Goal: Transaction & Acquisition: Obtain resource

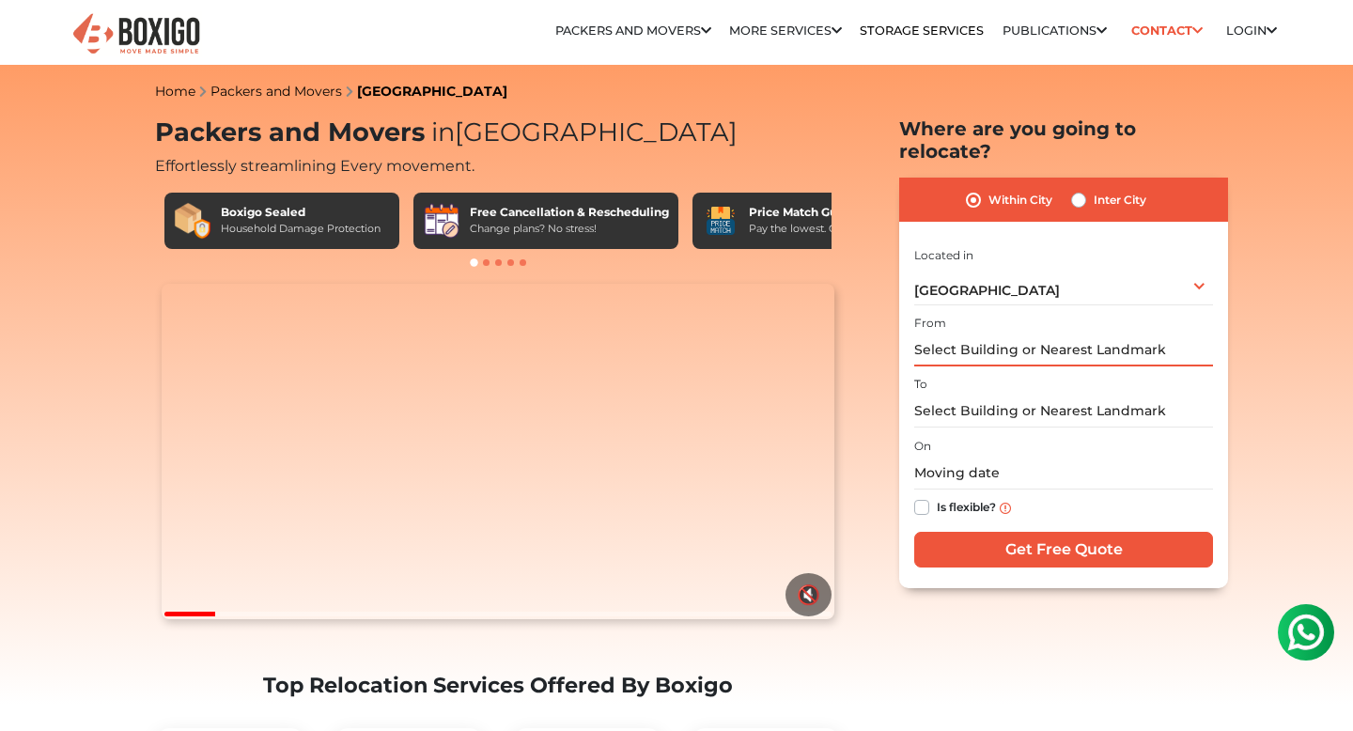
click at [956, 334] on input "text" at bounding box center [1063, 350] width 299 height 33
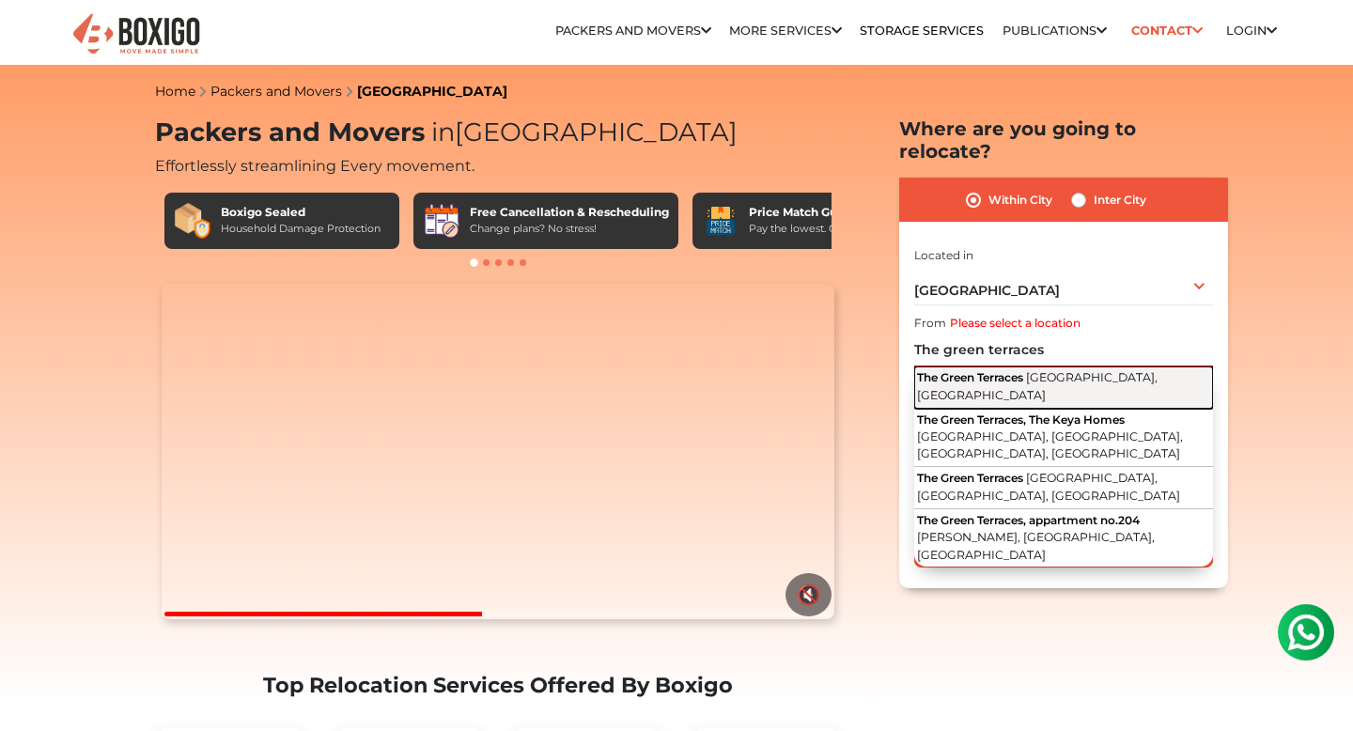
click at [1015, 370] on span "[GEOGRAPHIC_DATA], [GEOGRAPHIC_DATA]" at bounding box center [1037, 386] width 241 height 32
type input "[GEOGRAPHIC_DATA], [GEOGRAPHIC_DATA]"
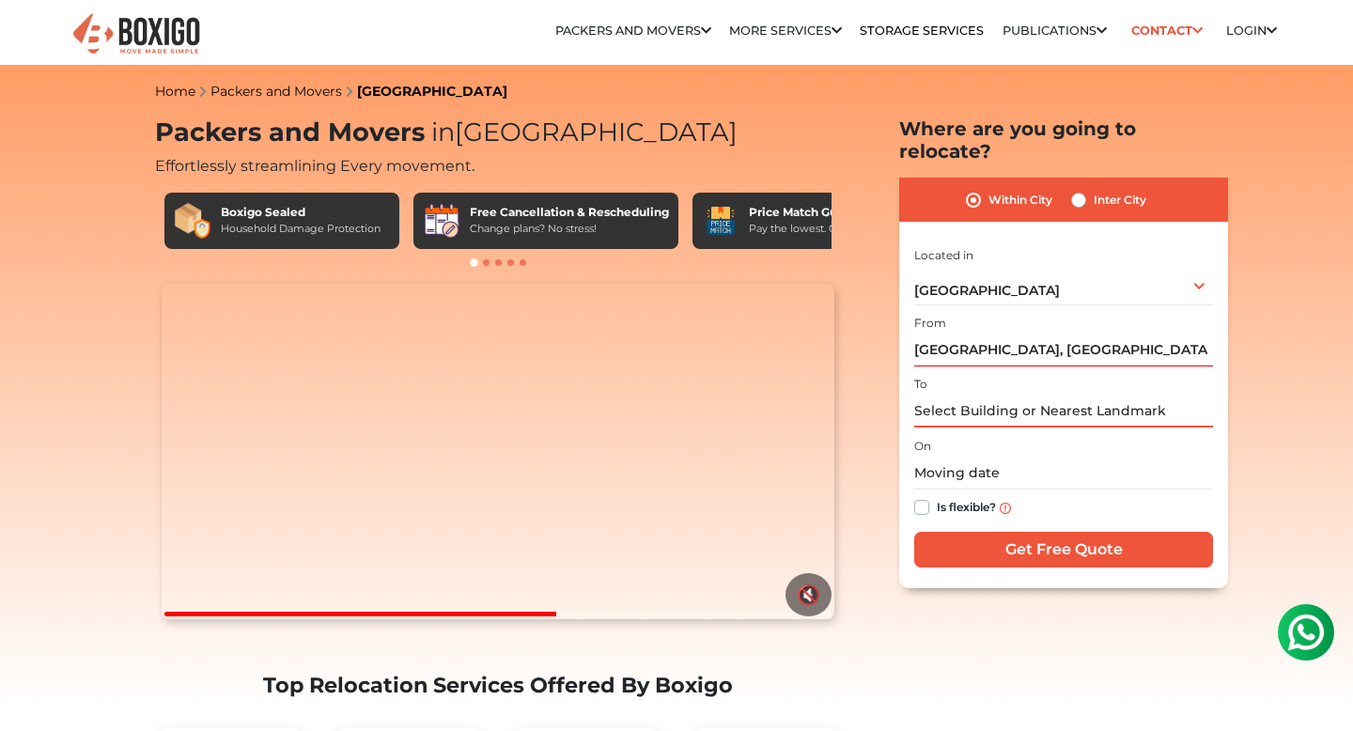
click at [971, 395] on input "text" at bounding box center [1063, 411] width 299 height 33
click at [1094, 189] on label "Inter City" at bounding box center [1120, 200] width 53 height 23
click at [1083, 189] on input "Inter City" at bounding box center [1078, 198] width 15 height 19
radio input "true"
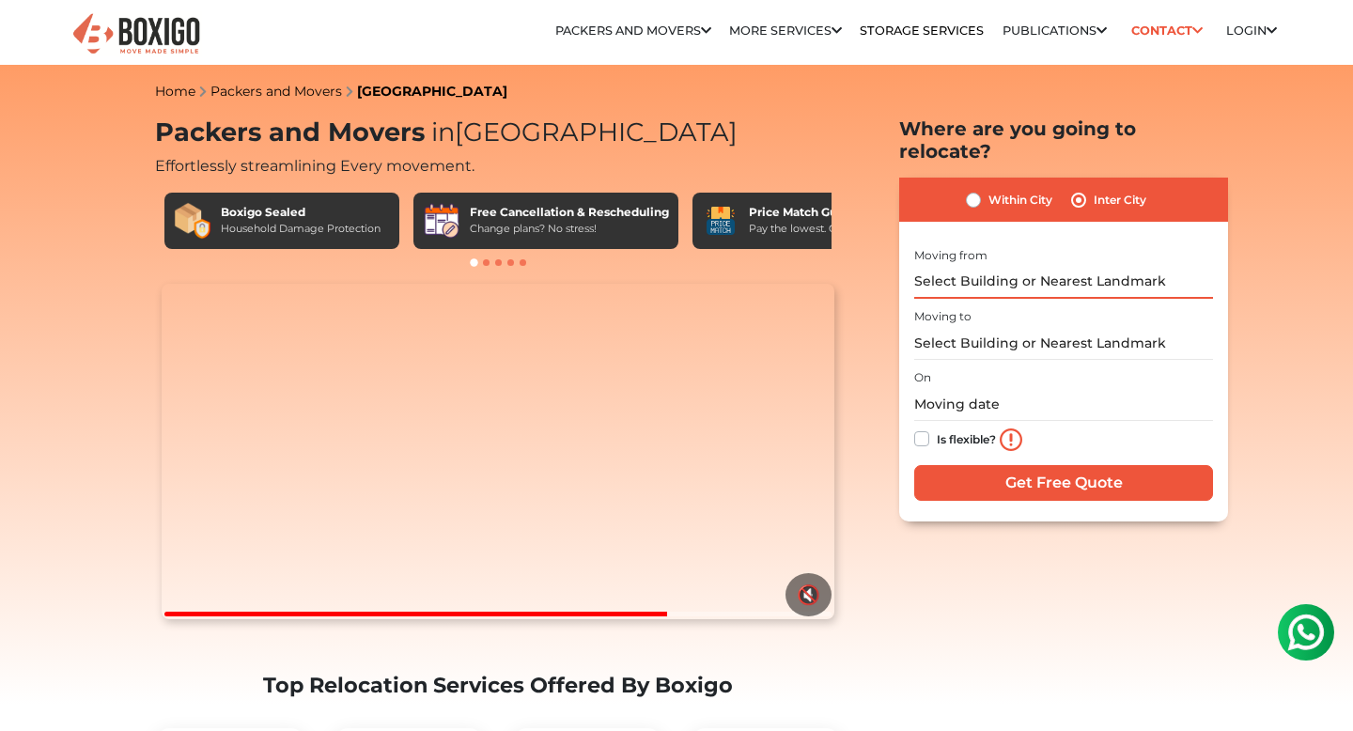
click at [994, 266] on input "text" at bounding box center [1063, 282] width 299 height 33
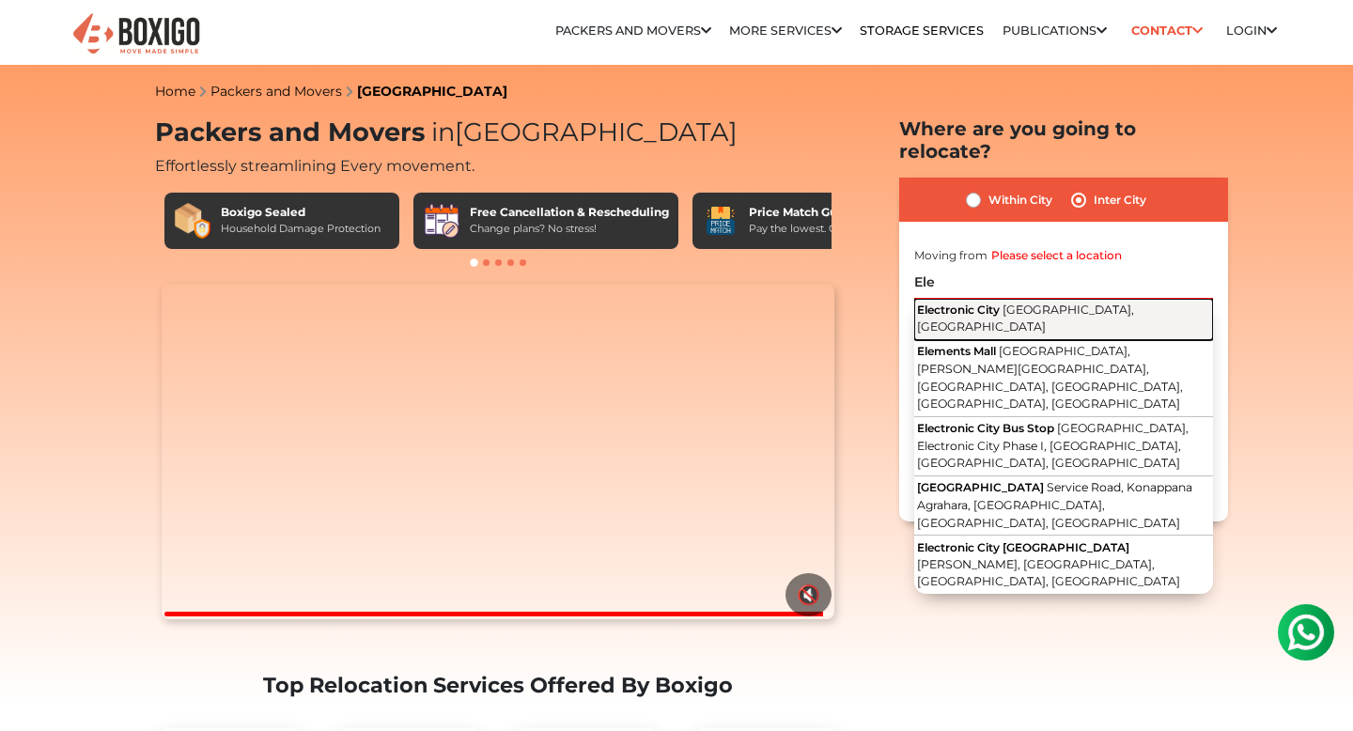
click at [1055, 303] on span "[GEOGRAPHIC_DATA], [GEOGRAPHIC_DATA]" at bounding box center [1025, 319] width 217 height 32
type input "Electronic City, [GEOGRAPHIC_DATA], [GEOGRAPHIC_DATA]"
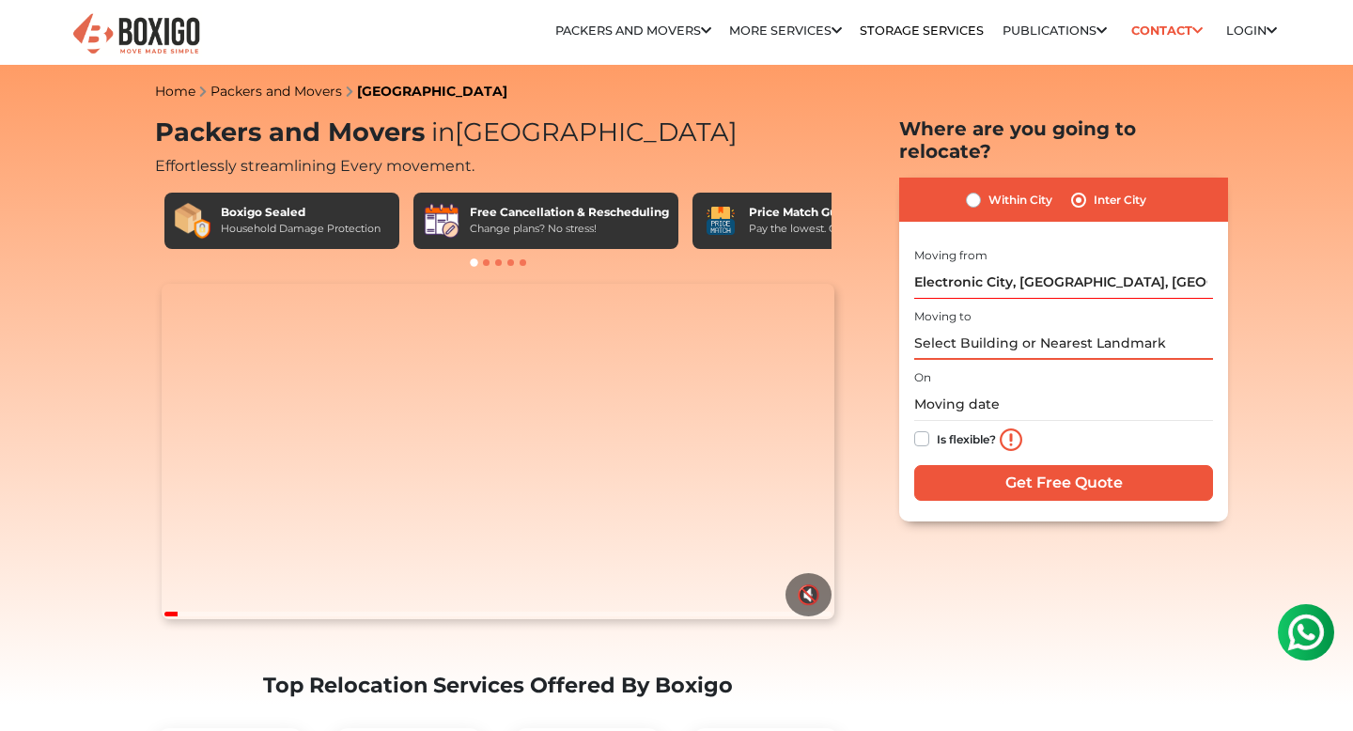
click at [984, 327] on input "text" at bounding box center [1063, 343] width 299 height 33
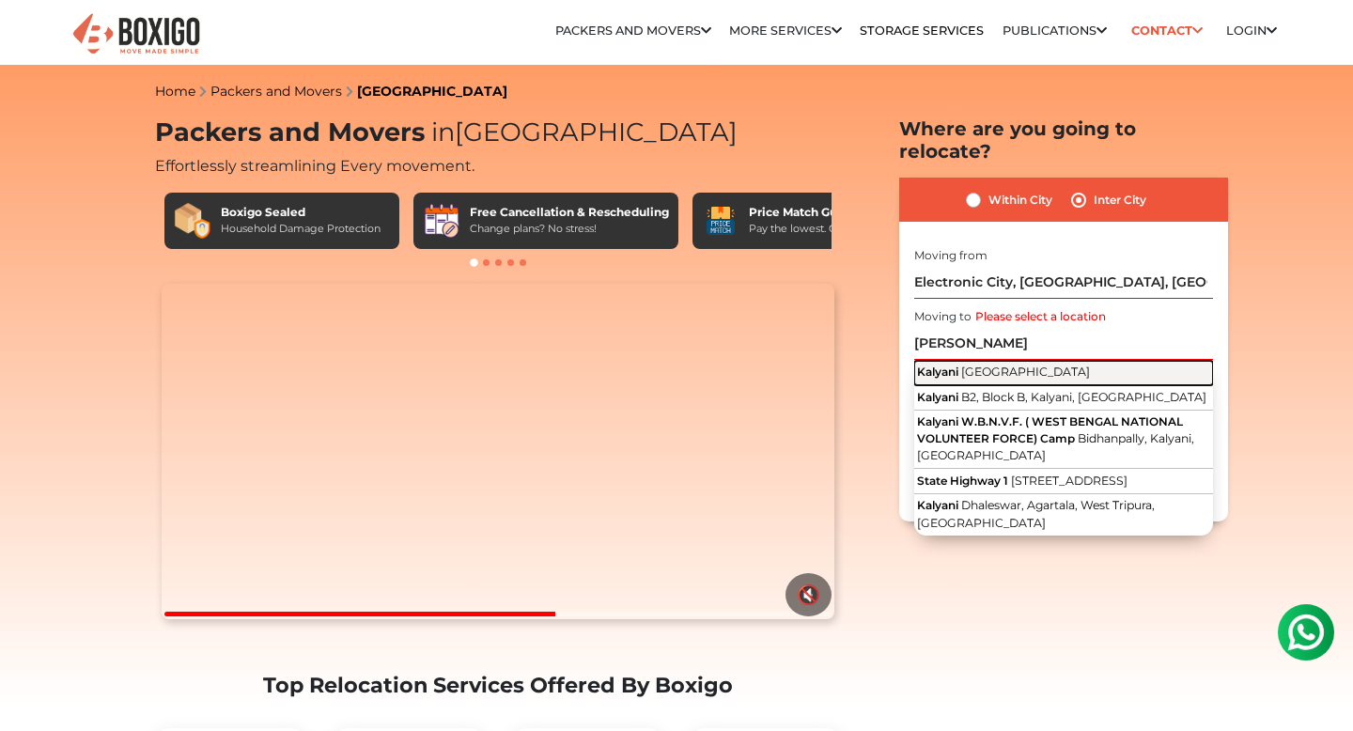
click at [1017, 365] on span "[GEOGRAPHIC_DATA]" at bounding box center [1025, 372] width 129 height 14
type input "Kalyani, [GEOGRAPHIC_DATA]"
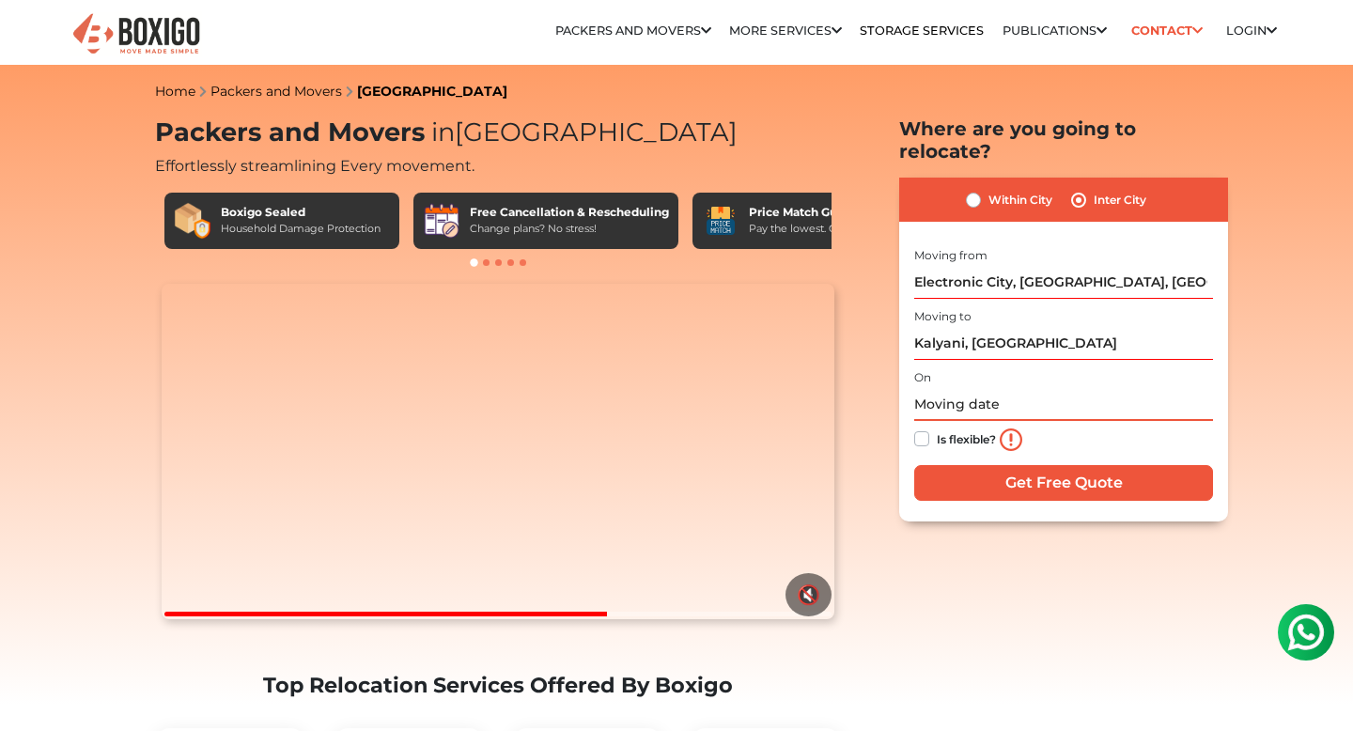
click at [950, 388] on input "text" at bounding box center [1063, 404] width 299 height 33
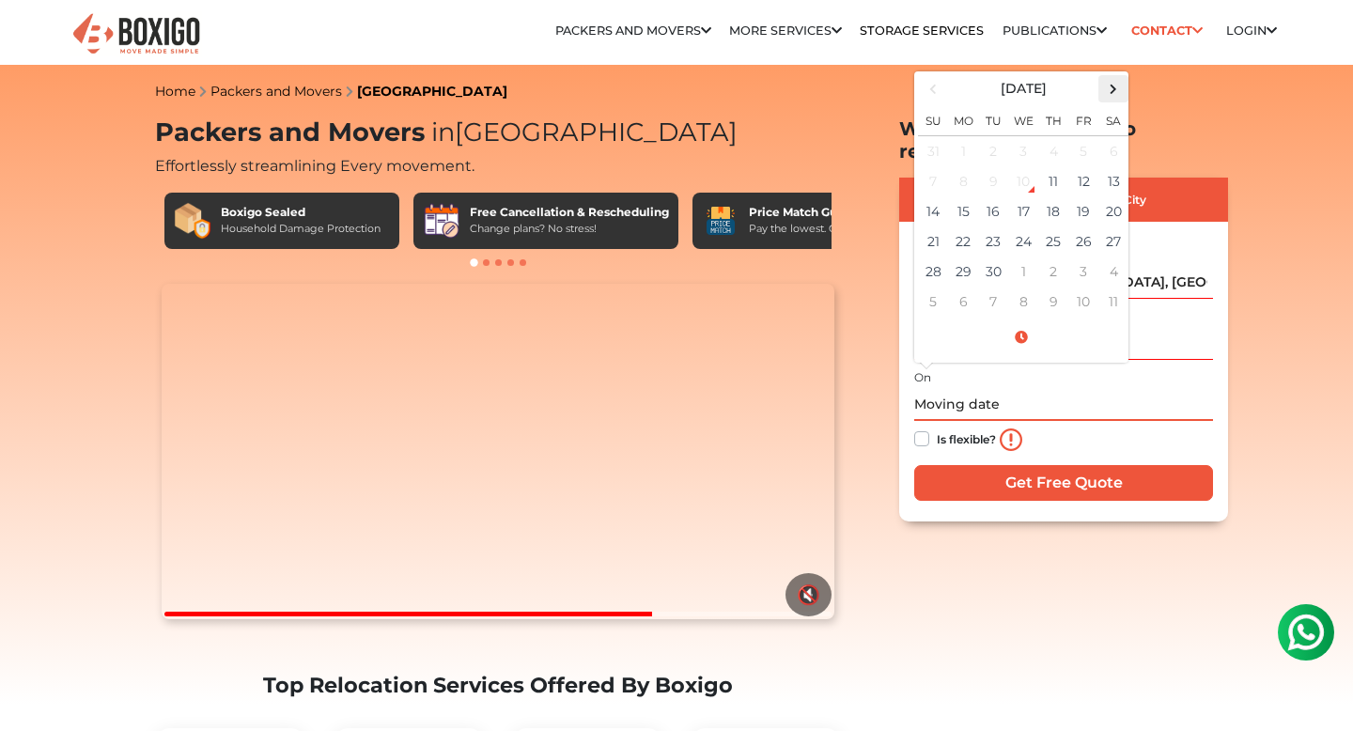
click at [1112, 76] on span at bounding box center [1113, 88] width 25 height 25
click at [1024, 198] on td "15" at bounding box center [1023, 211] width 30 height 30
type input "[DATE] 12:00 AM"
click at [1084, 388] on input "[DATE] 12:00 AM" at bounding box center [1063, 404] width 299 height 33
click at [1168, 365] on div "On [DATE] 12:00 AM [DATE] Su Mo Tu We Th Fr Sa 28 29 30 1 2 3 4 5 6 7 8 9 10 11…" at bounding box center [1063, 411] width 299 height 93
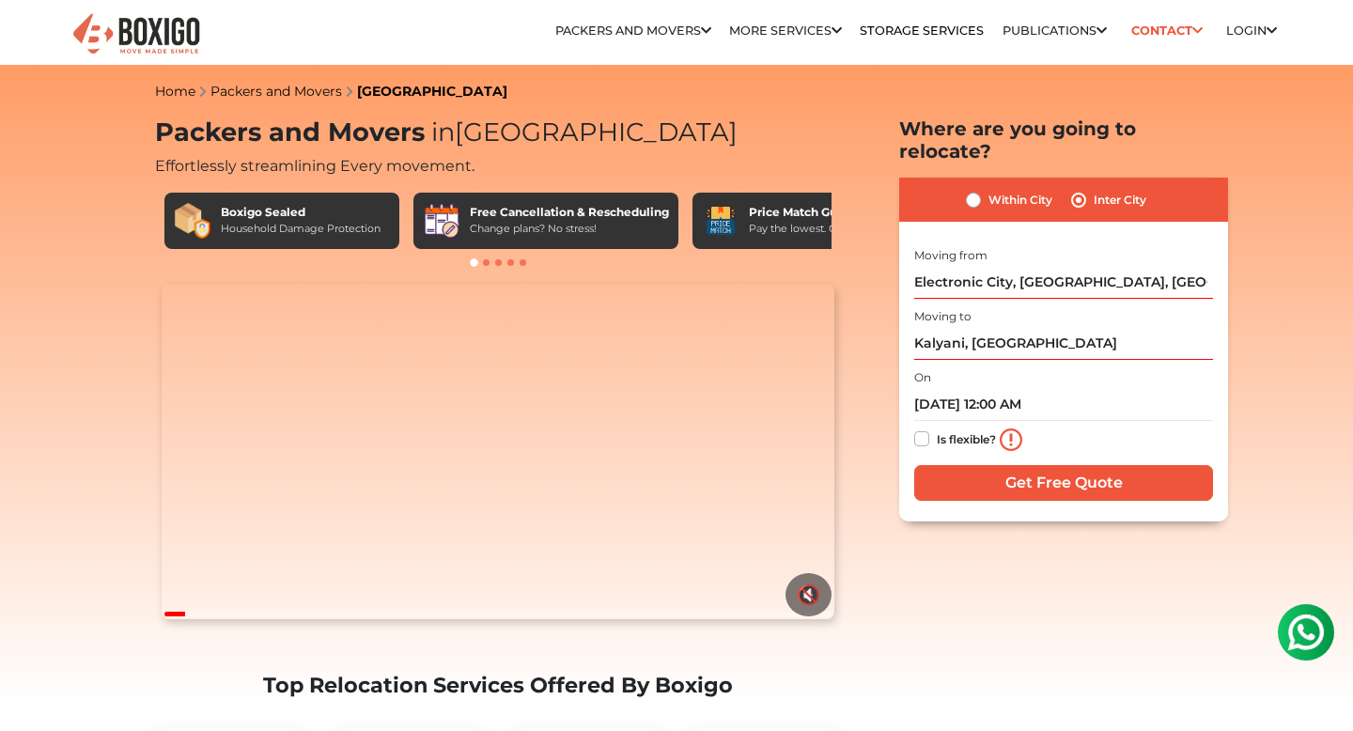
click at [937, 427] on label "Is flexible?" at bounding box center [966, 437] width 59 height 20
click at [924, 427] on input "Is flexible?" at bounding box center [921, 436] width 15 height 19
checkbox input "true"
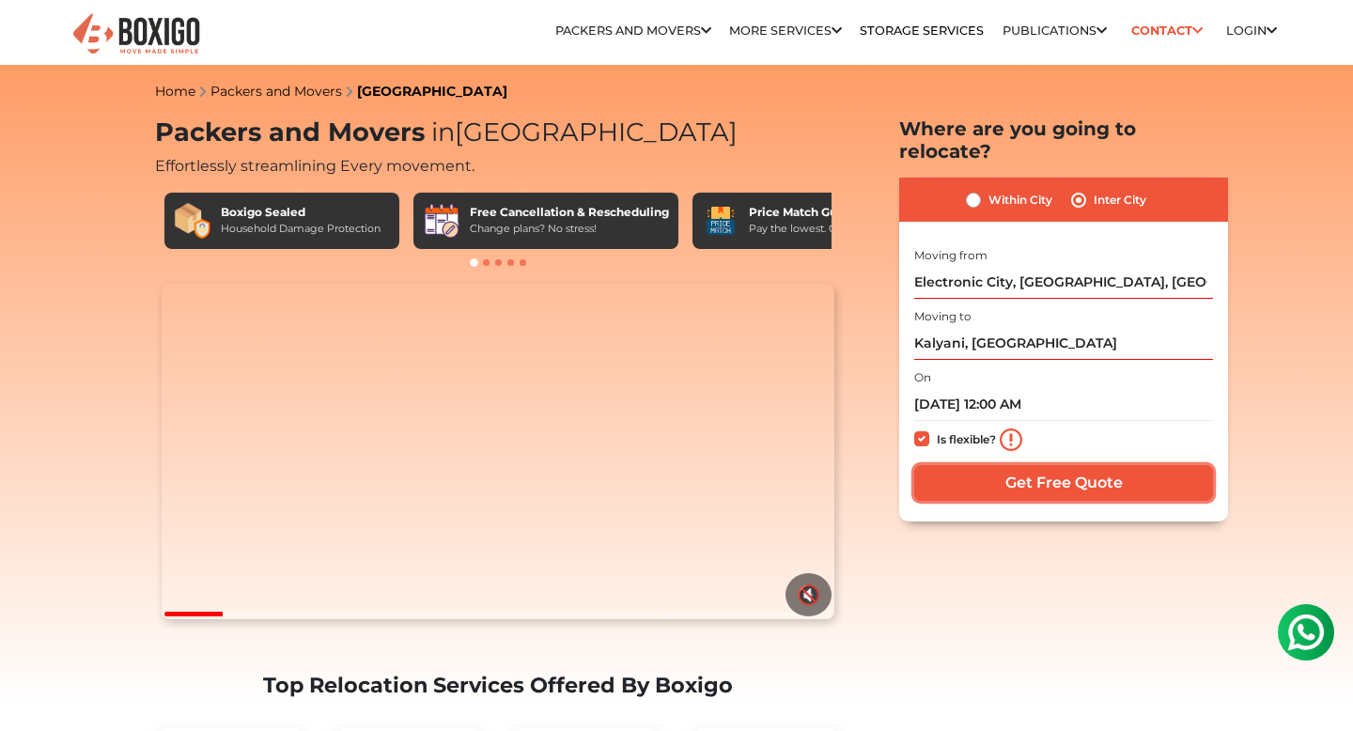
click at [1057, 465] on input "Get Free Quote" at bounding box center [1063, 483] width 299 height 36
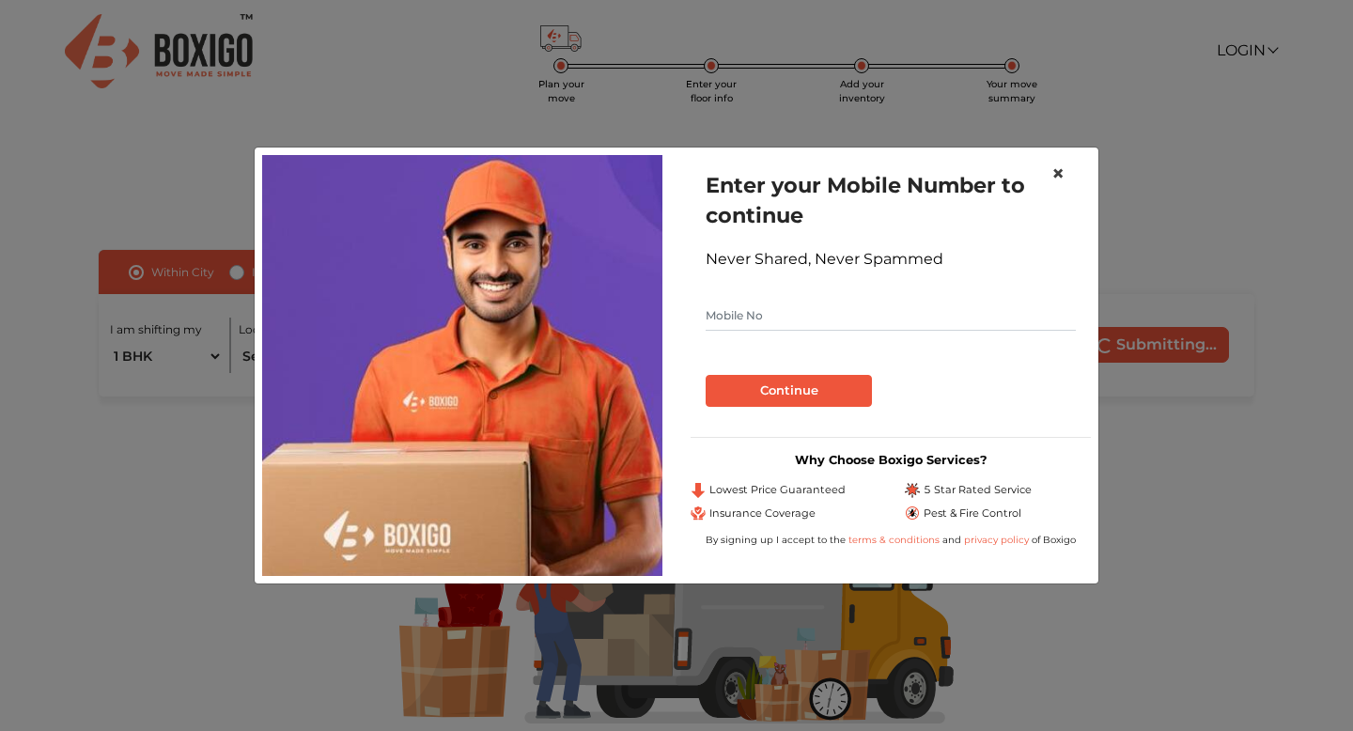
click at [1057, 170] on span "×" at bounding box center [1057, 173] width 13 height 27
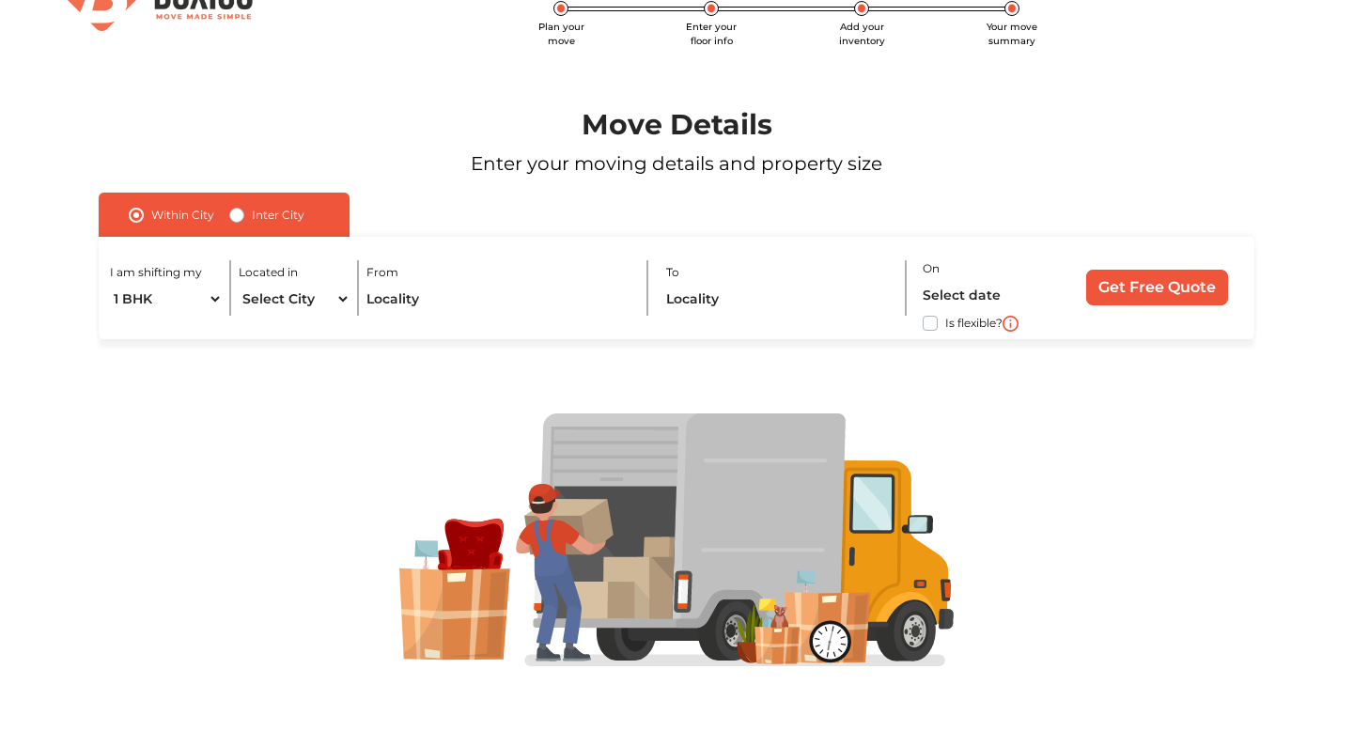
scroll to position [69, 0]
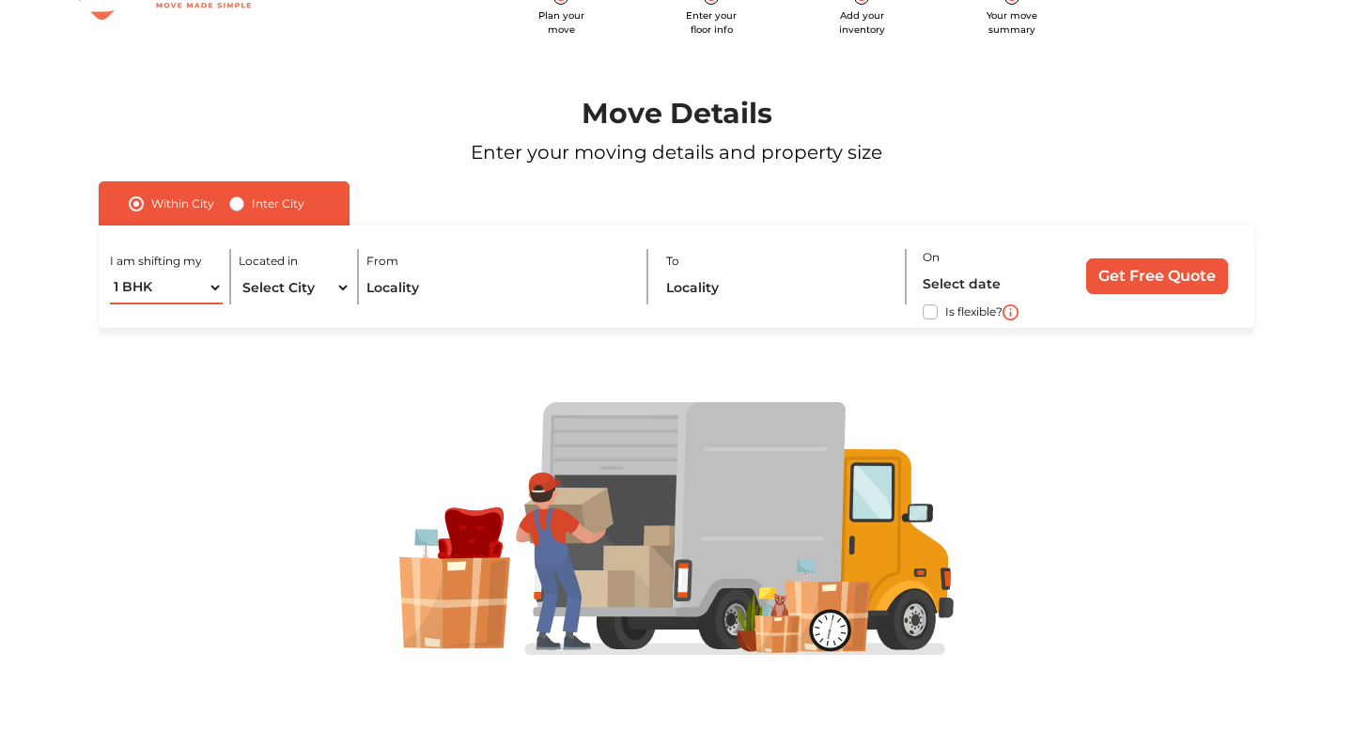
click at [209, 285] on select "1 BHK 2 BHK 3 BHK 3 + BHK FEW ITEMS" at bounding box center [166, 288] width 112 height 33
select select "2 BHK"
click at [110, 272] on select "1 BHK 2 BHK 3 BHK 3 + BHK FEW ITEMS" at bounding box center [166, 288] width 112 height 33
click at [310, 291] on select "Select City Bangalore Bengaluru Bhopal Bhubaneswar Chennai Coimbatore Cuttack D…" at bounding box center [295, 288] width 112 height 33
select select "[GEOGRAPHIC_DATA]"
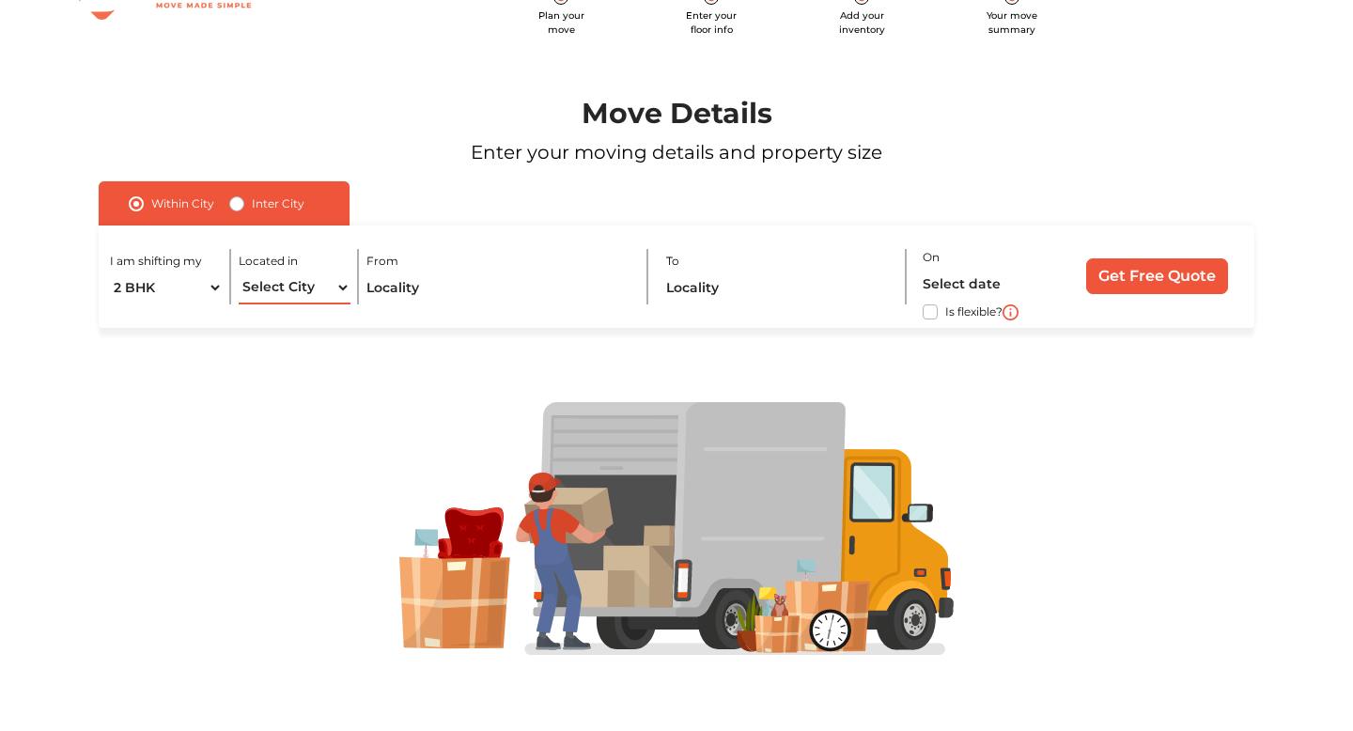
click at [239, 272] on select "Select City Bangalore Bengaluru Bhopal Bhubaneswar Chennai Coimbatore Cuttack D…" at bounding box center [295, 288] width 112 height 33
click at [443, 290] on input "text" at bounding box center [498, 288] width 264 height 33
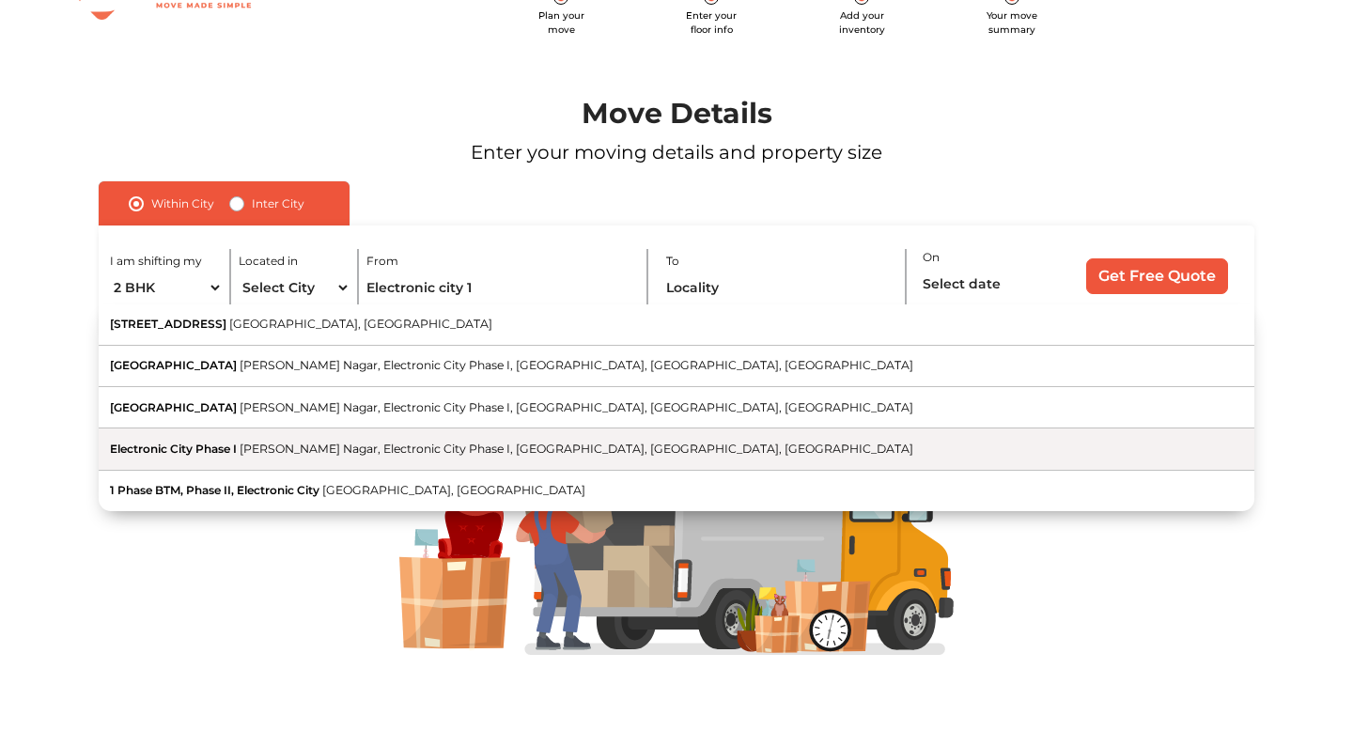
click at [558, 450] on span "Neeladri Nagar, Electronic City Phase I, Electronic City, Bengaluru, Karnataka" at bounding box center [577, 449] width 674 height 14
type input "Electronic City Phase I, Neeladri Nagar, Electronic City Phase I, Electronic Ci…"
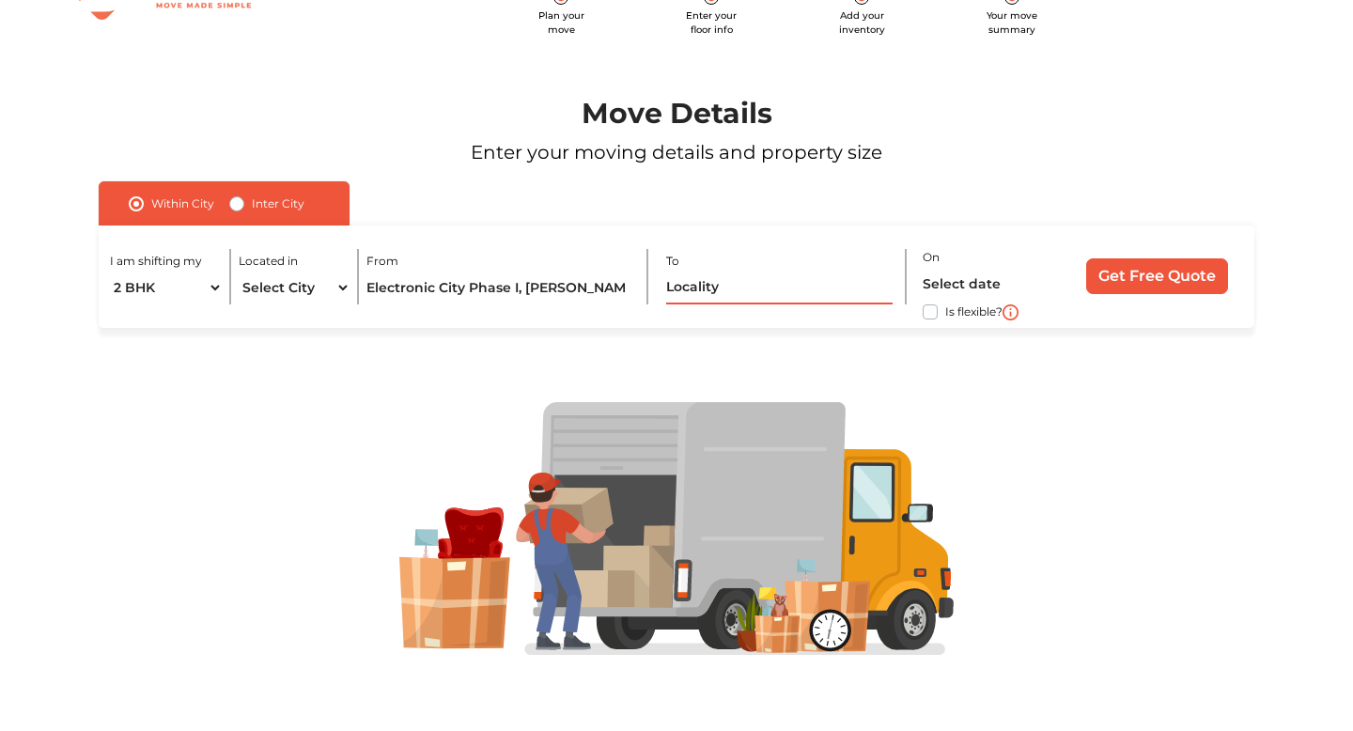
click at [689, 286] on input "text" at bounding box center [779, 288] width 226 height 33
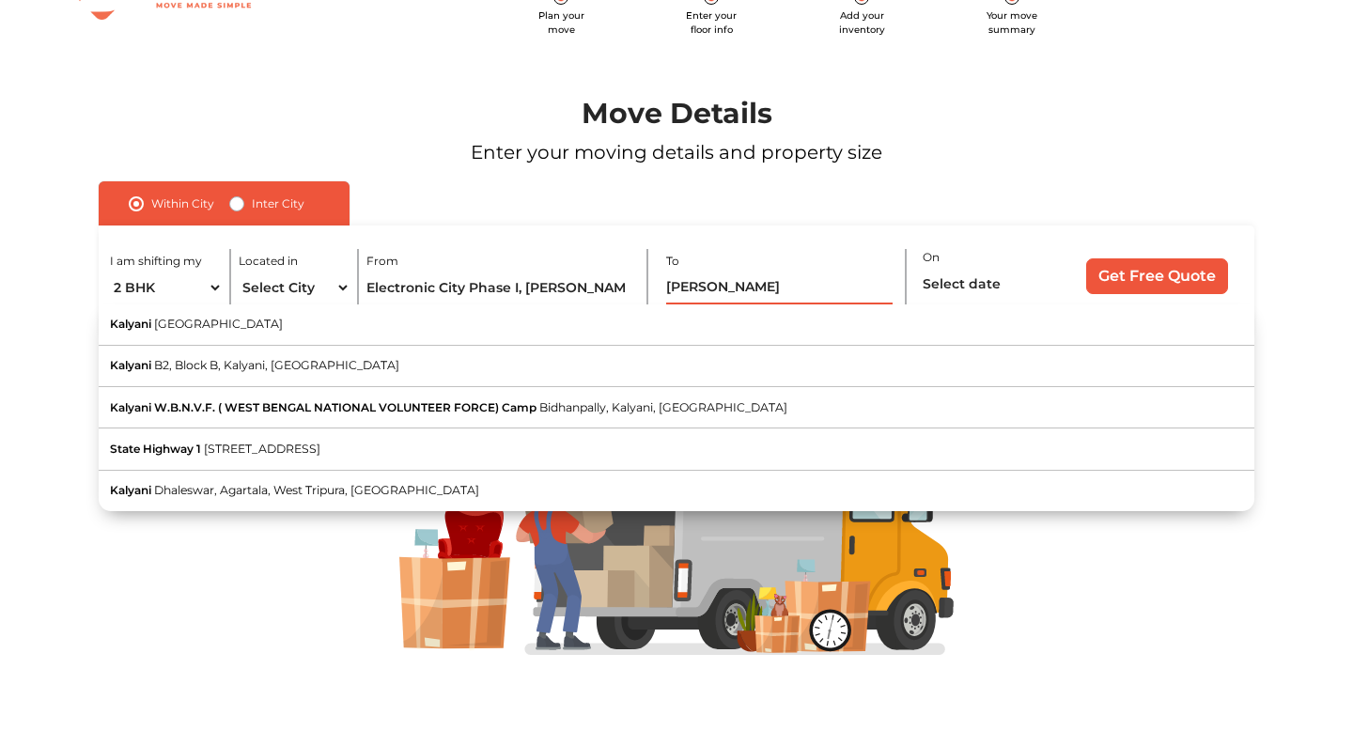
type input "[PERSON_NAME]"
click at [244, 201] on div "Inter City" at bounding box center [266, 204] width 75 height 23
click at [252, 208] on label "Inter City" at bounding box center [278, 204] width 53 height 23
click at [234, 208] on input "Inter City" at bounding box center [236, 202] width 15 height 19
radio input "true"
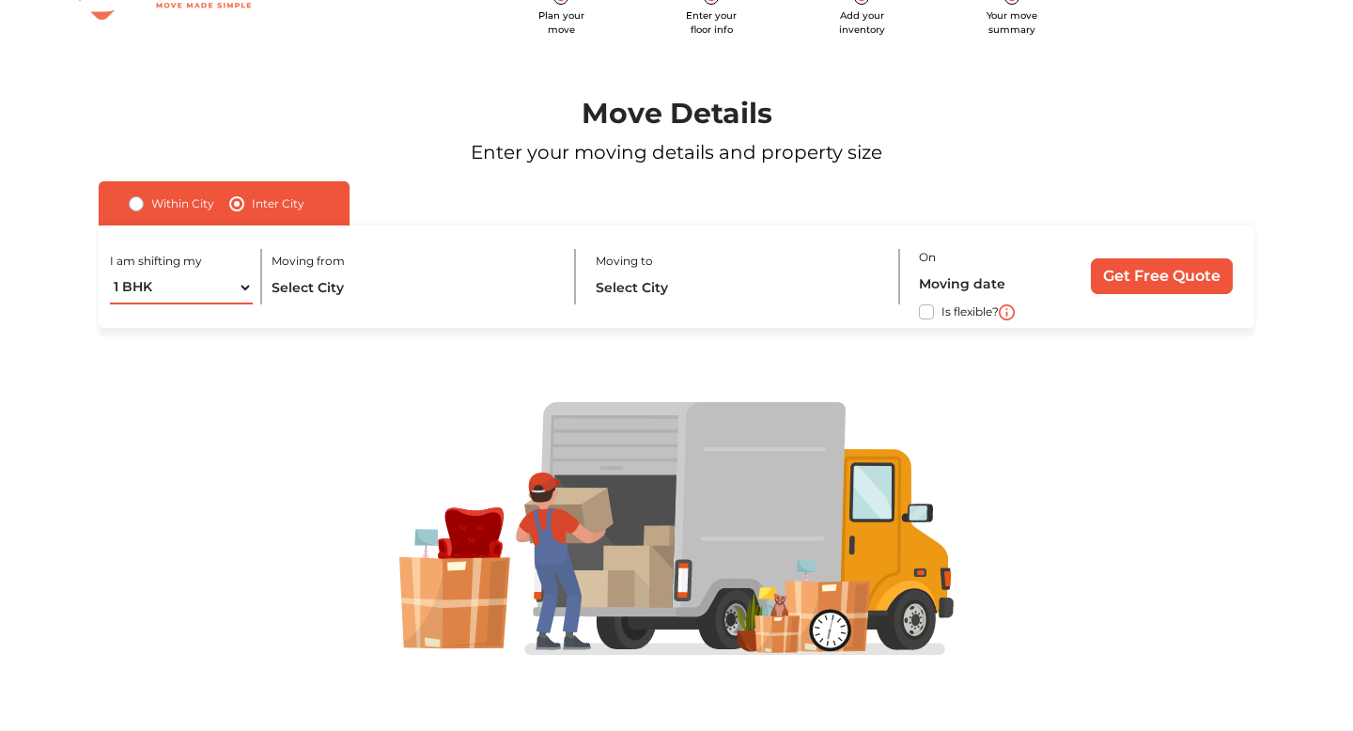
click at [228, 300] on select "1 BHK 2 BHK 3 BHK 3 + BHK FEW ITEMS" at bounding box center [181, 288] width 142 height 33
select select "2 BHK"
click at [110, 272] on select "1 BHK 2 BHK 3 BHK 3 + BHK FEW ITEMS" at bounding box center [181, 288] width 142 height 33
click at [311, 292] on input "text" at bounding box center [415, 288] width 287 height 33
type input "B"
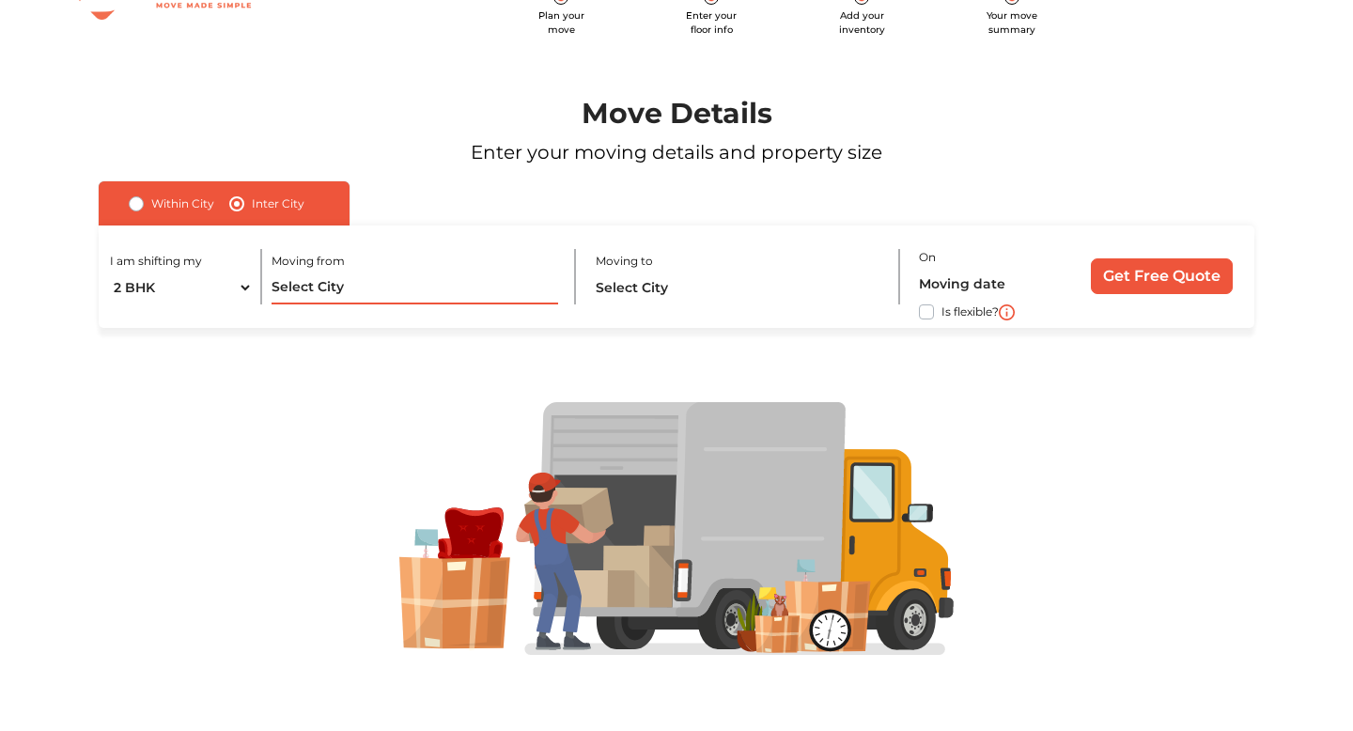
click at [383, 289] on input "text" at bounding box center [415, 288] width 287 height 33
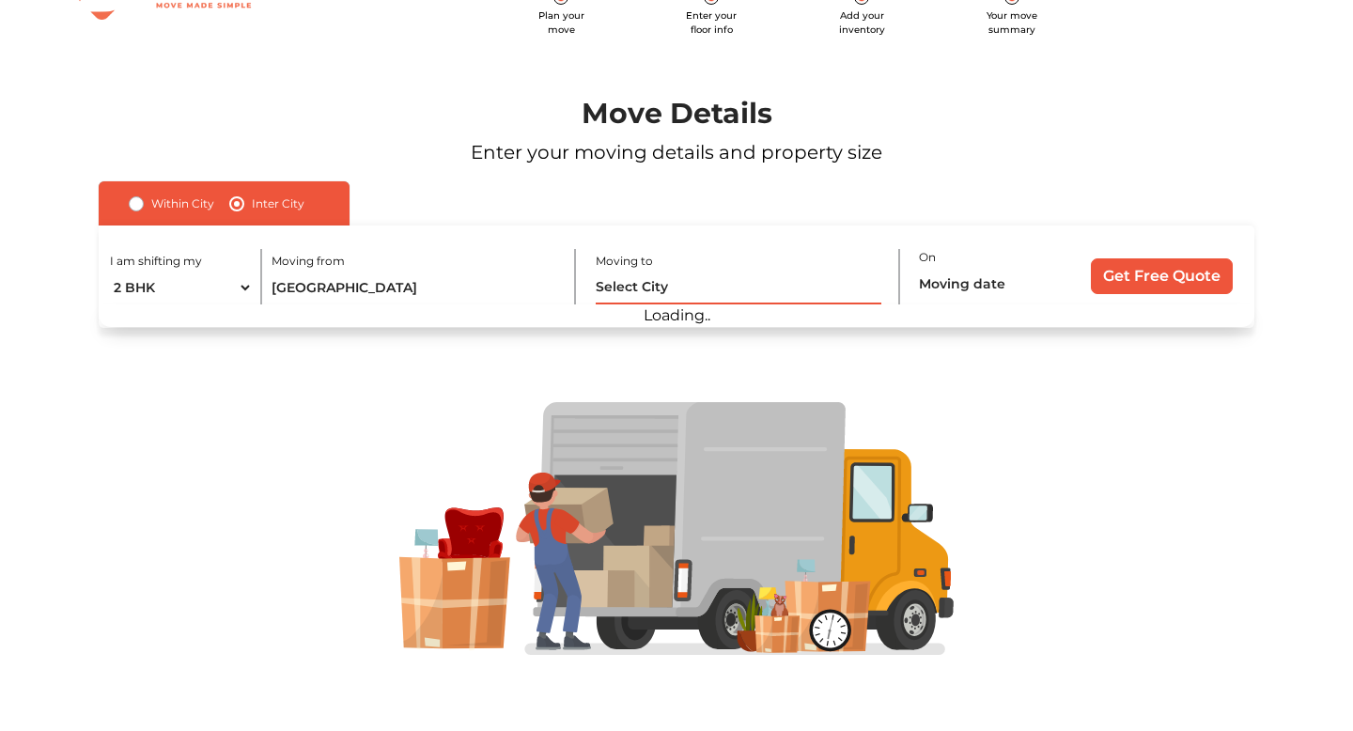
click at [642, 279] on input "text" at bounding box center [739, 288] width 287 height 33
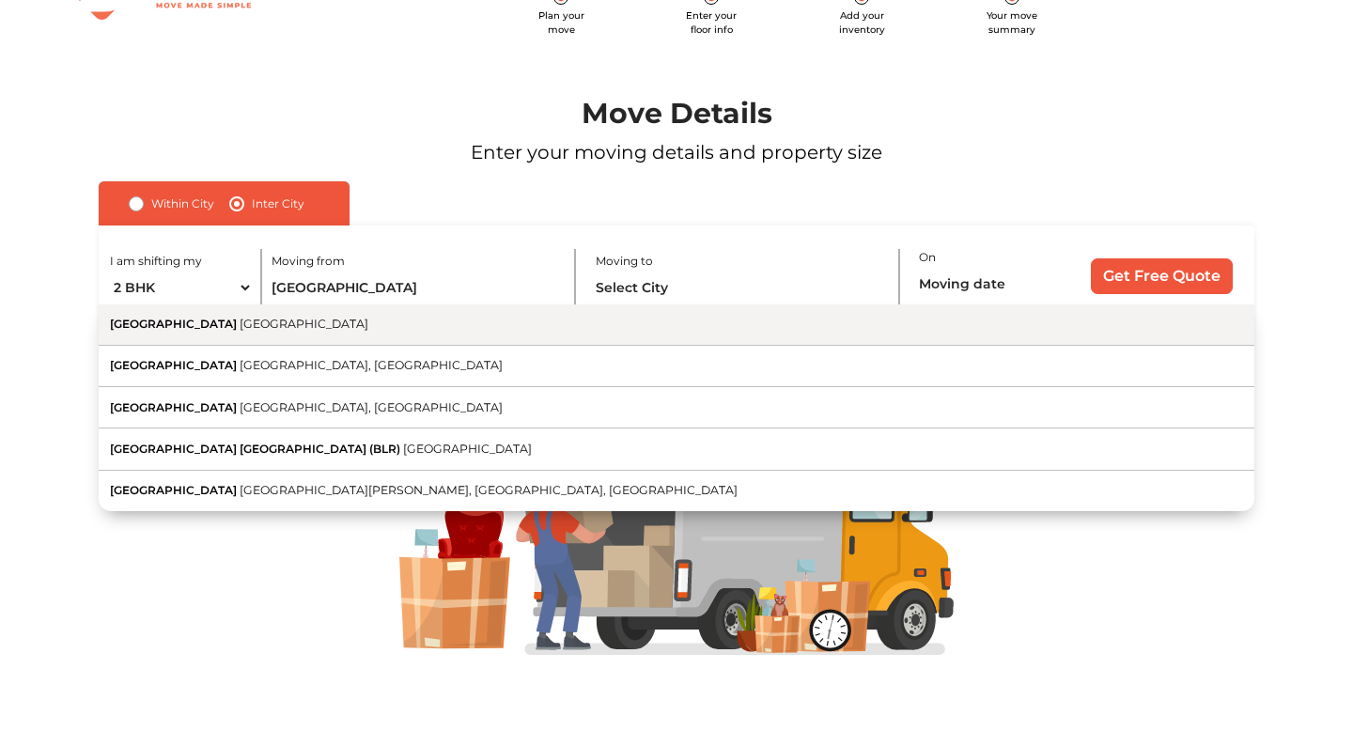
click at [428, 329] on button "Bengaluru Karnataka" at bounding box center [677, 324] width 1156 height 41
type input "[GEOGRAPHIC_DATA], [GEOGRAPHIC_DATA]"
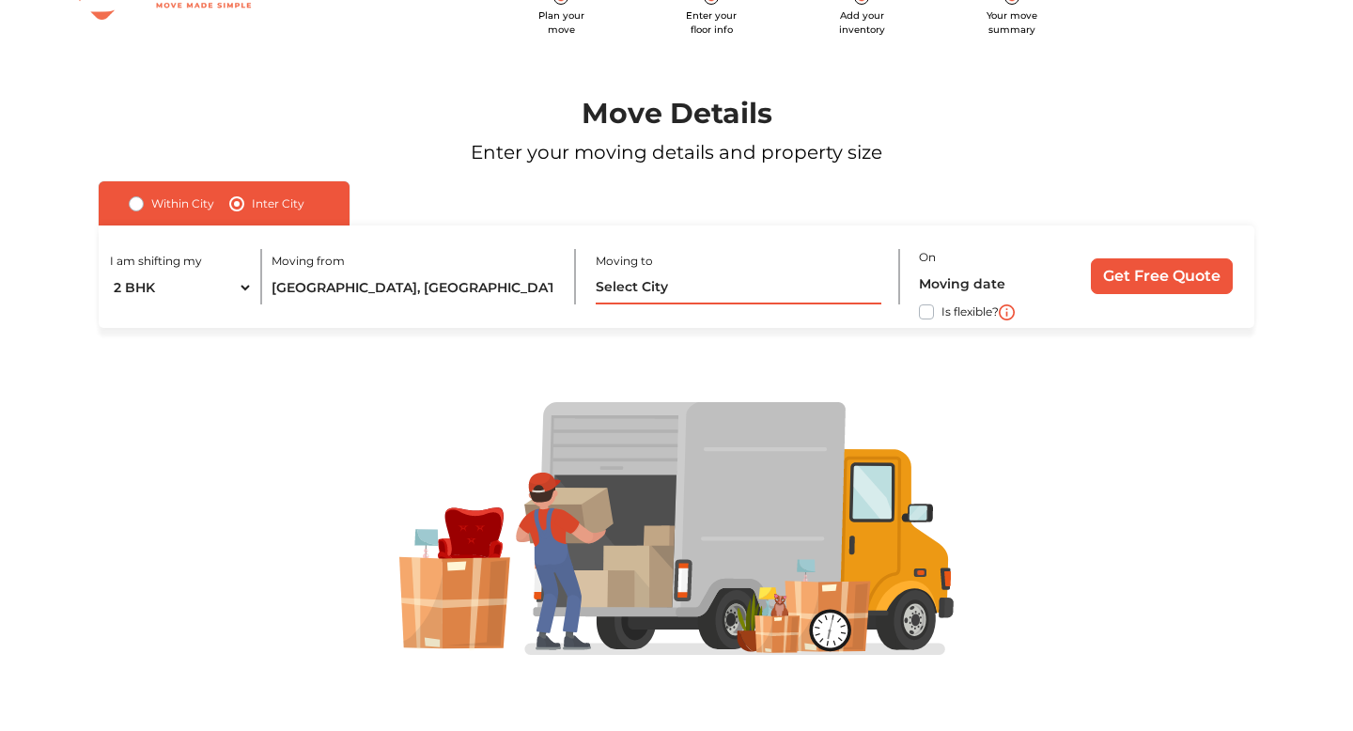
click at [640, 279] on input "text" at bounding box center [739, 288] width 287 height 33
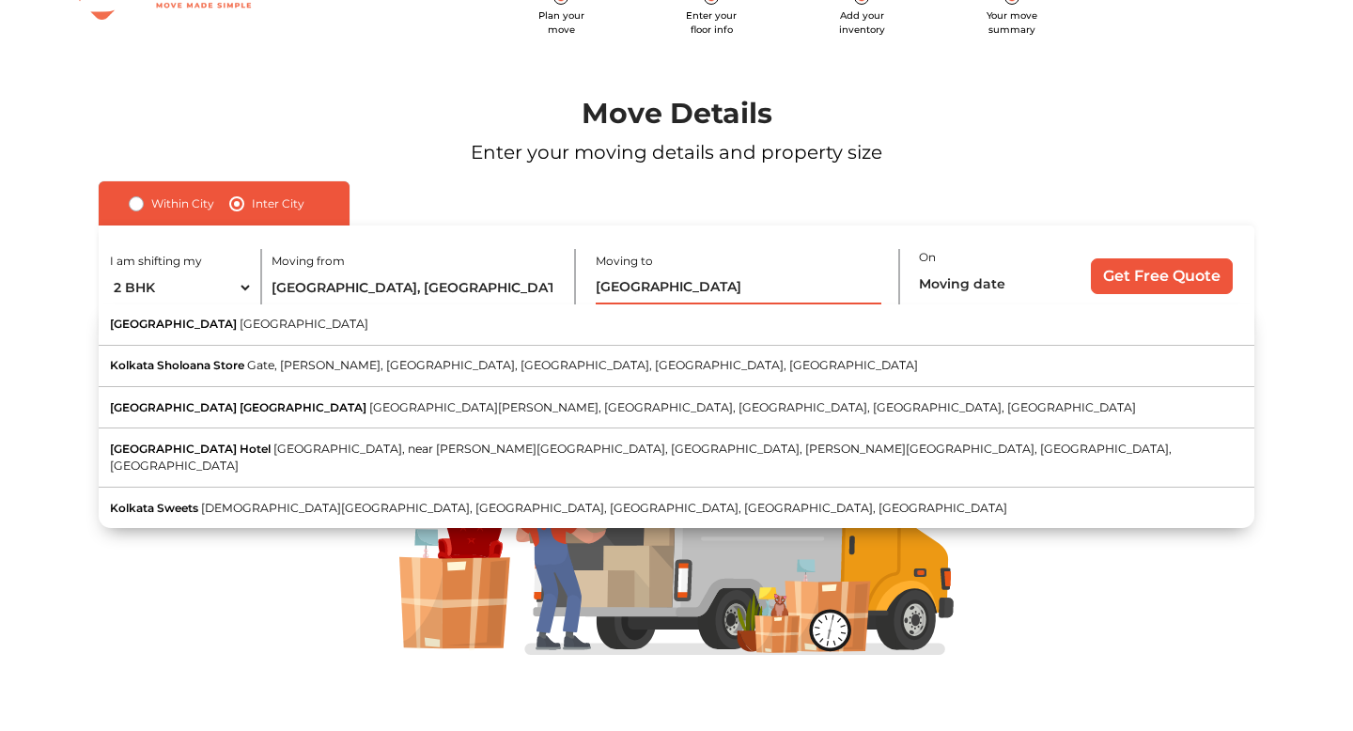
type input "[GEOGRAPHIC_DATA]"
click at [969, 280] on input "text" at bounding box center [991, 284] width 144 height 33
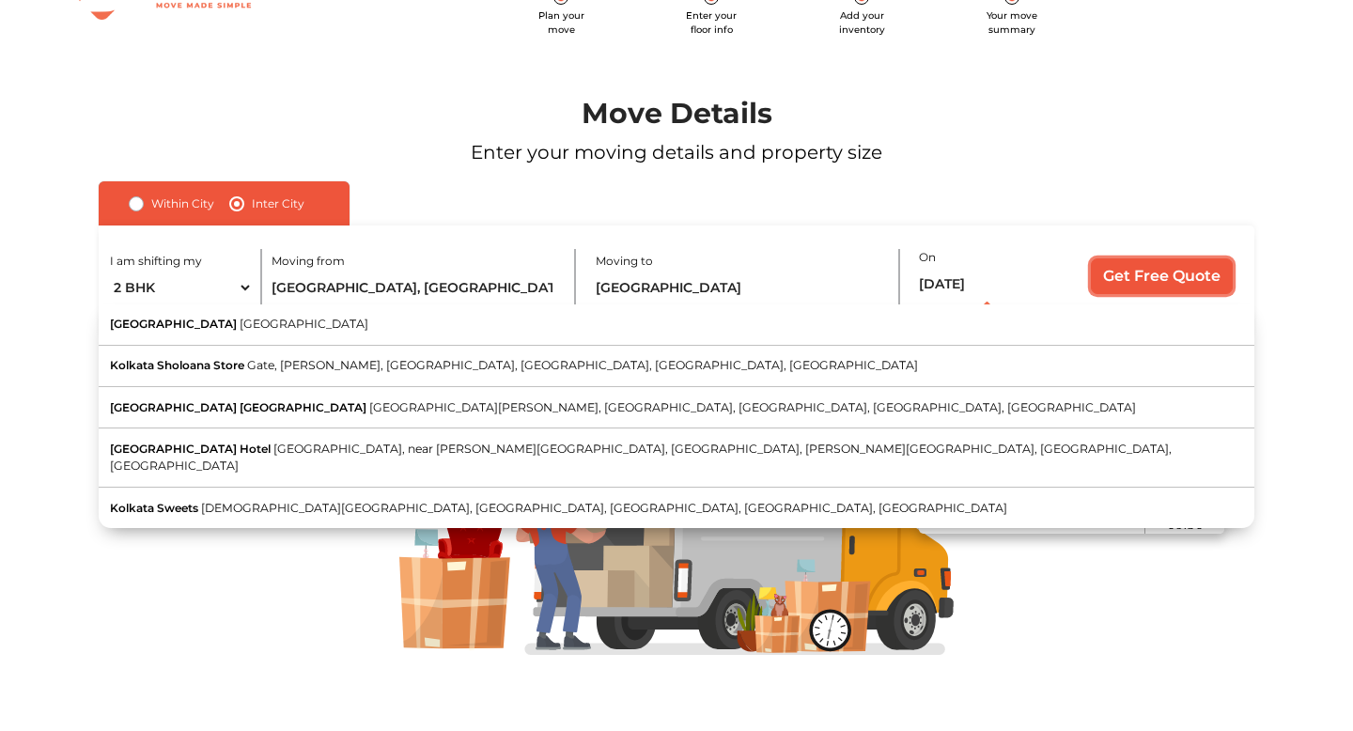
type input "15/10/2025 12:00 AM"
click at [1147, 272] on input "Get Free Quote" at bounding box center [1162, 276] width 142 height 36
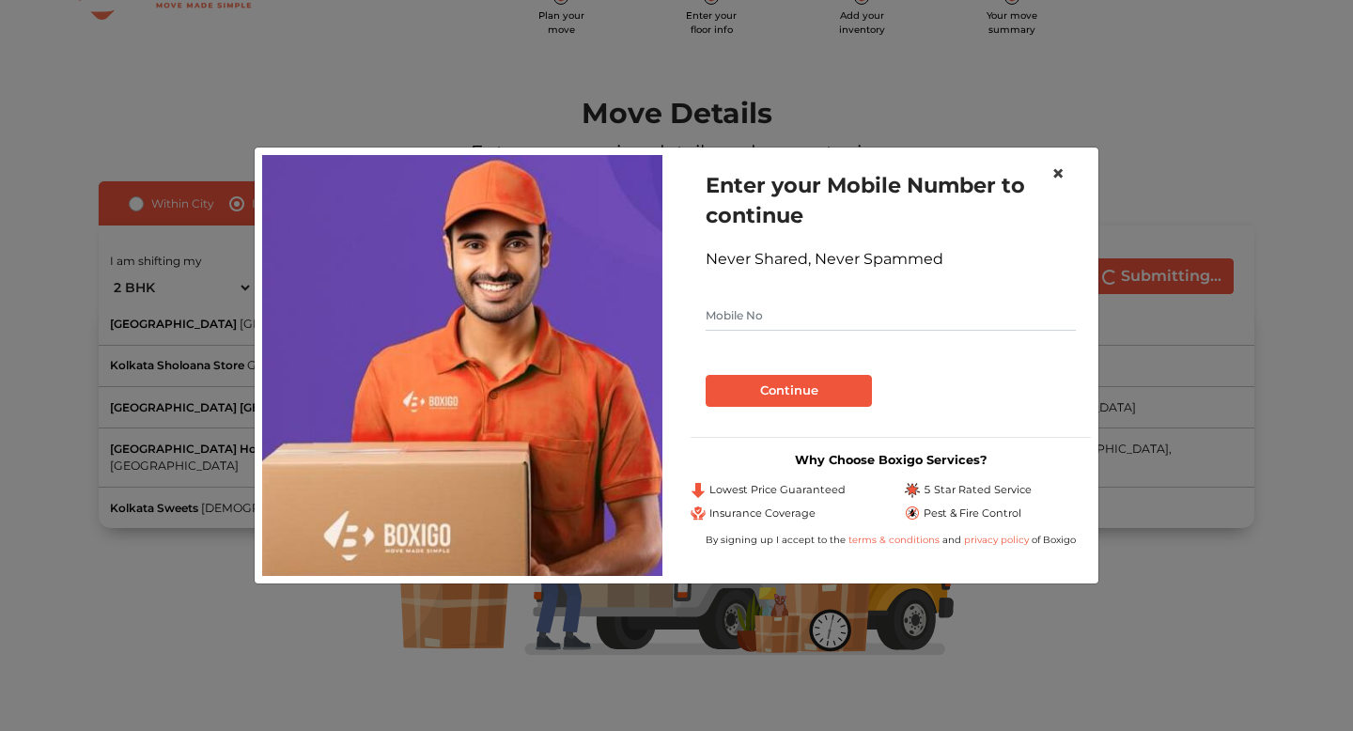
click at [1059, 172] on span "×" at bounding box center [1057, 173] width 13 height 27
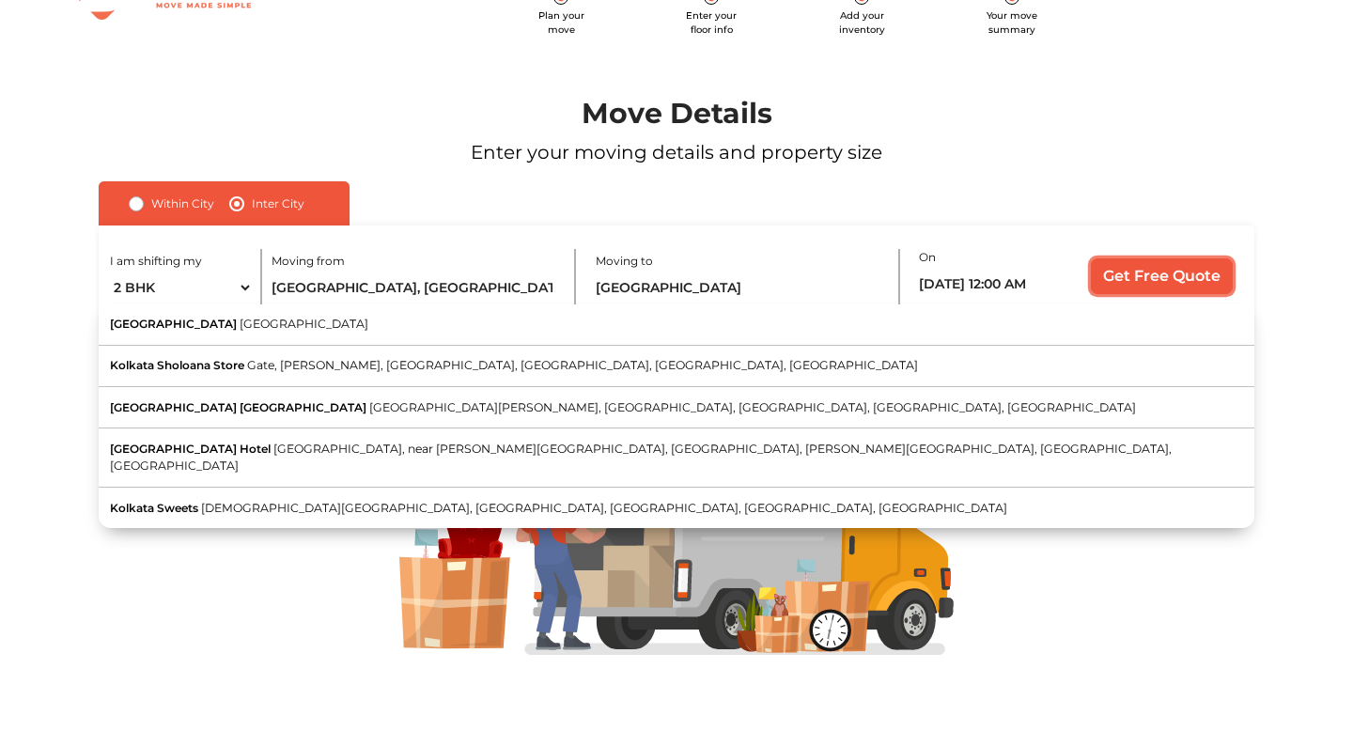
click at [1164, 274] on input "Get Free Quote" at bounding box center [1162, 276] width 142 height 36
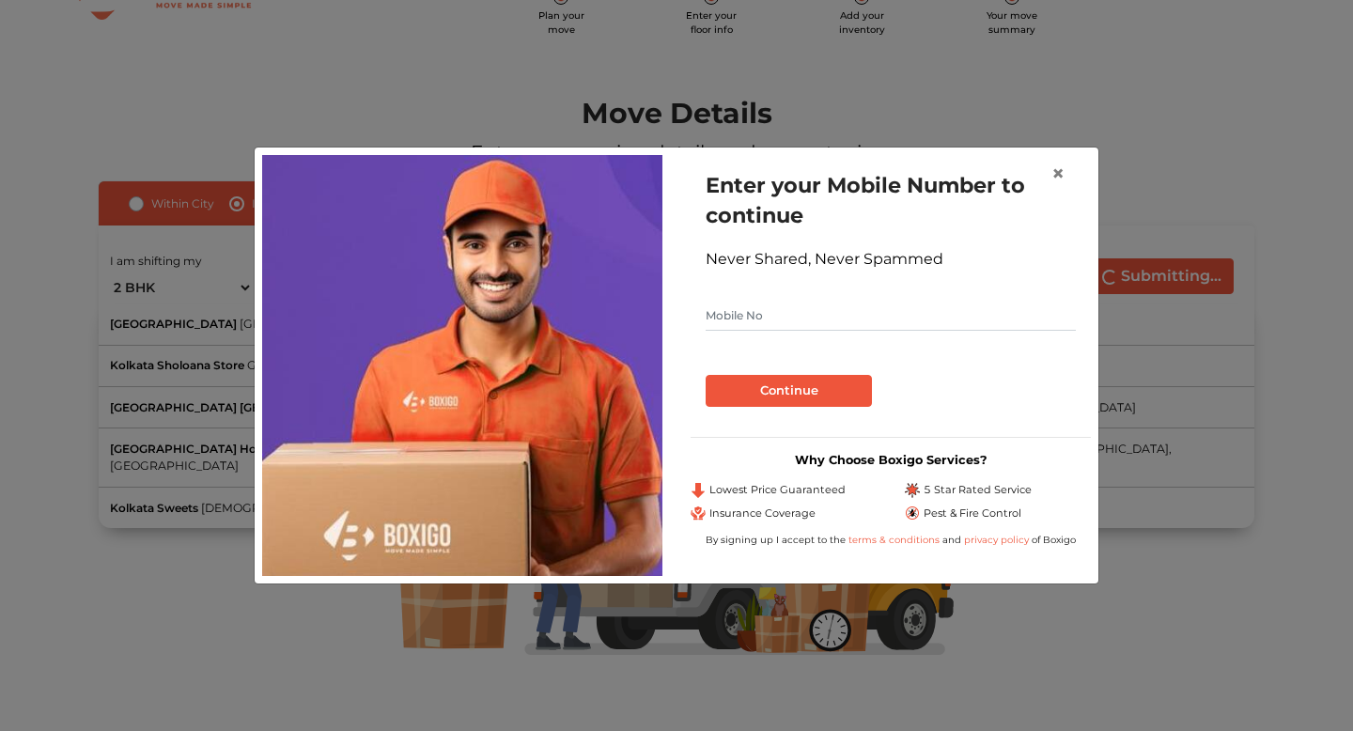
click at [789, 316] on input "text" at bounding box center [891, 316] width 370 height 30
type input "8892085628"
click at [778, 397] on button "Continue" at bounding box center [789, 391] width 166 height 32
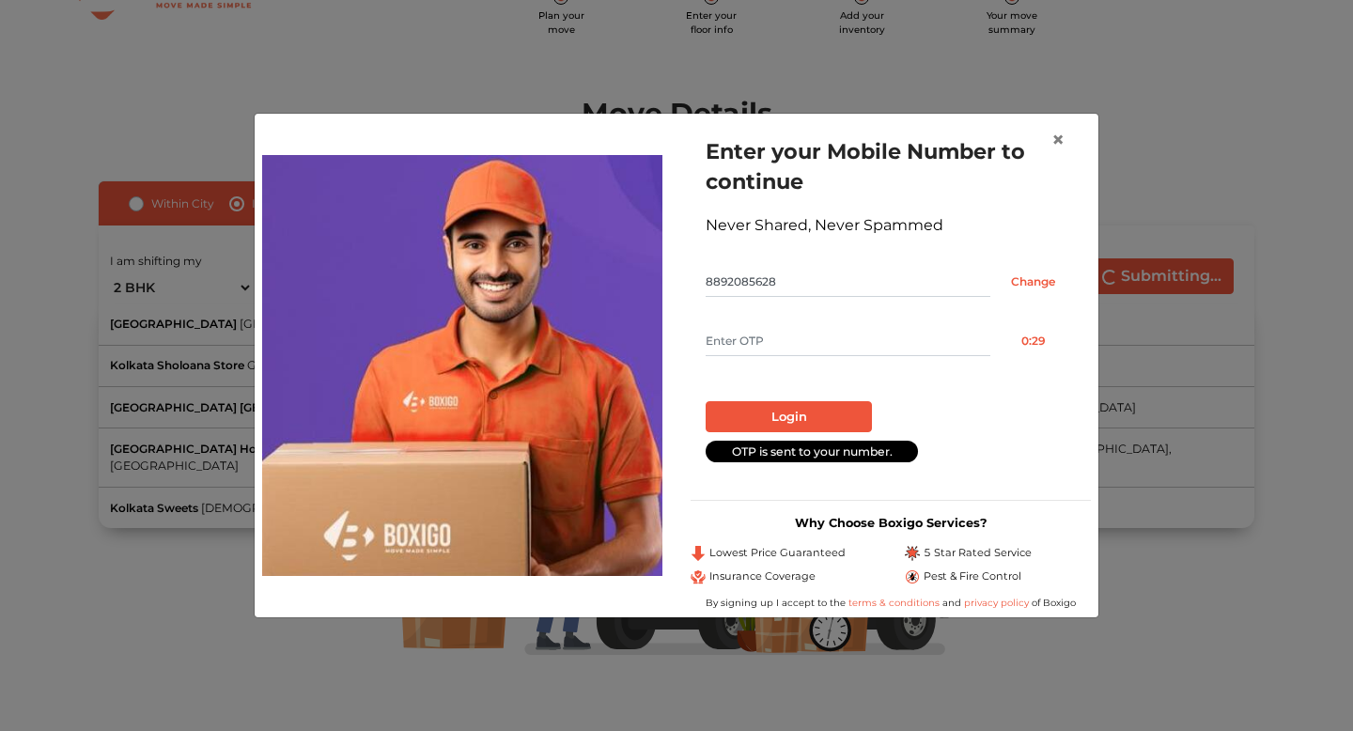
click at [784, 348] on input "text" at bounding box center [848, 341] width 285 height 30
type input "2379"
click at [819, 409] on button "Login" at bounding box center [789, 417] width 166 height 32
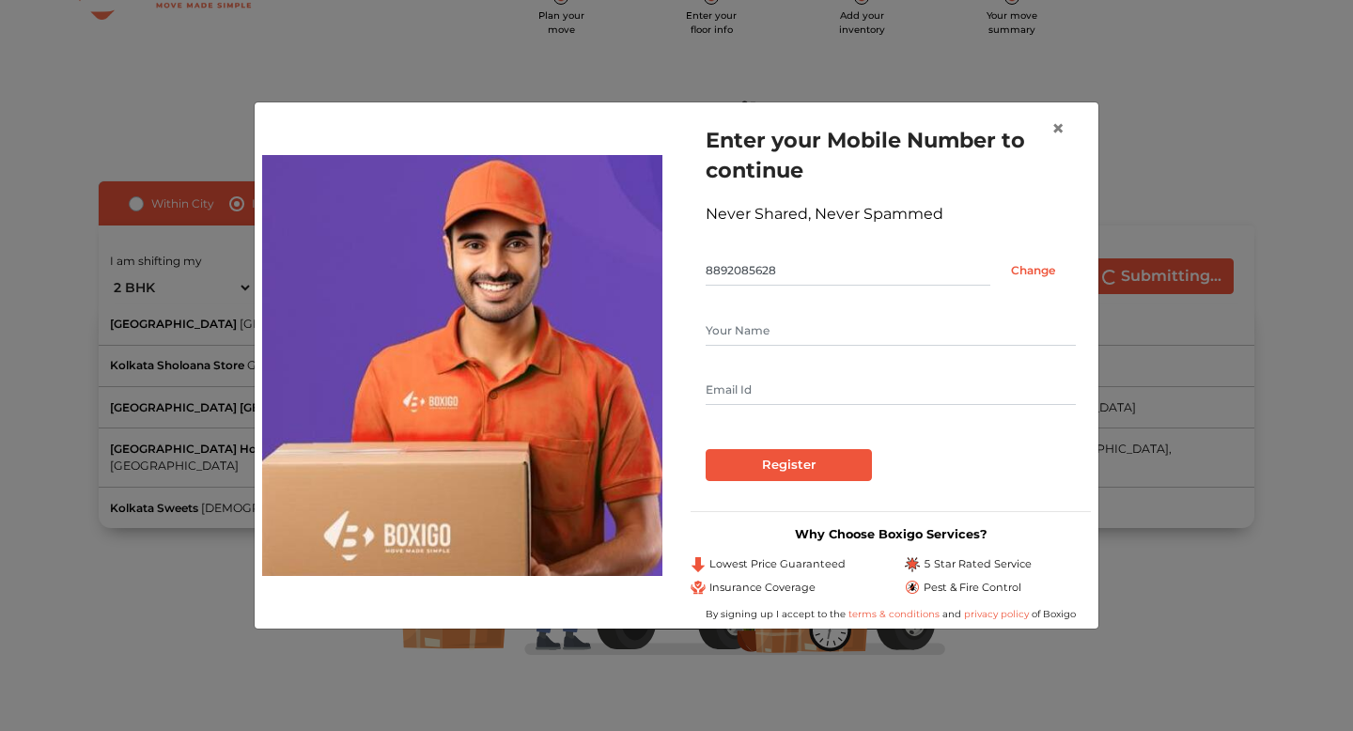
click at [784, 318] on input "text" at bounding box center [891, 331] width 370 height 30
type input "Saikat Singha Roy"
click at [814, 389] on input "text" at bounding box center [891, 390] width 370 height 30
type input "saikat.singharoy27@gmail.com"
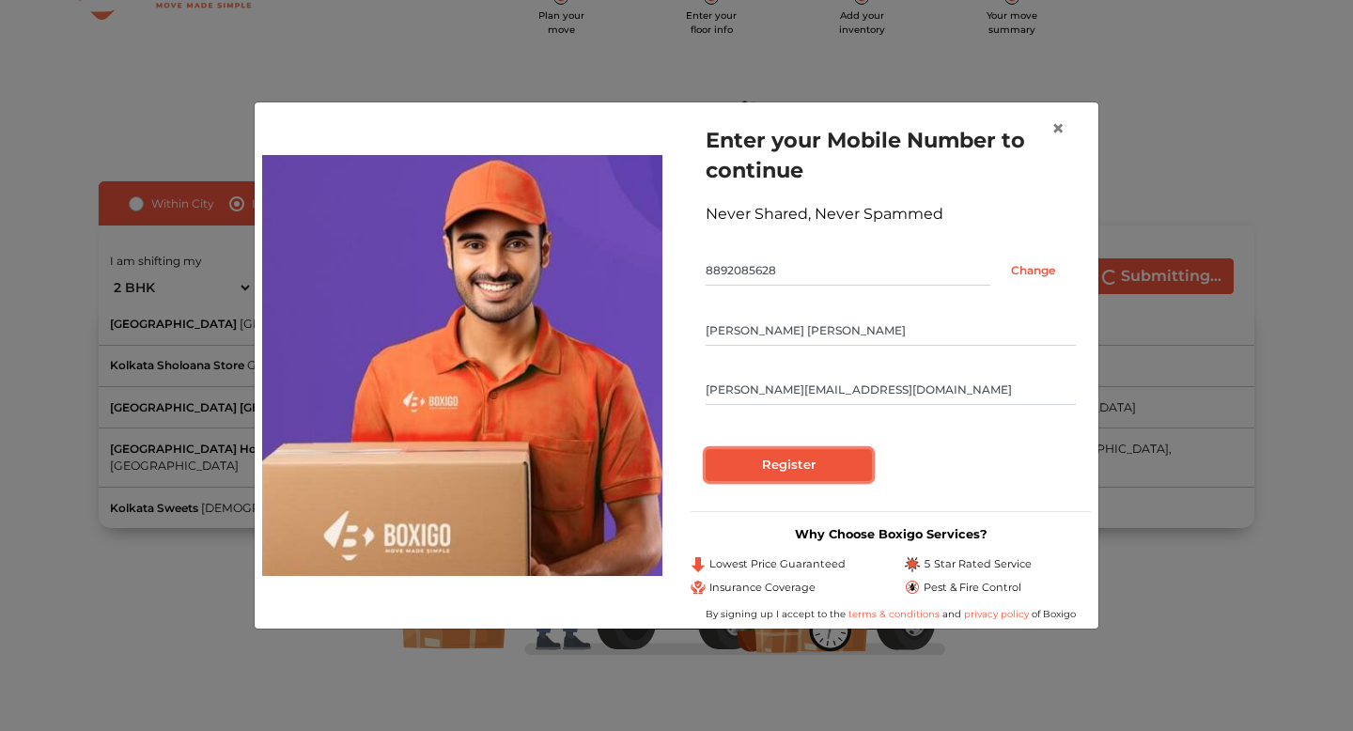
click at [795, 461] on input "Register" at bounding box center [789, 465] width 166 height 32
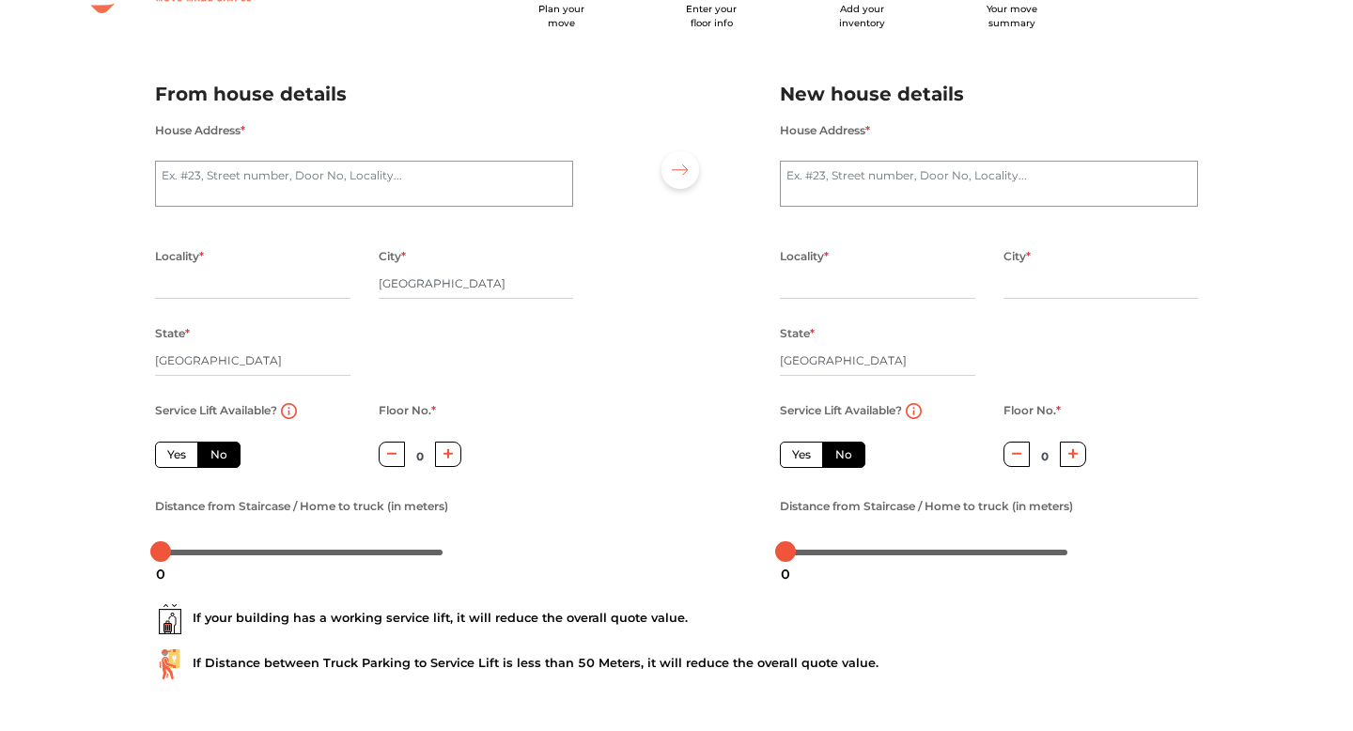
scroll to position [56, 0]
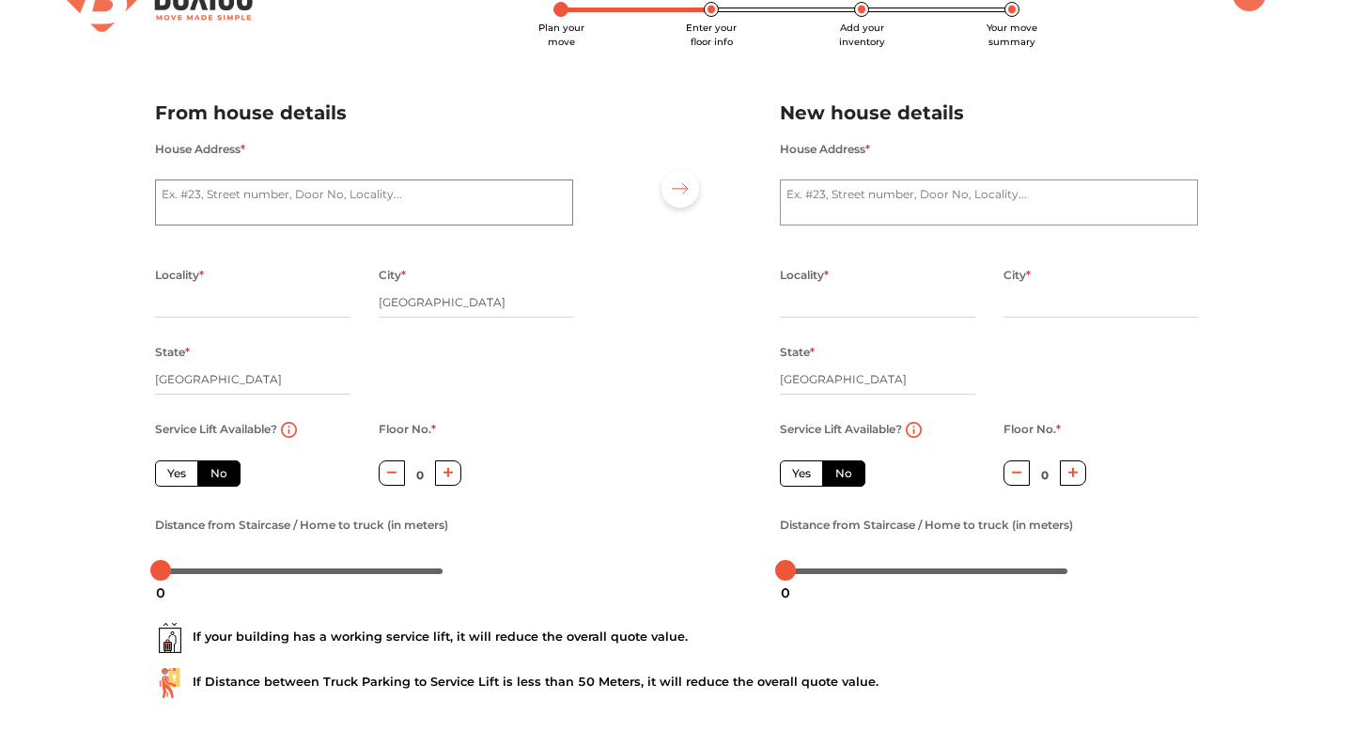
click at [419, 203] on textarea "House Address *" at bounding box center [364, 202] width 418 height 47
type textarea "The Green Terraces"
click at [686, 285] on div at bounding box center [676, 334] width 179 height 518
click at [306, 309] on input "text" at bounding box center [252, 302] width 195 height 30
type input "Ecity 1"
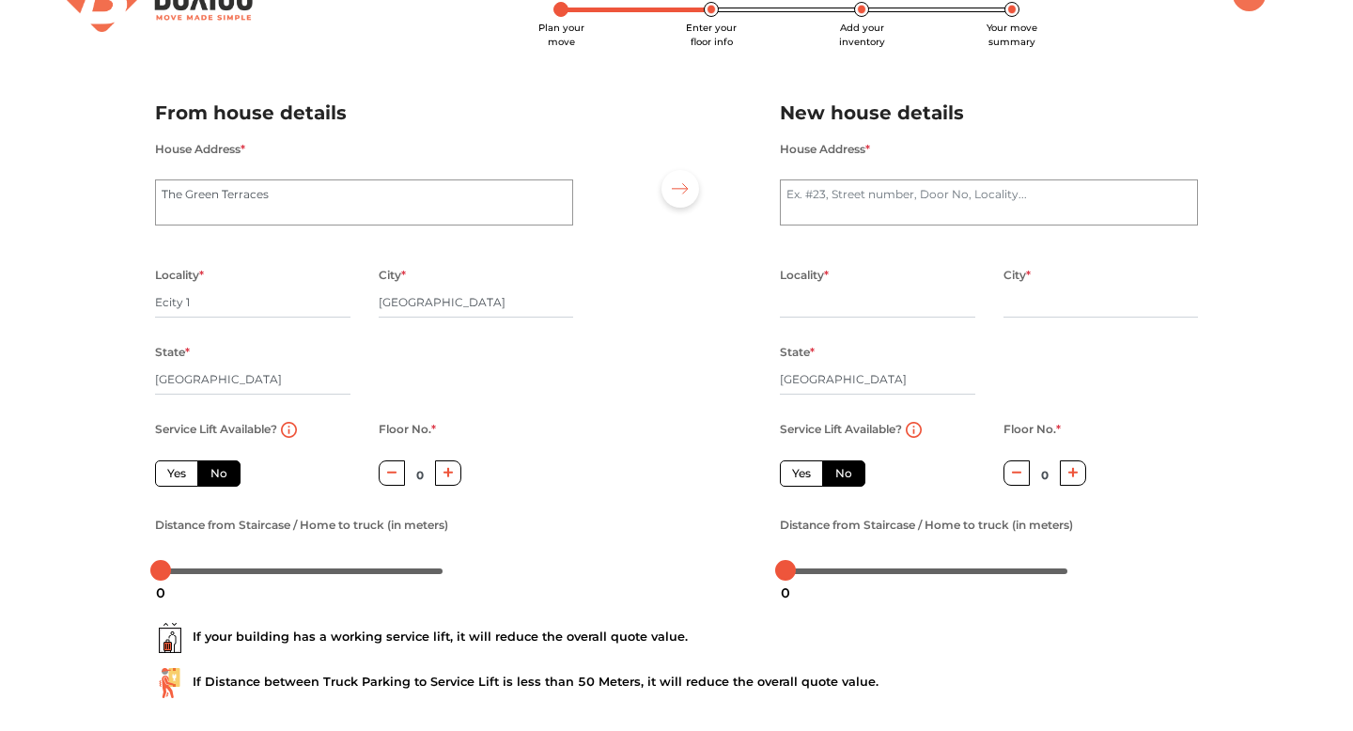
click at [183, 478] on label "Yes" at bounding box center [176, 473] width 43 height 26
click at [179, 477] on input "Yes" at bounding box center [173, 471] width 12 height 12
radio input "true"
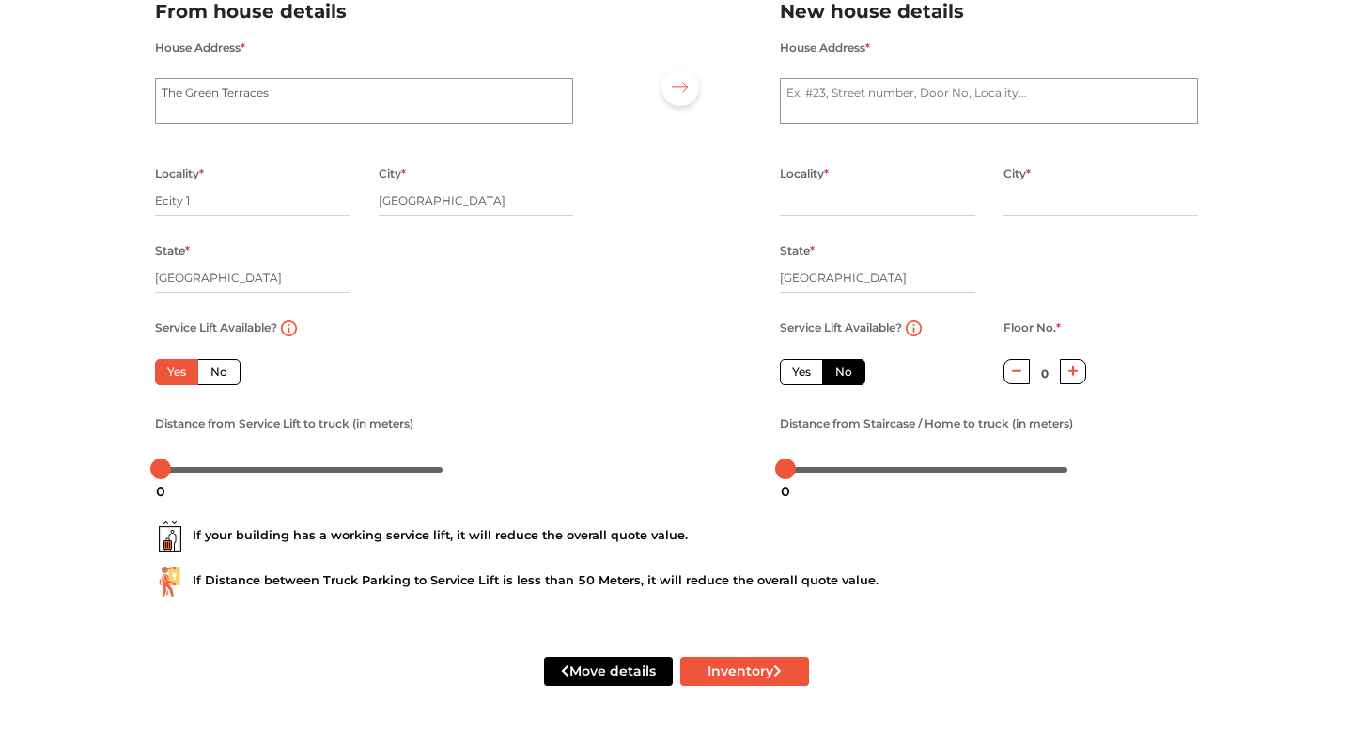
click at [802, 382] on label "Yes" at bounding box center [801, 372] width 43 height 26
click at [802, 376] on input "Yes" at bounding box center [798, 370] width 12 height 12
radio input "false"
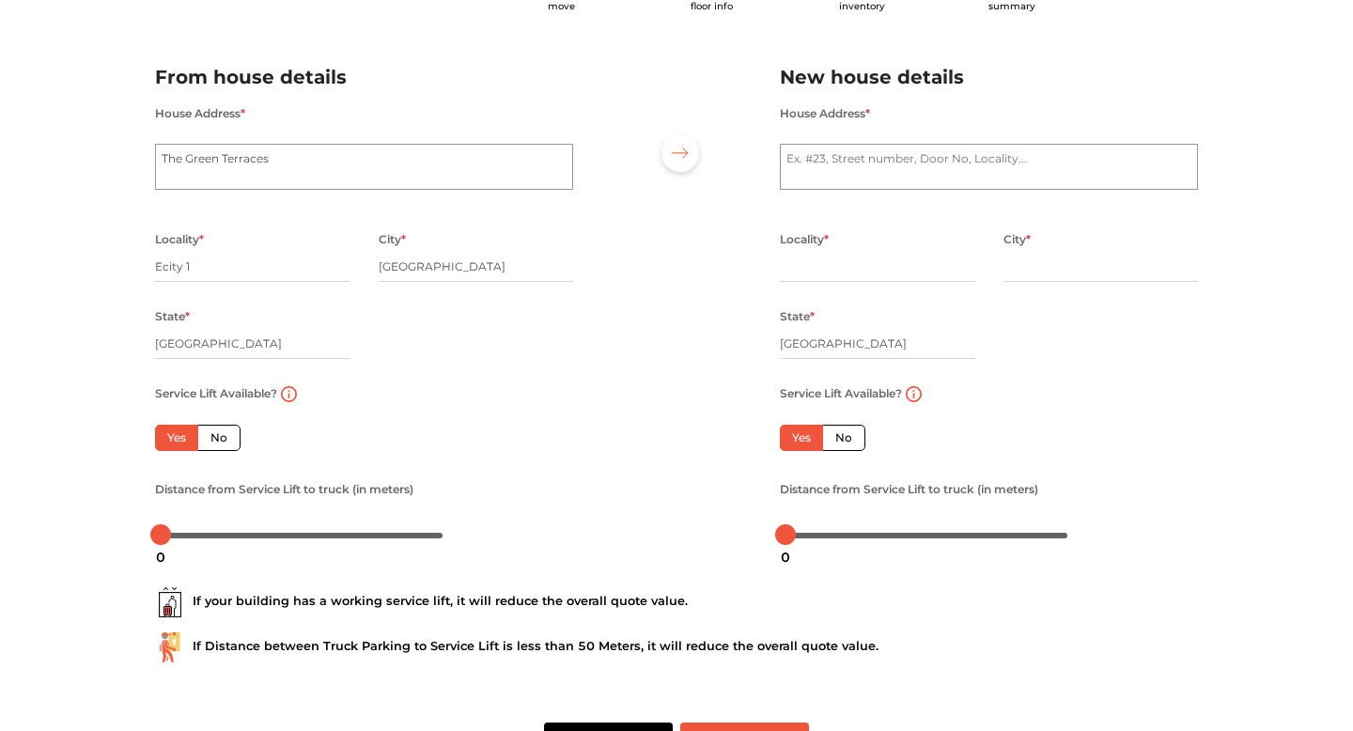
scroll to position [88, 0]
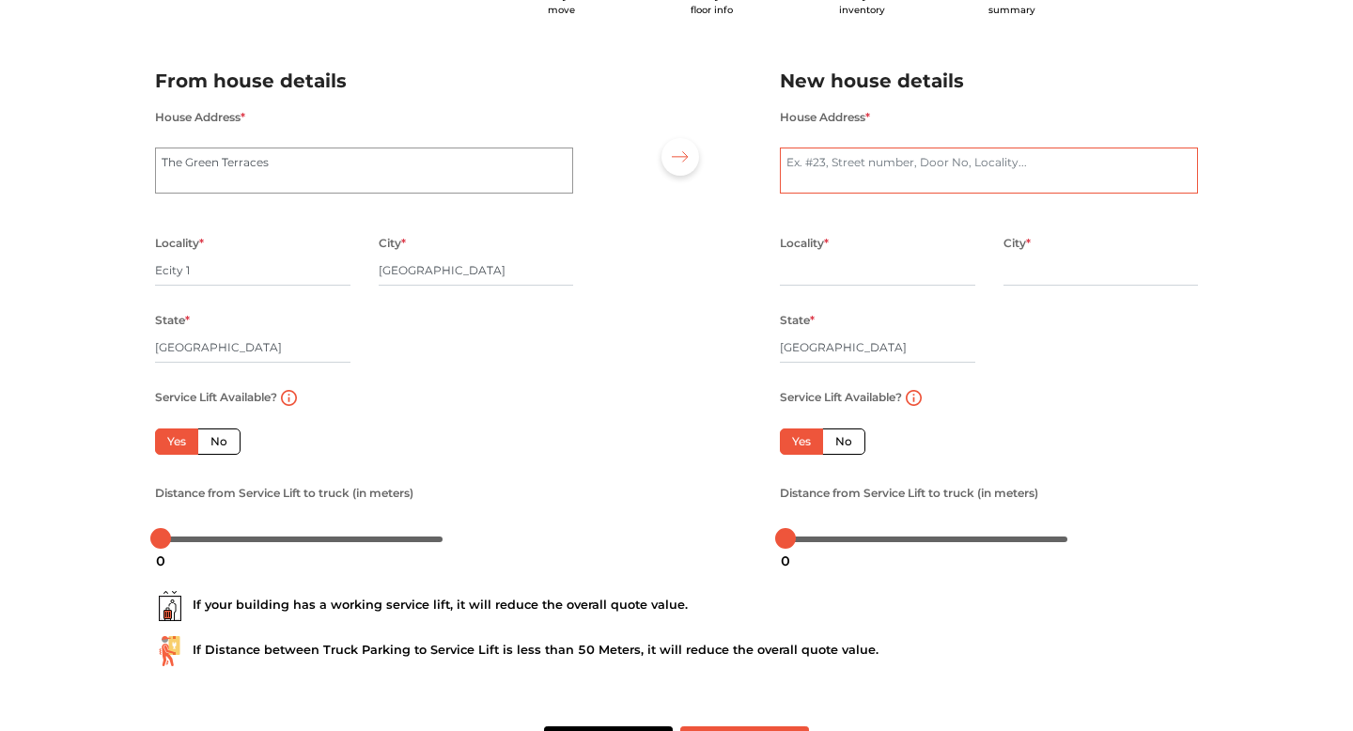
click at [850, 182] on textarea "House Address *" at bounding box center [989, 171] width 418 height 47
type textarea "A-10"
click at [802, 280] on input "text" at bounding box center [877, 271] width 195 height 30
type input "A"
type input "Kalyani"
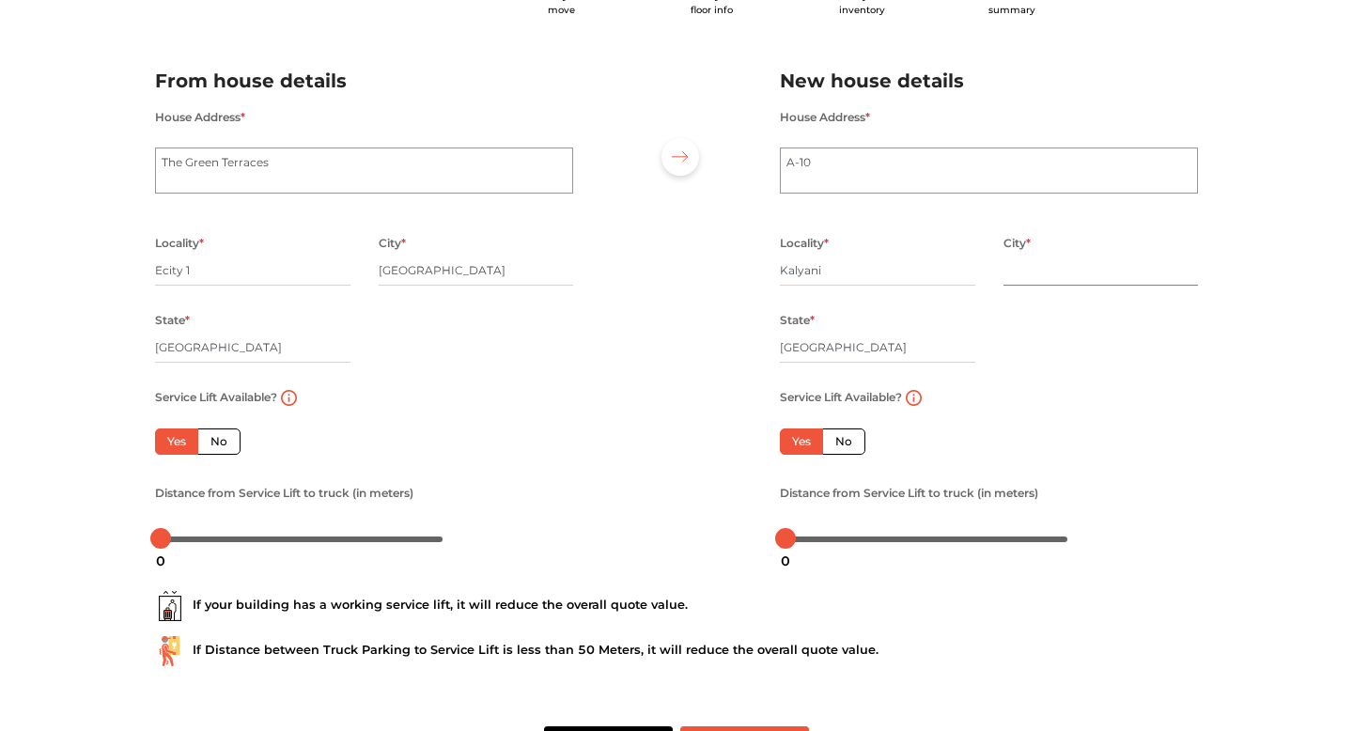
click at [1036, 279] on input "text" at bounding box center [1100, 271] width 195 height 30
type input "[GEOGRAPHIC_DATA]"
click at [811, 350] on input "[GEOGRAPHIC_DATA]" at bounding box center [877, 348] width 195 height 30
type input "[GEOGRAPHIC_DATA]"
click at [946, 453] on div "Yes No" at bounding box center [877, 441] width 195 height 26
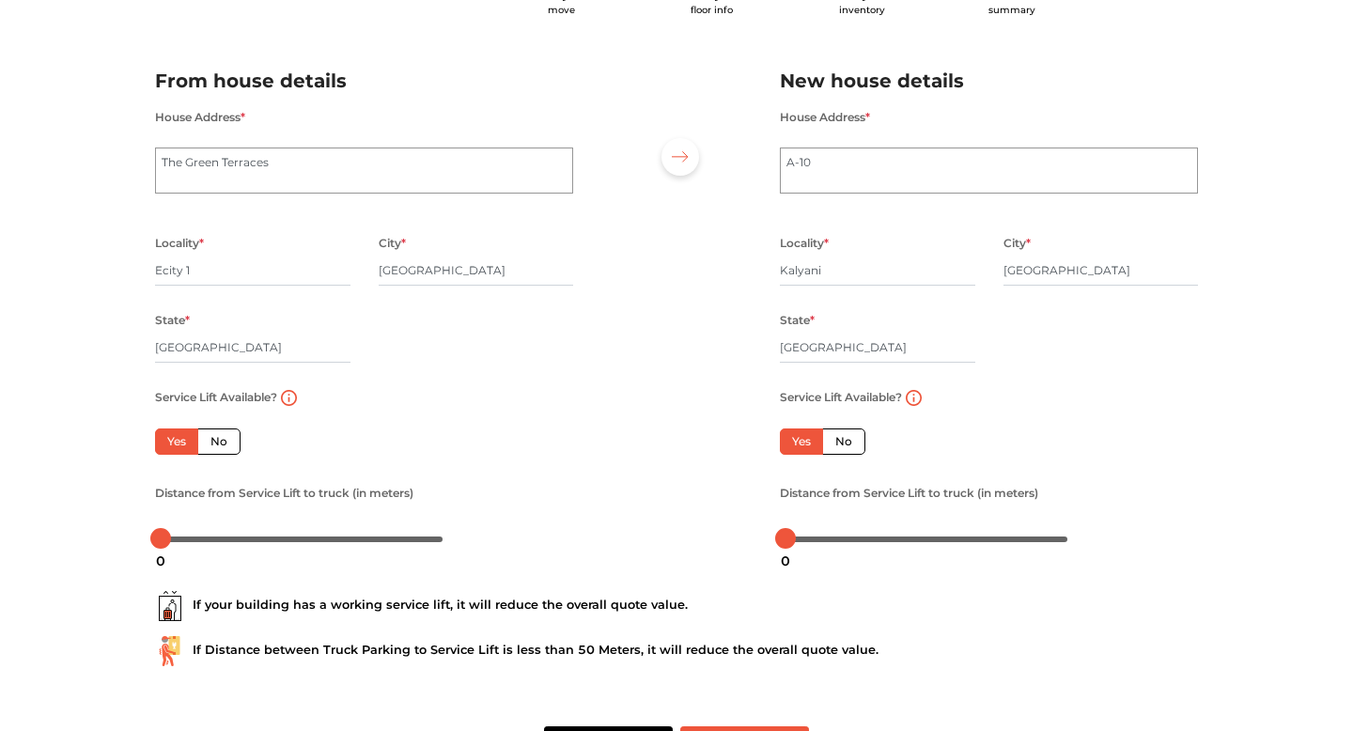
scroll to position [161, 0]
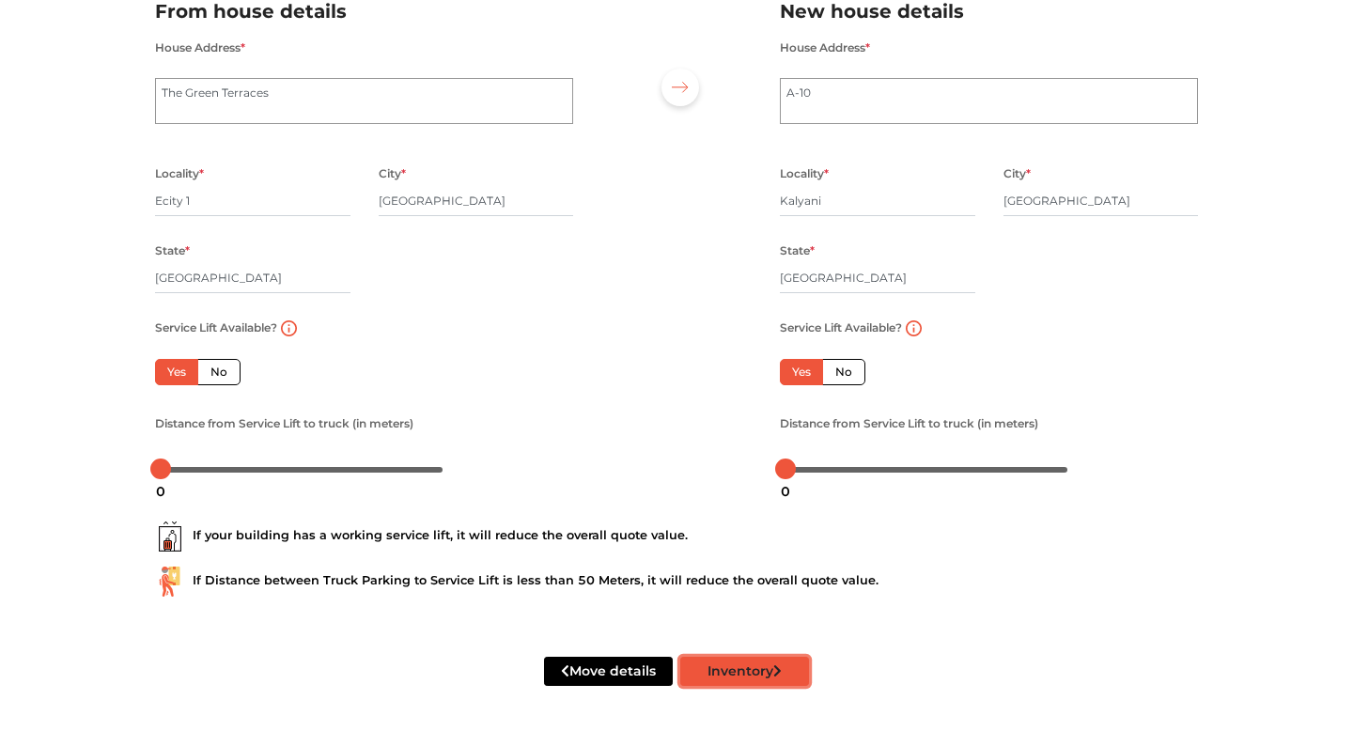
click at [756, 672] on button "Inventory" at bounding box center [744, 671] width 129 height 29
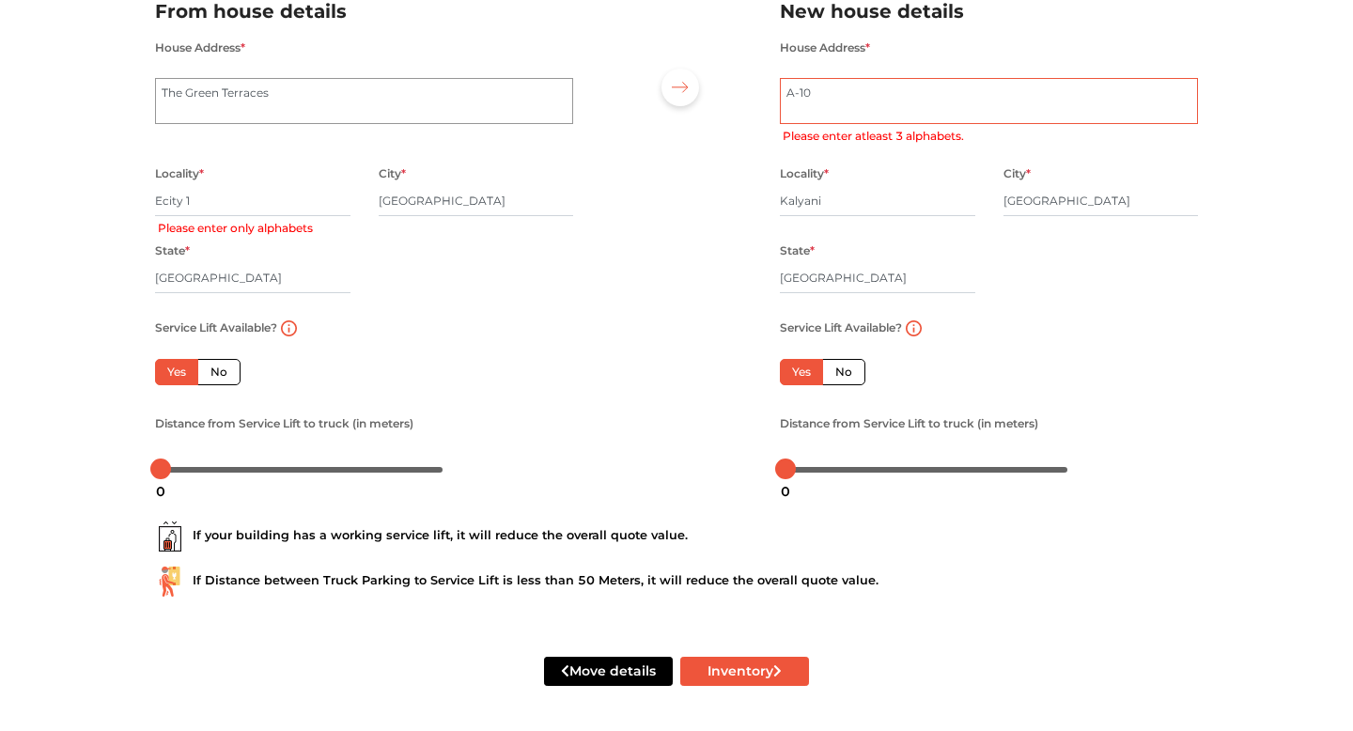
click at [822, 89] on textarea "A-10" at bounding box center [989, 101] width 418 height 47
type textarea "A-10/130, Kalyani Nadia"
click at [229, 207] on input "Ecity 1" at bounding box center [252, 201] width 195 height 30
type input "Ecity phase one"
click at [393, 248] on div "Locality * Ecity phase one City * Bengaluru State * Karnataka Pincode *" at bounding box center [364, 239] width 446 height 154
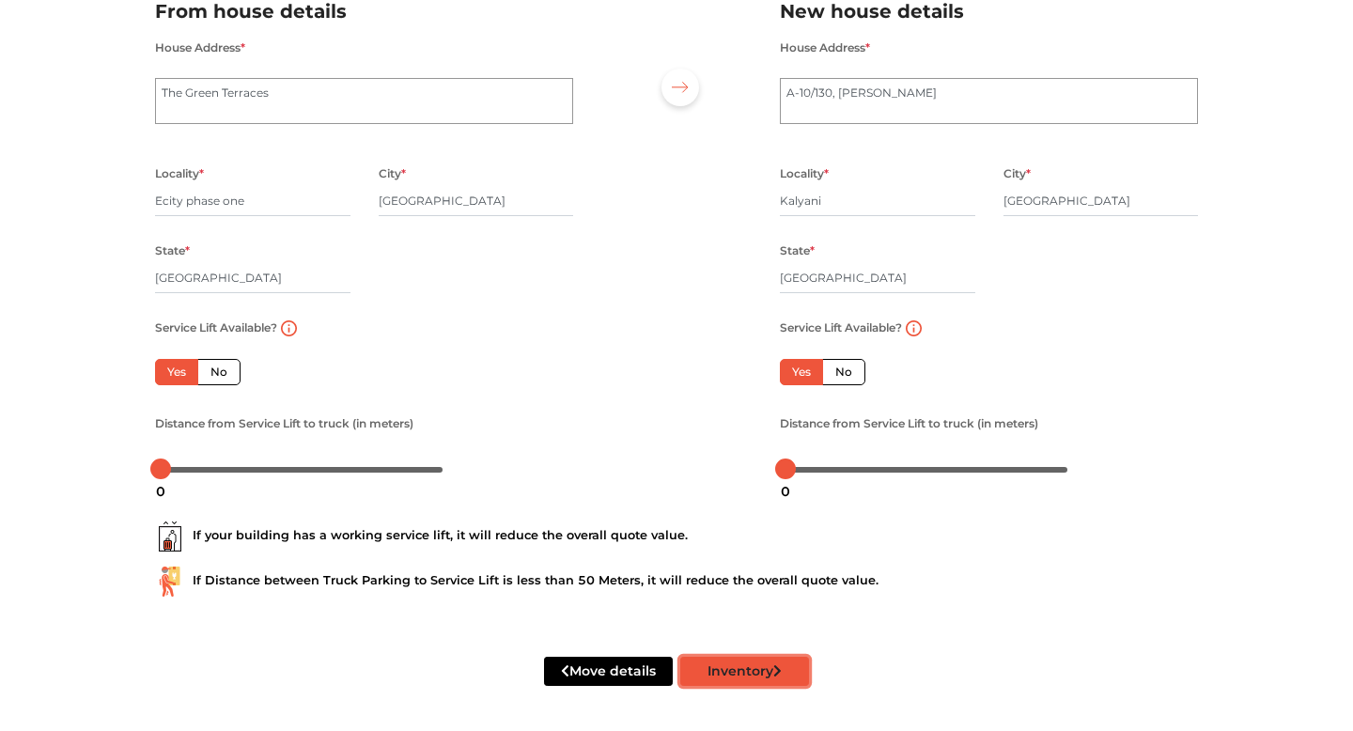
click at [784, 677] on button "Inventory" at bounding box center [744, 671] width 129 height 29
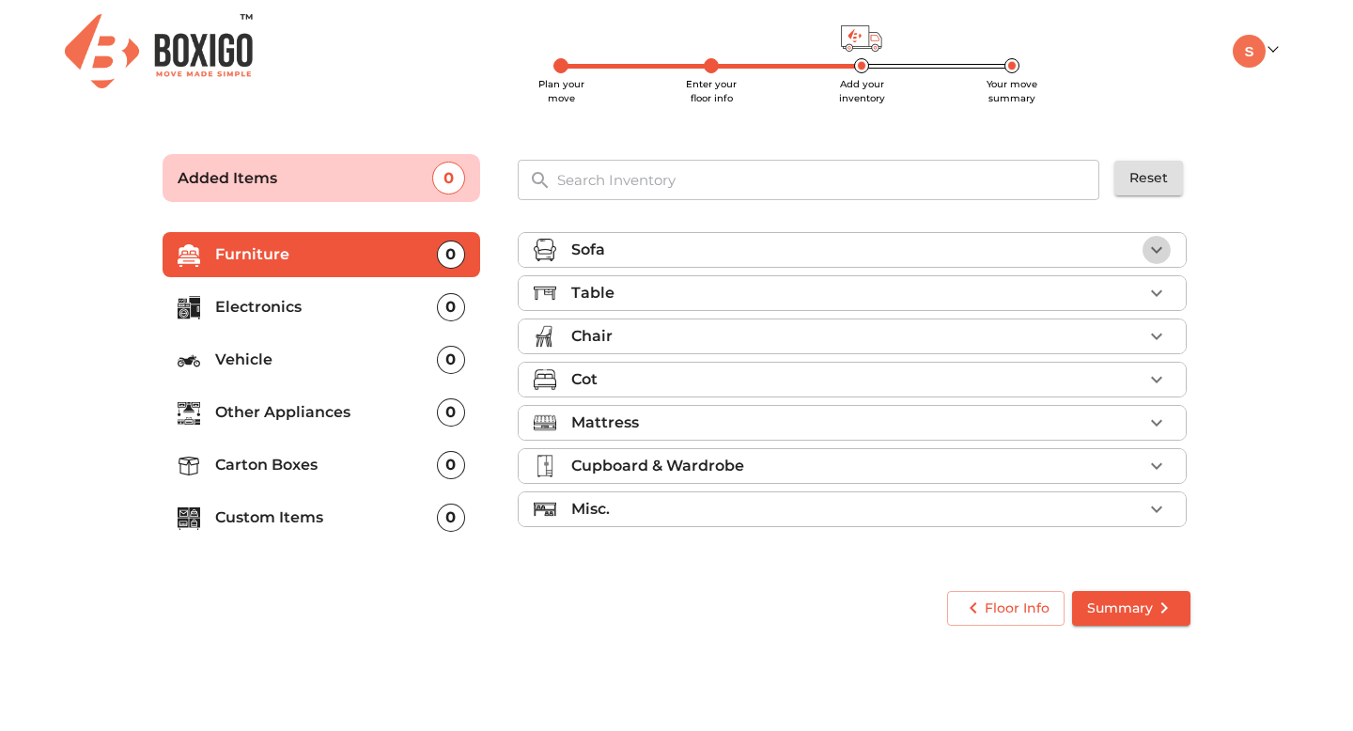
click at [1164, 245] on icon "button" at bounding box center [1156, 250] width 23 height 23
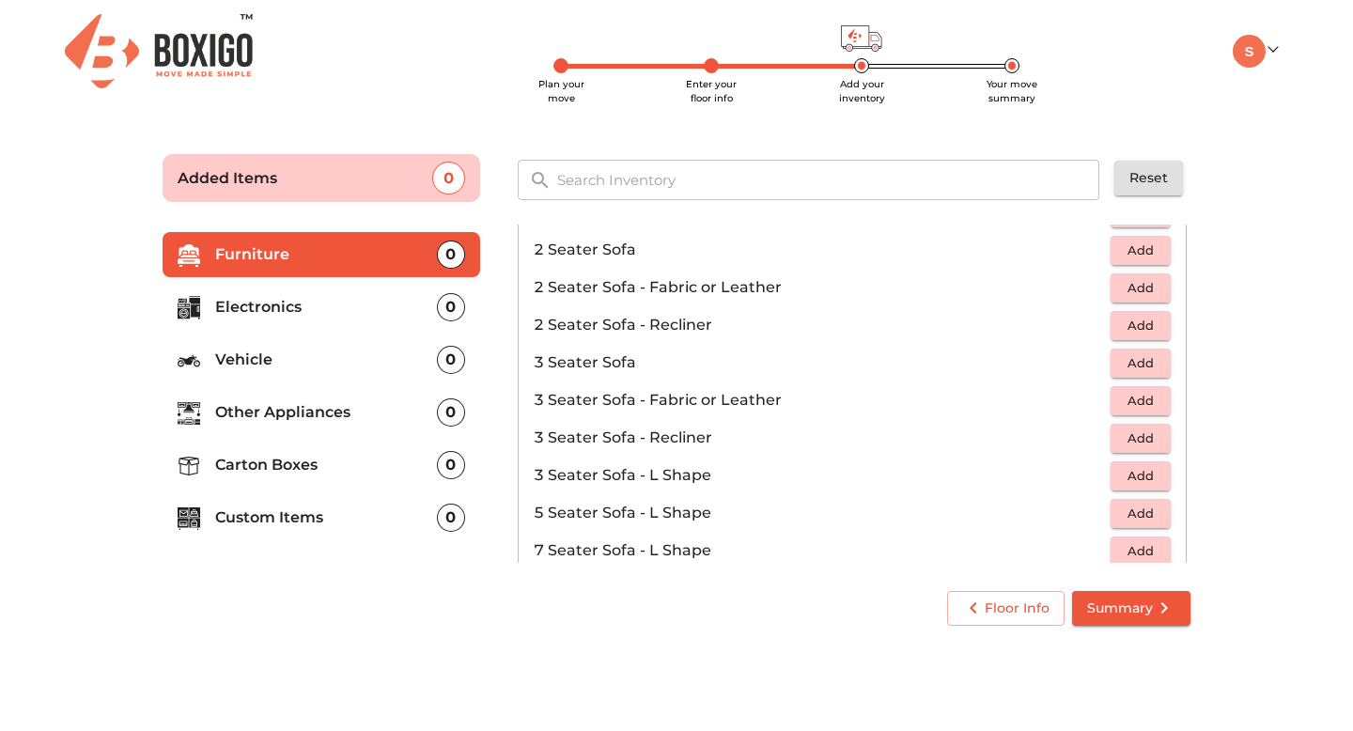
scroll to position [194, 0]
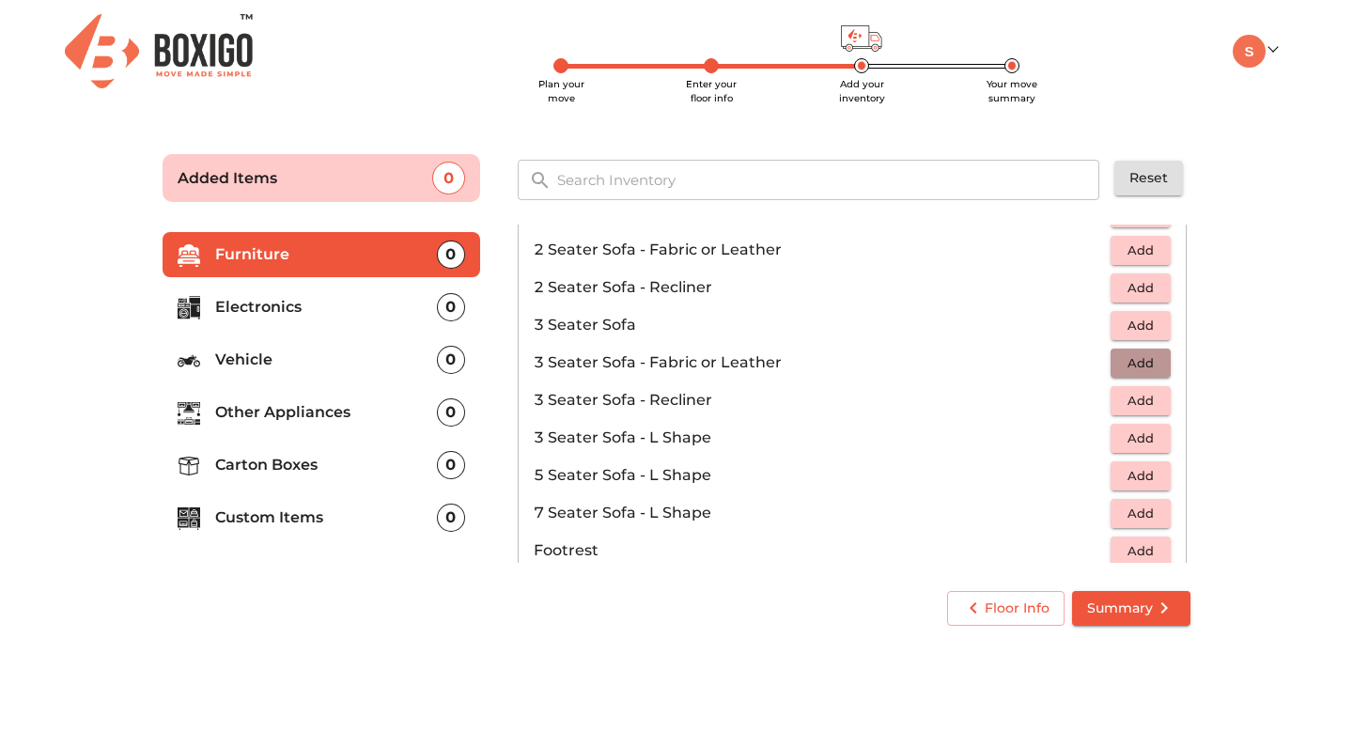
click at [1143, 357] on span "Add" at bounding box center [1140, 363] width 41 height 22
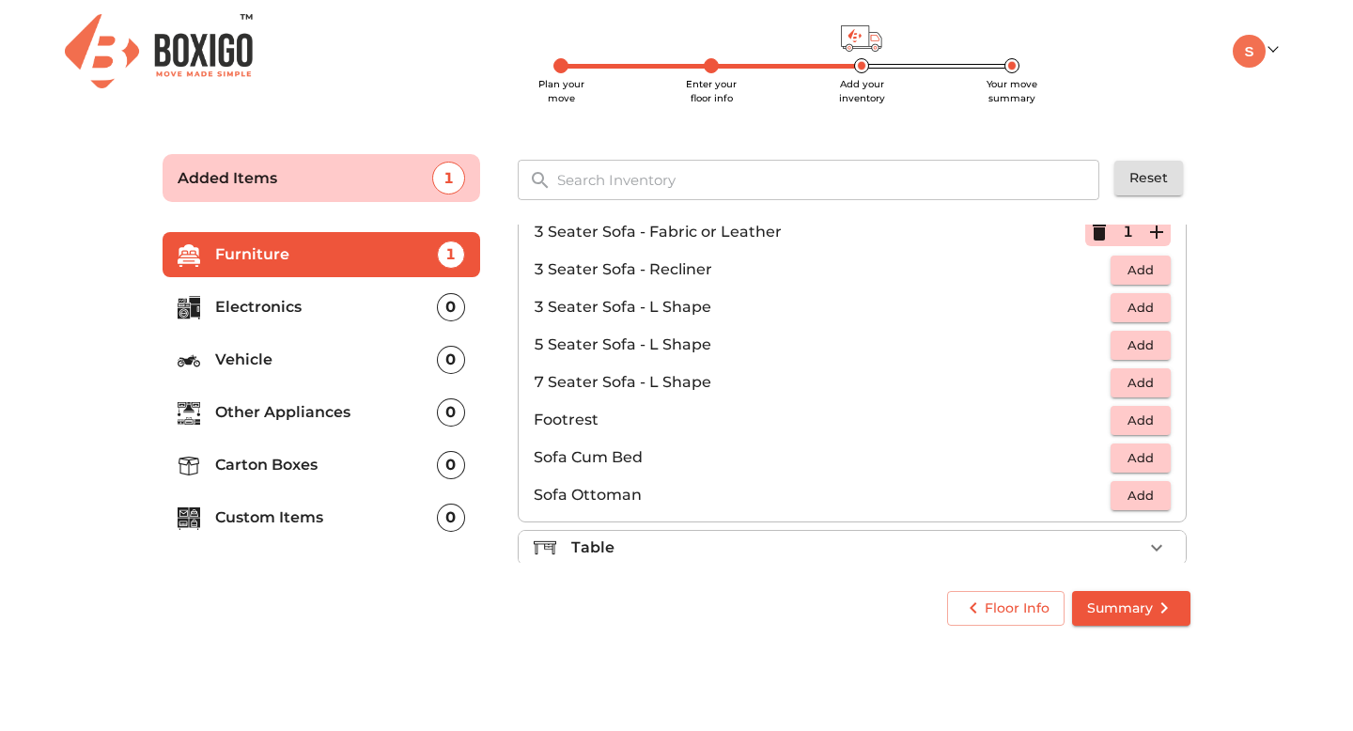
scroll to position [326, 0]
click at [1148, 456] on span "Add" at bounding box center [1140, 457] width 41 height 22
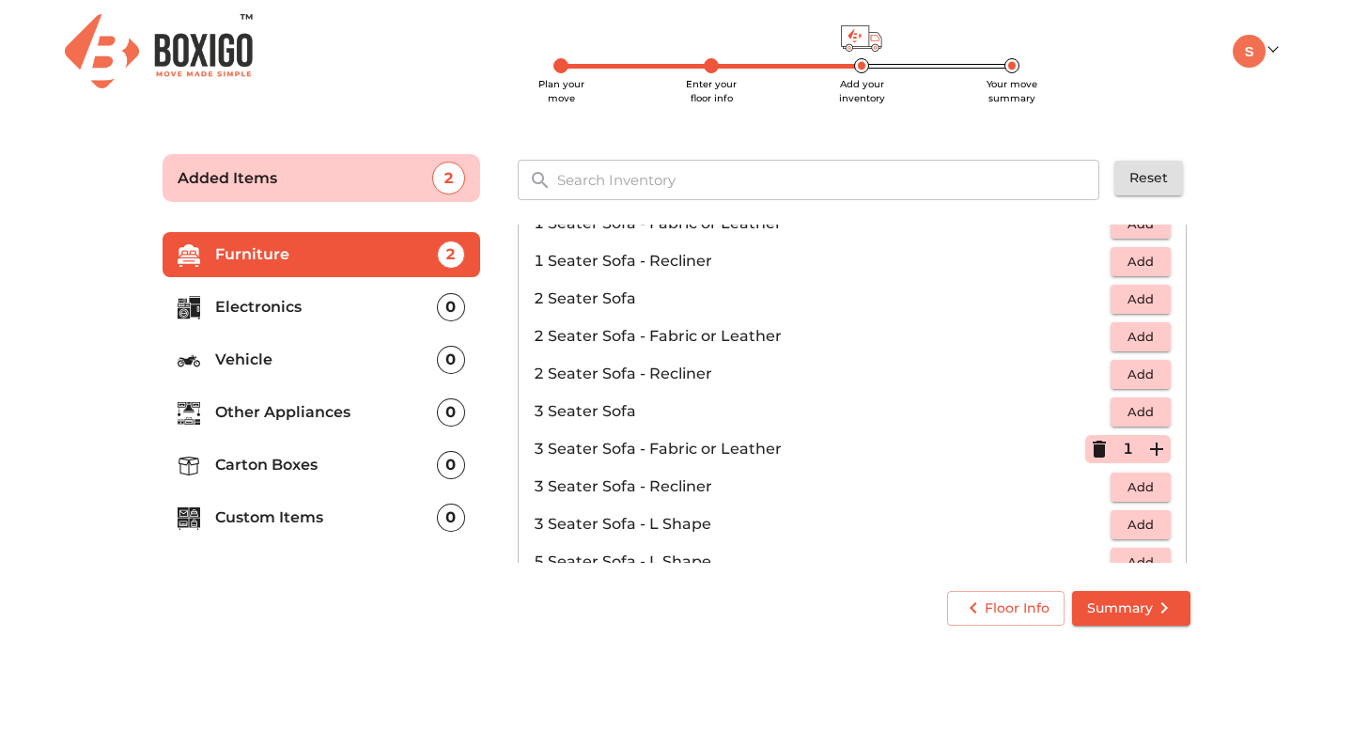
scroll to position [0, 0]
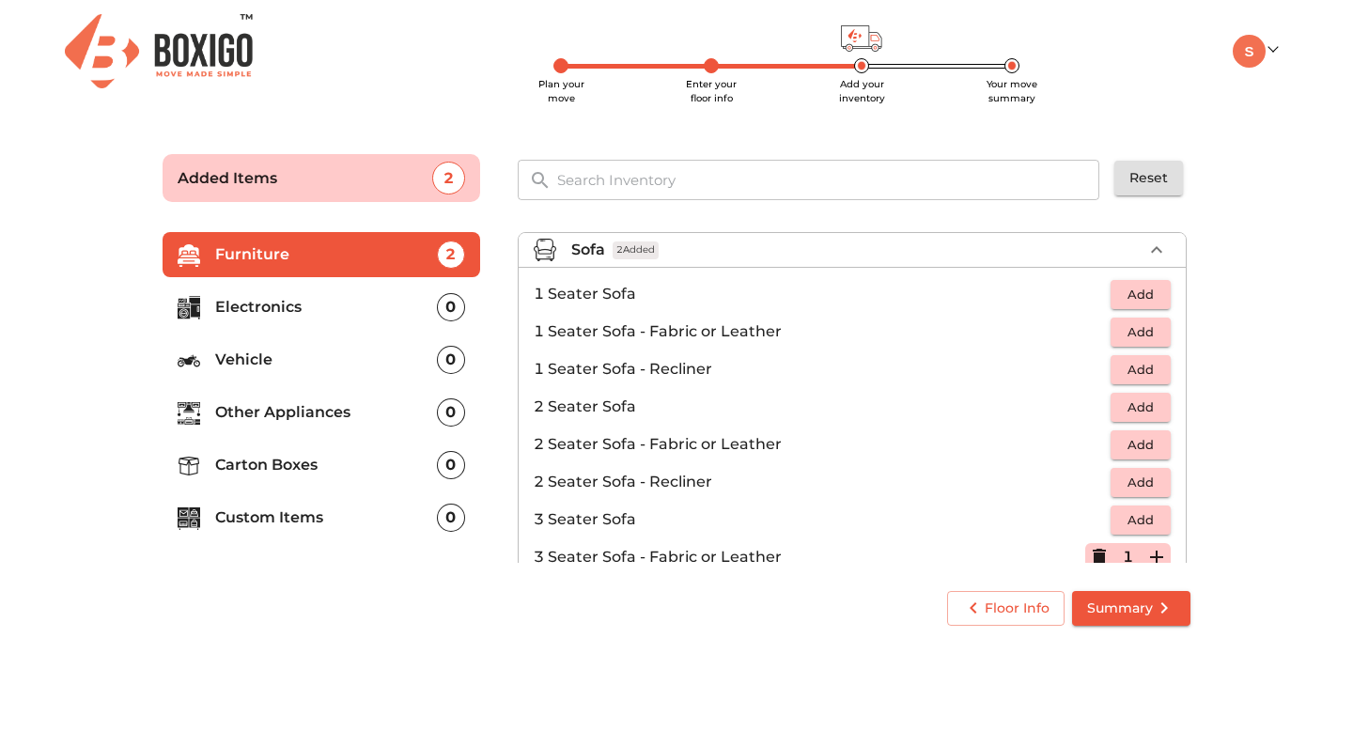
click at [1158, 251] on icon "button" at bounding box center [1156, 249] width 11 height 7
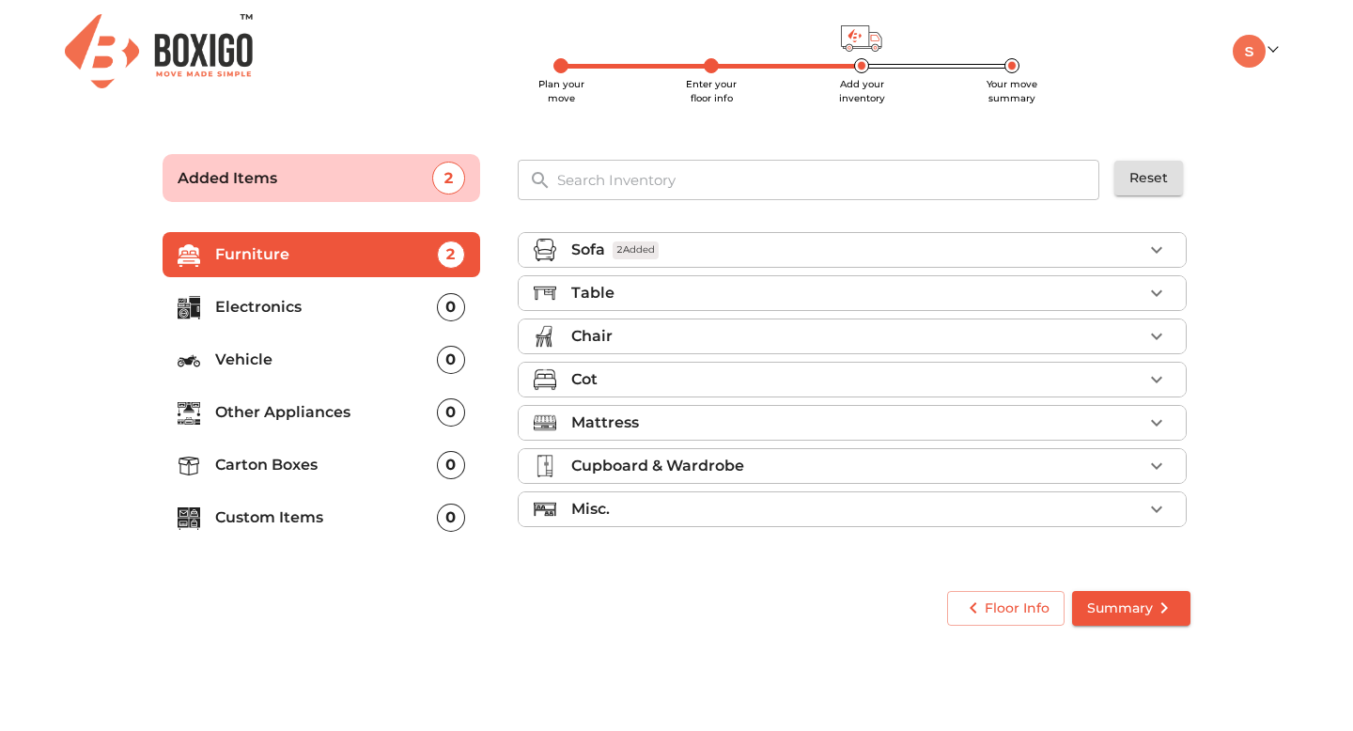
click at [924, 294] on div "Table" at bounding box center [856, 293] width 571 height 23
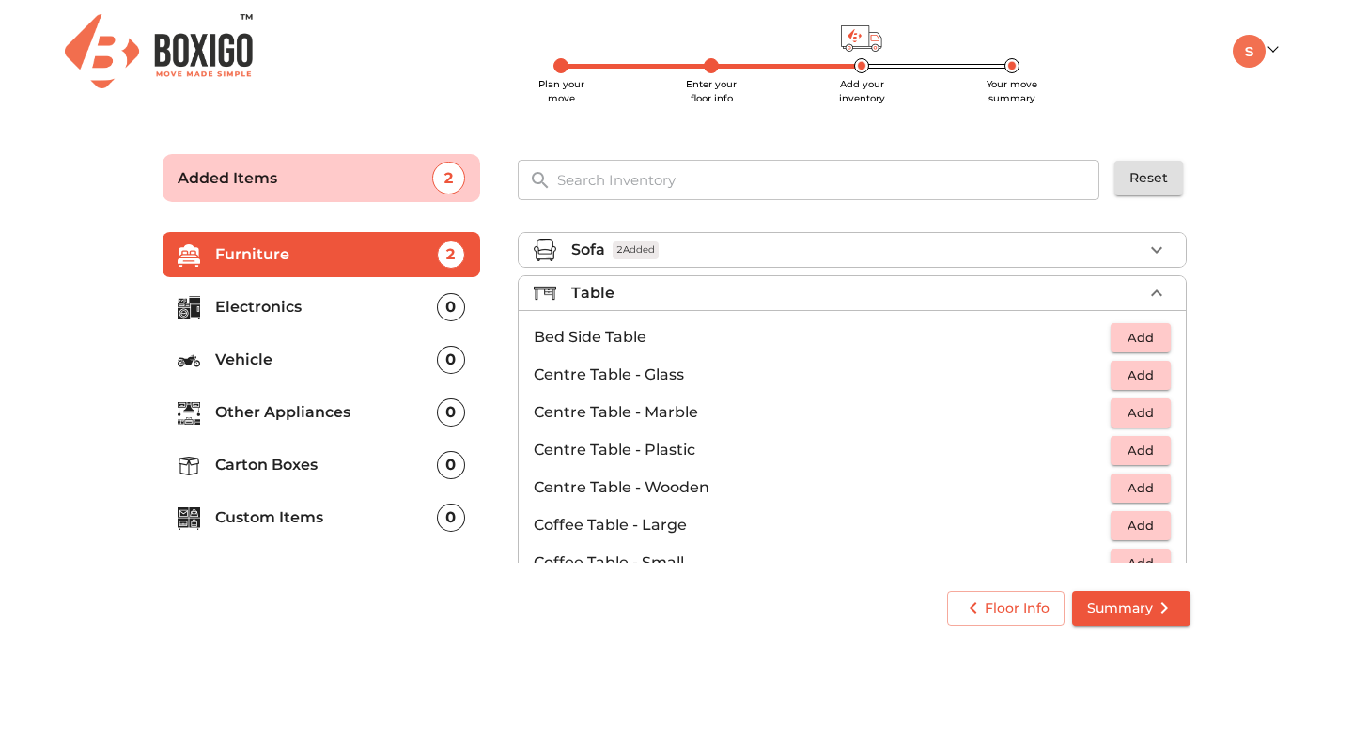
click at [1146, 337] on span "Add" at bounding box center [1140, 338] width 41 height 22
click at [1156, 336] on icon "button" at bounding box center [1156, 337] width 13 height 13
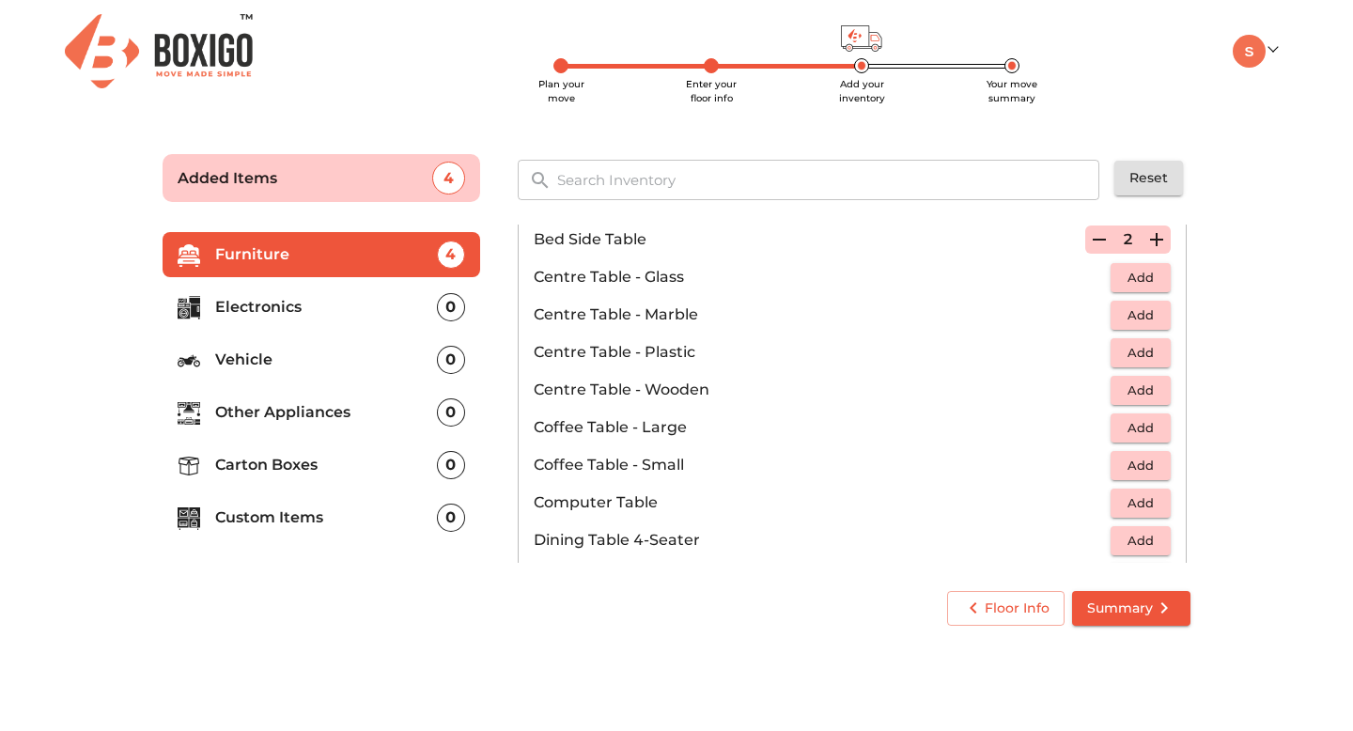
scroll to position [131, 0]
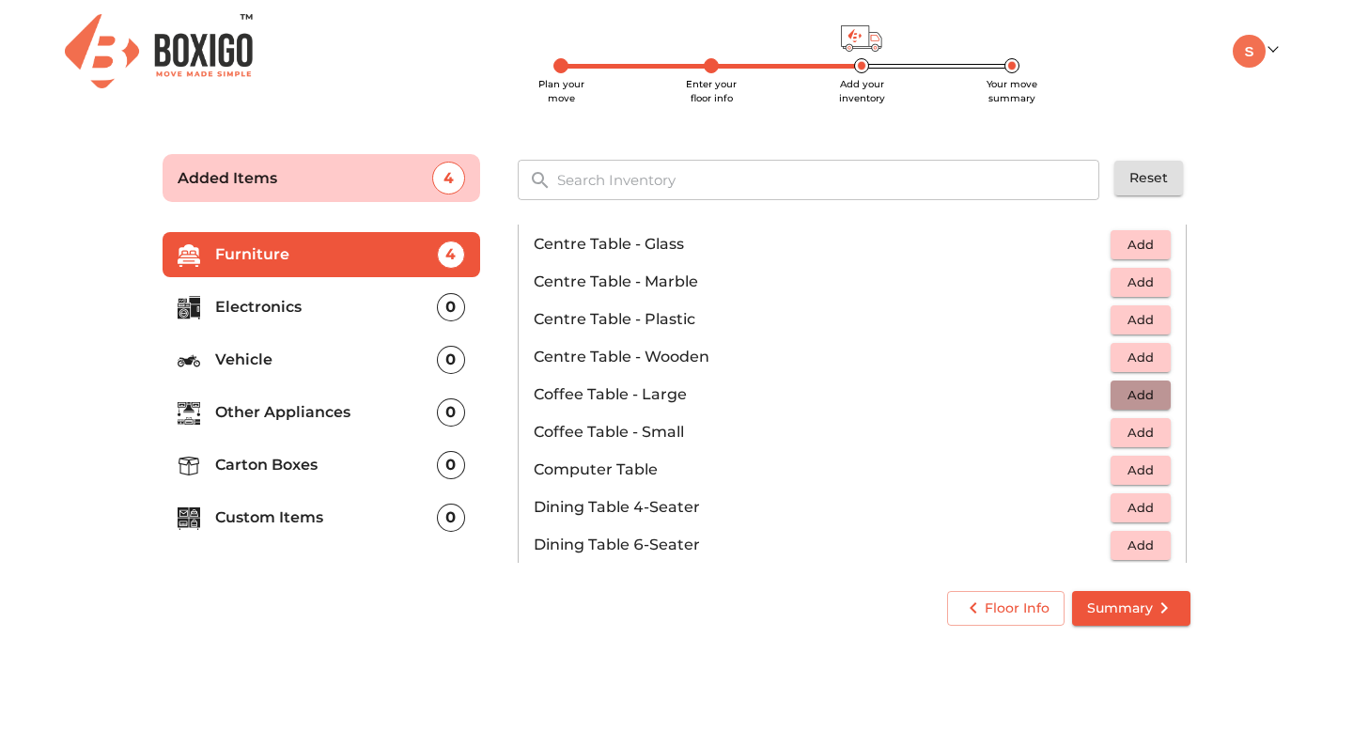
click at [1136, 396] on span "Add" at bounding box center [1140, 395] width 41 height 22
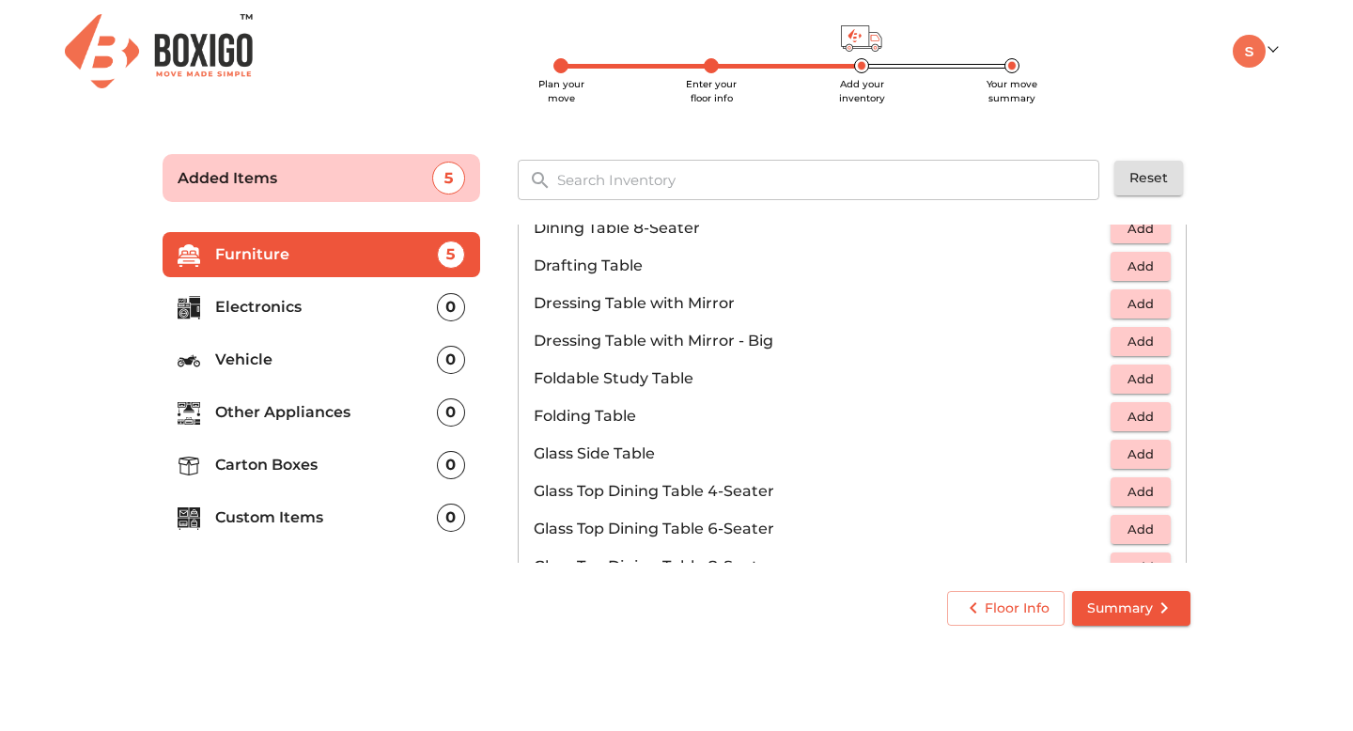
scroll to position [489, 0]
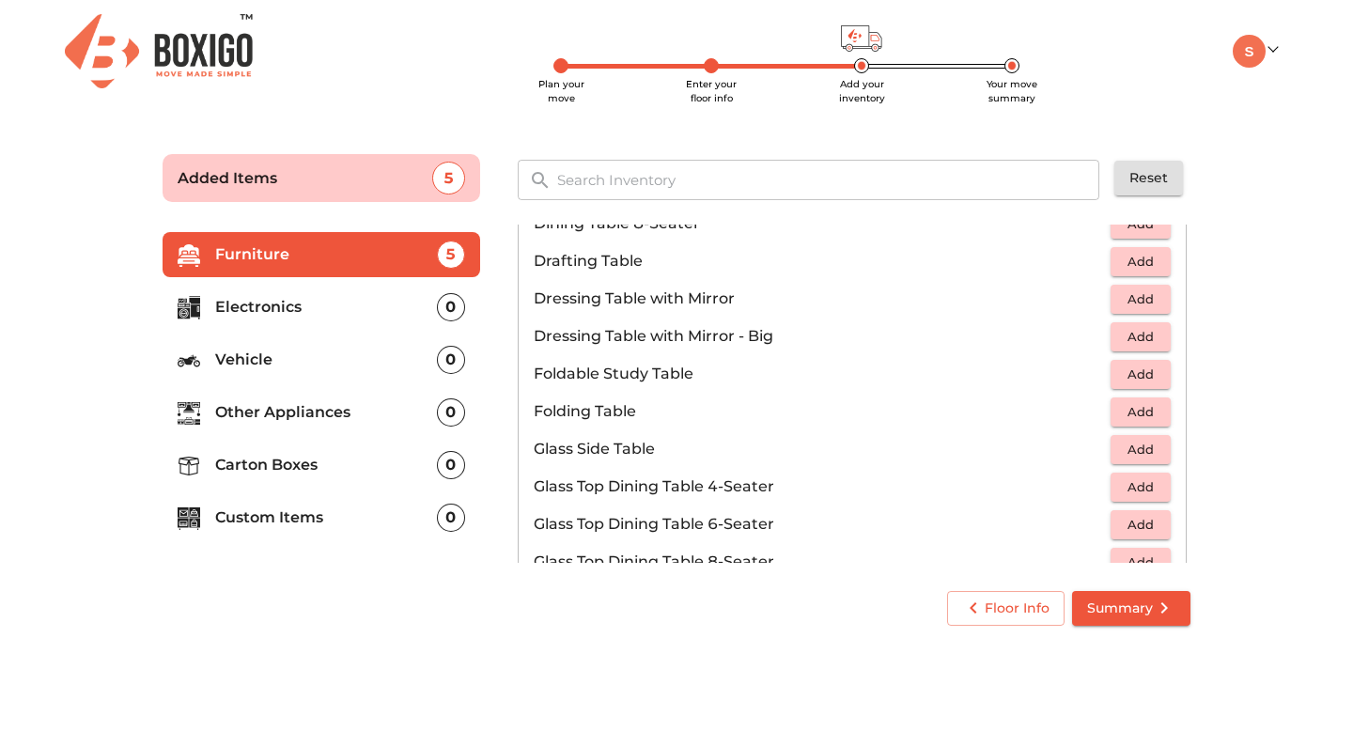
click at [1146, 369] on span "Add" at bounding box center [1140, 375] width 41 height 22
click at [1102, 384] on icon "button" at bounding box center [1099, 374] width 23 height 23
click at [1132, 405] on span "Add" at bounding box center [1140, 412] width 41 height 22
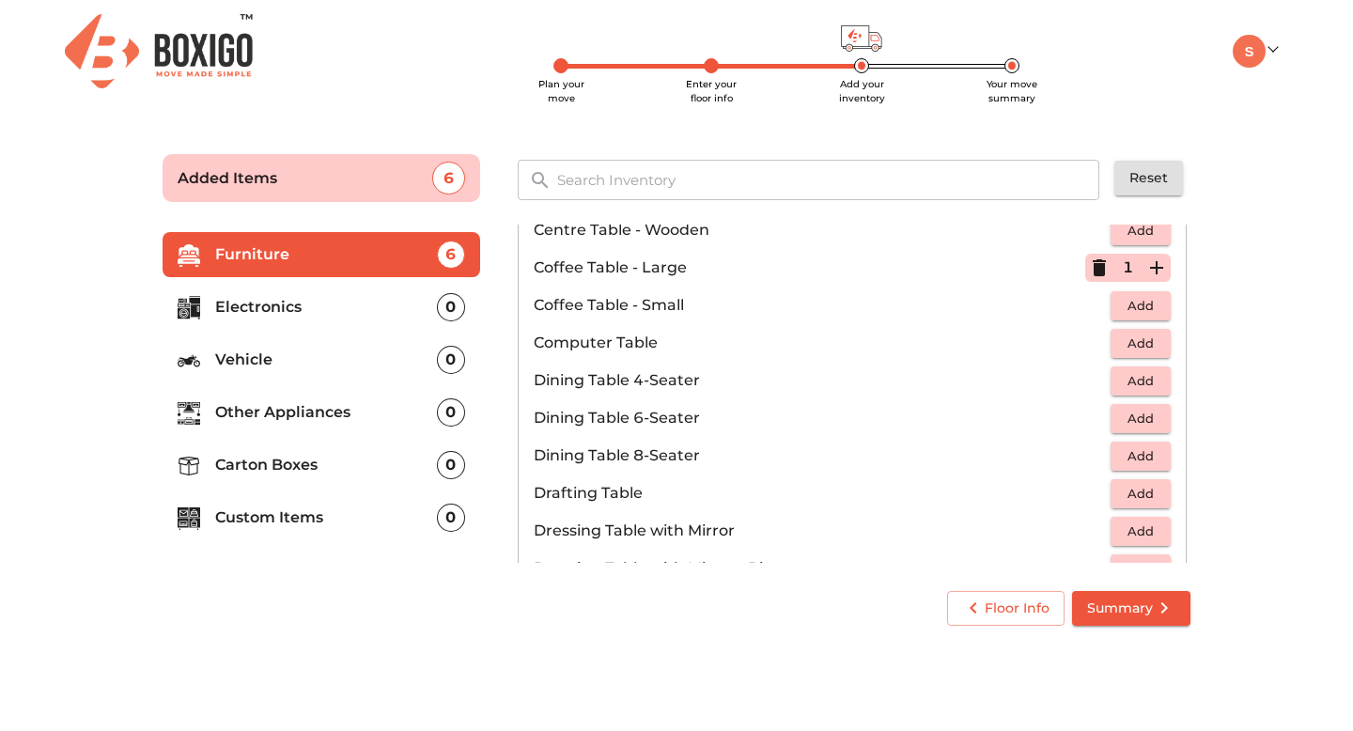
scroll to position [256, 0]
click at [1123, 350] on span "Add" at bounding box center [1140, 345] width 41 height 22
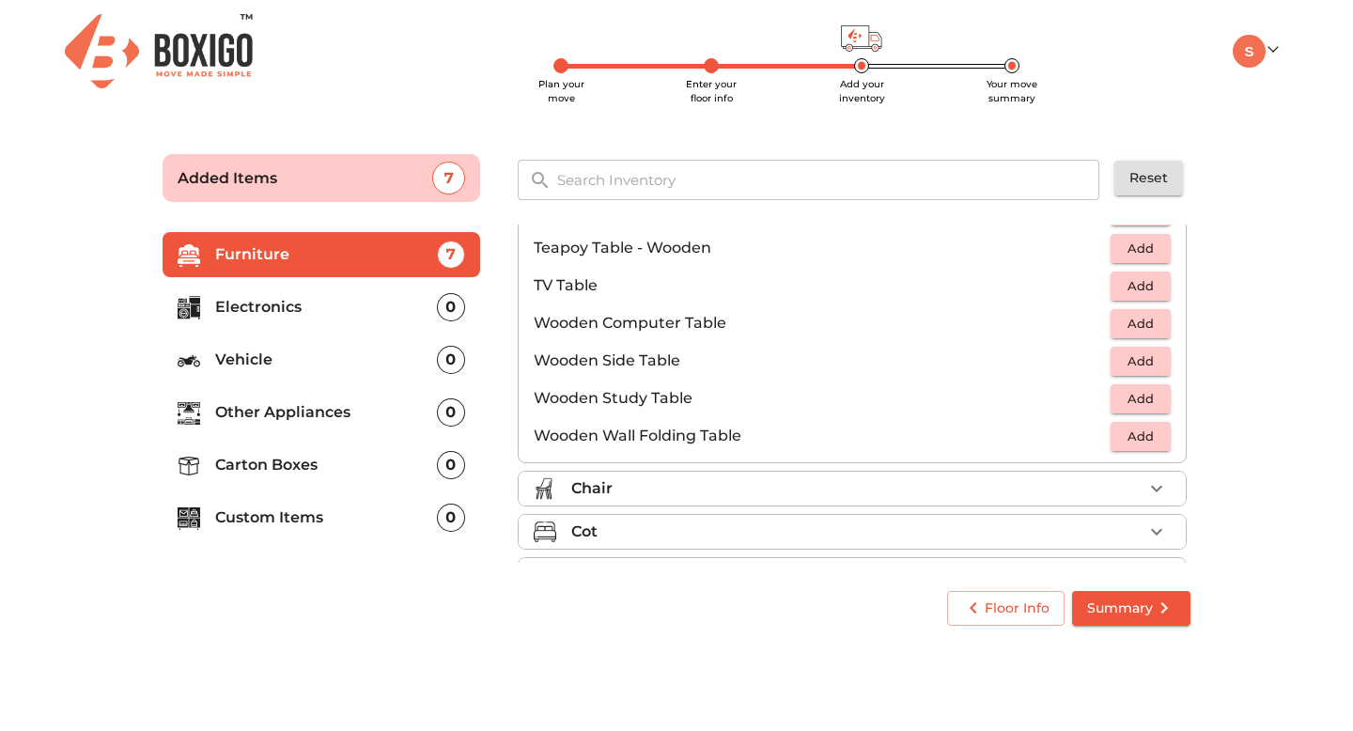
scroll to position [1311, 0]
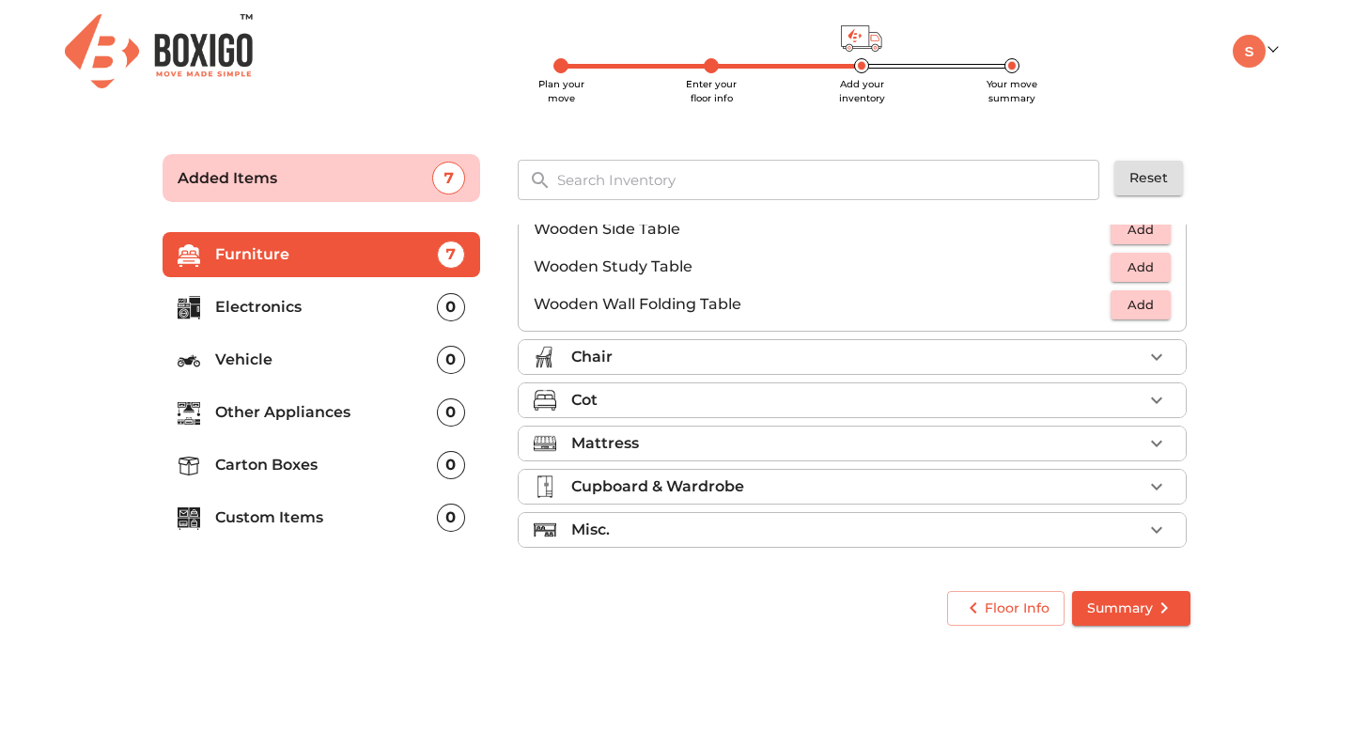
click at [1056, 361] on div "Chair" at bounding box center [856, 357] width 571 height 23
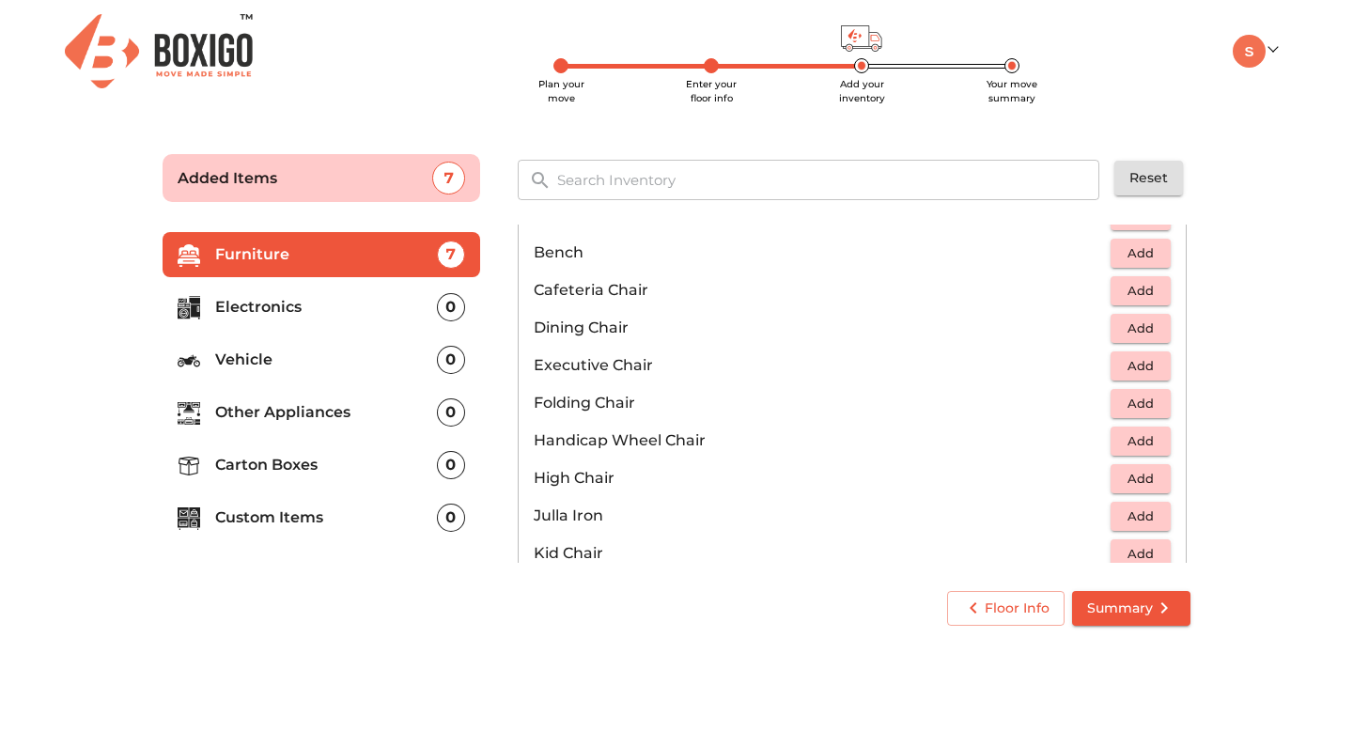
scroll to position [276, 0]
click at [1136, 331] on span "Add" at bounding box center [1140, 330] width 41 height 22
click at [1157, 331] on icon "button" at bounding box center [1156, 329] width 13 height 13
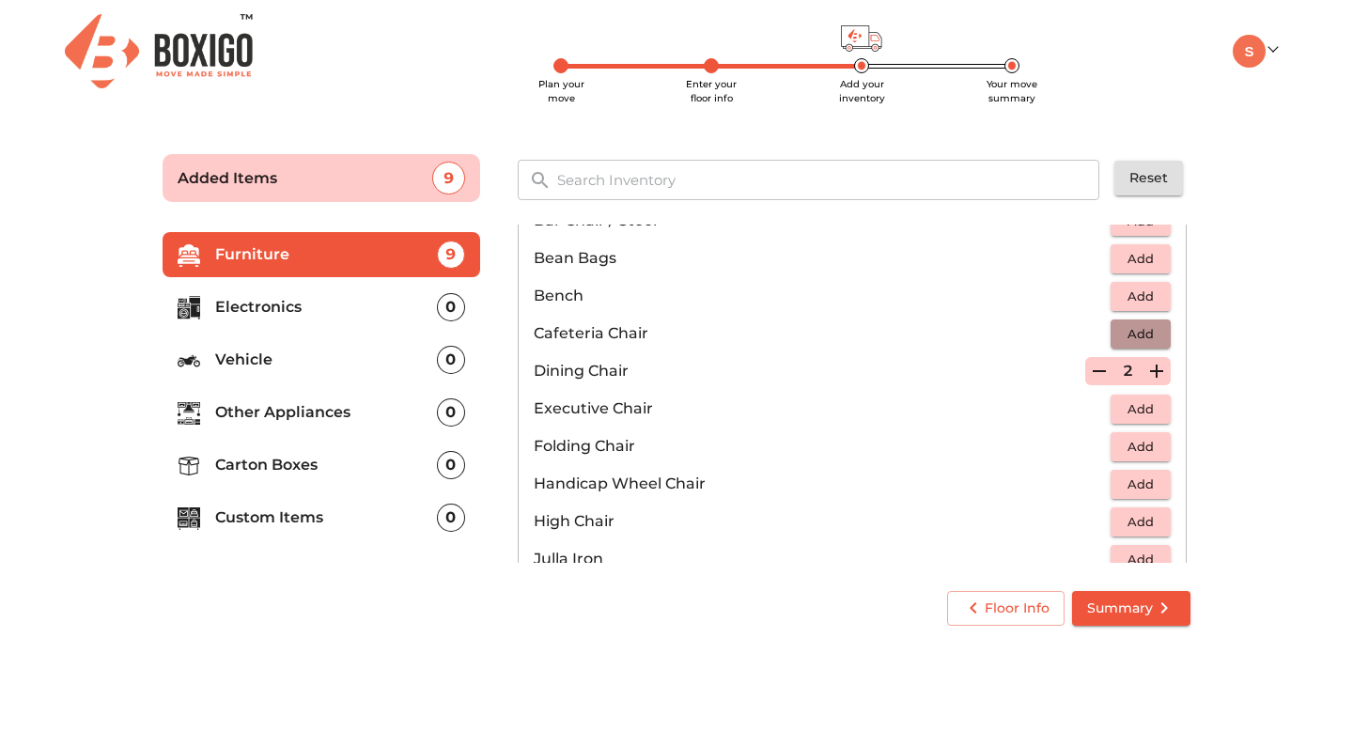
click at [1152, 334] on span "Add" at bounding box center [1140, 334] width 41 height 22
click at [1156, 334] on icon "button" at bounding box center [1156, 333] width 13 height 13
click at [1153, 297] on span "Add" at bounding box center [1140, 297] width 41 height 22
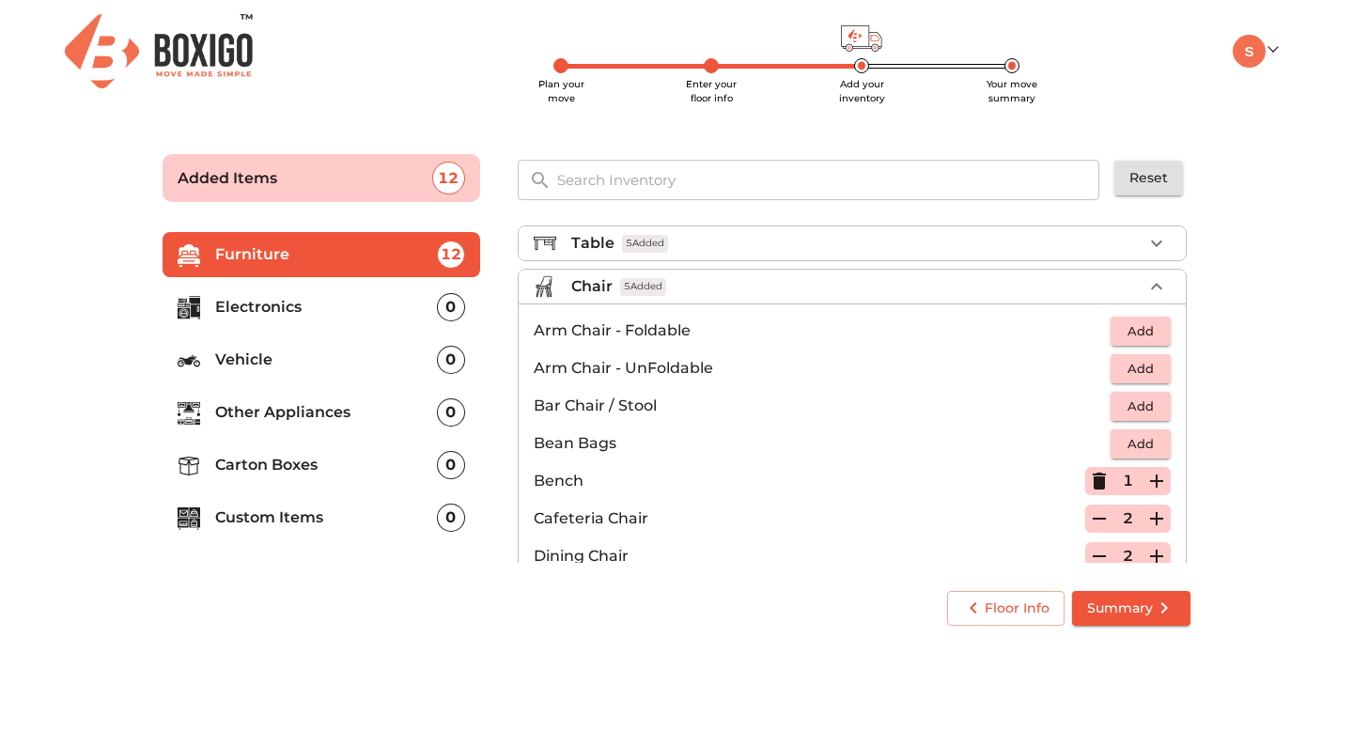
scroll to position [0, 0]
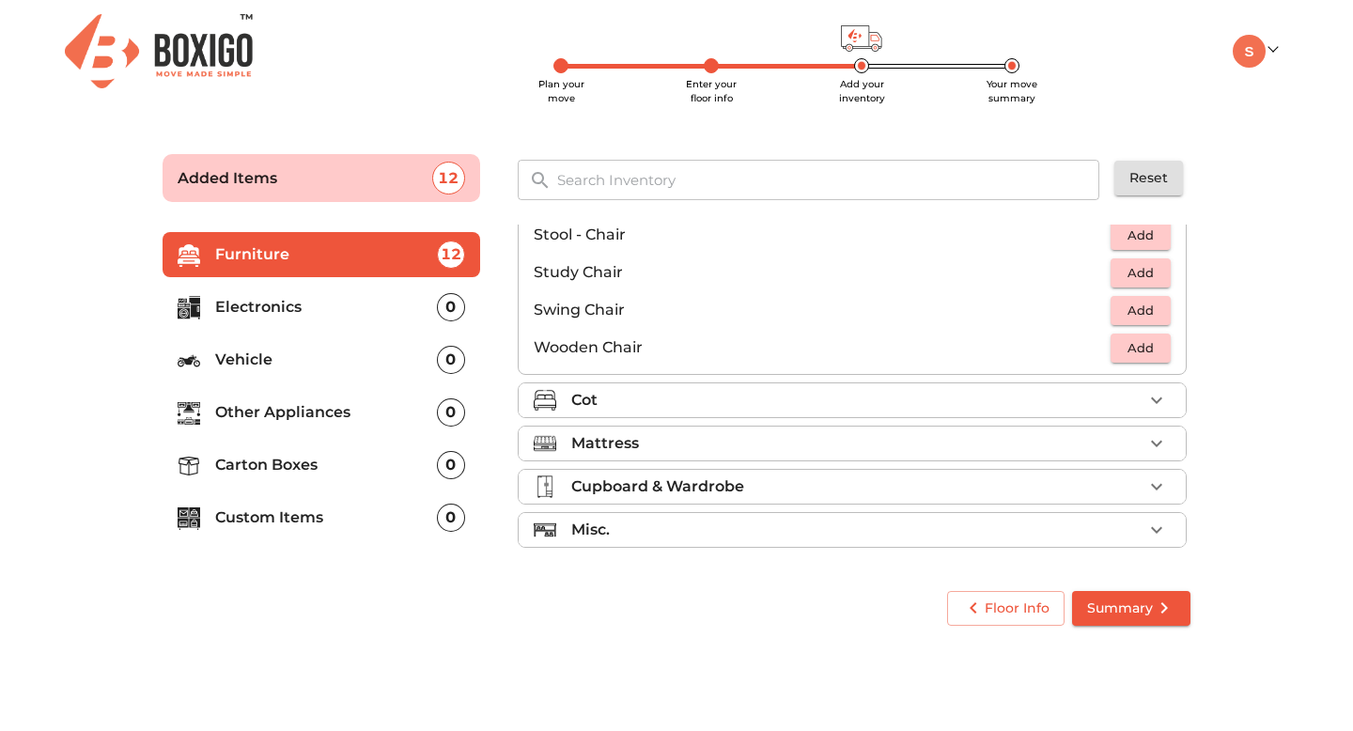
click at [1162, 401] on icon "button" at bounding box center [1156, 400] width 23 height 23
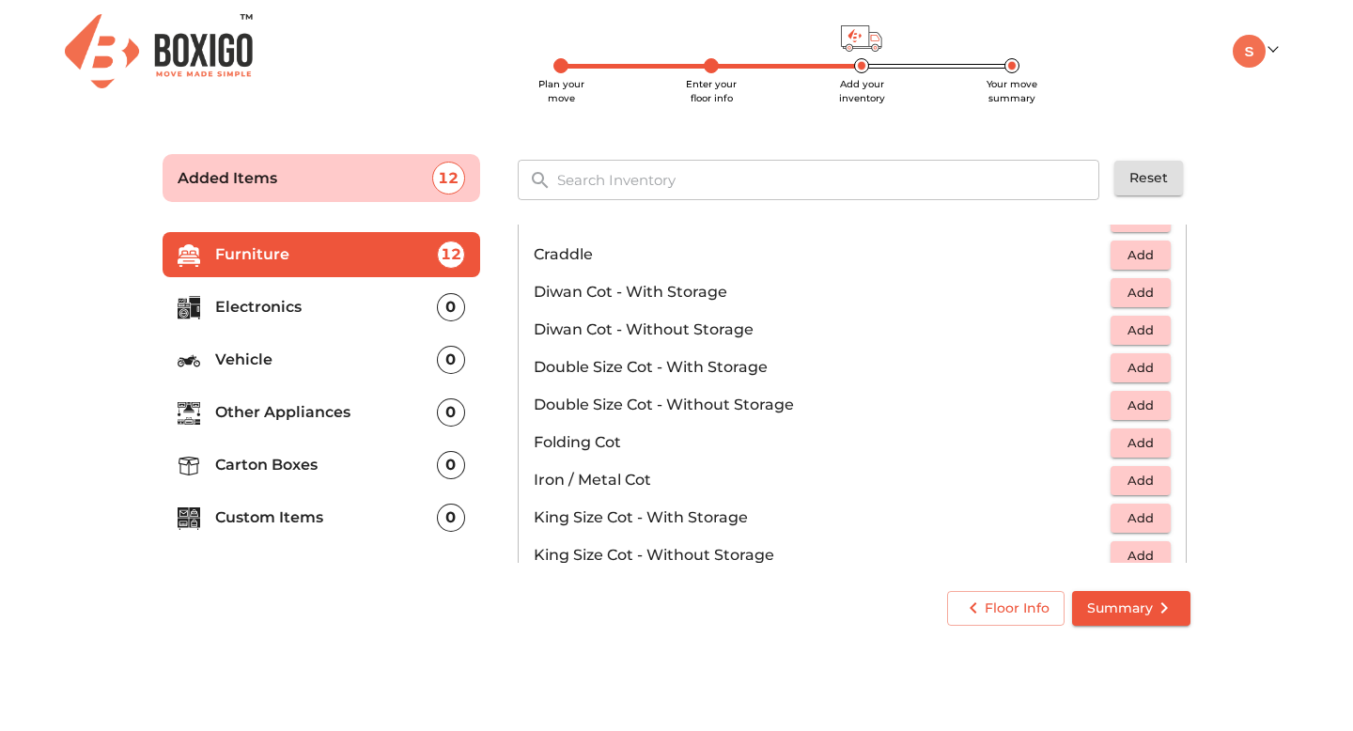
scroll to position [142, 0]
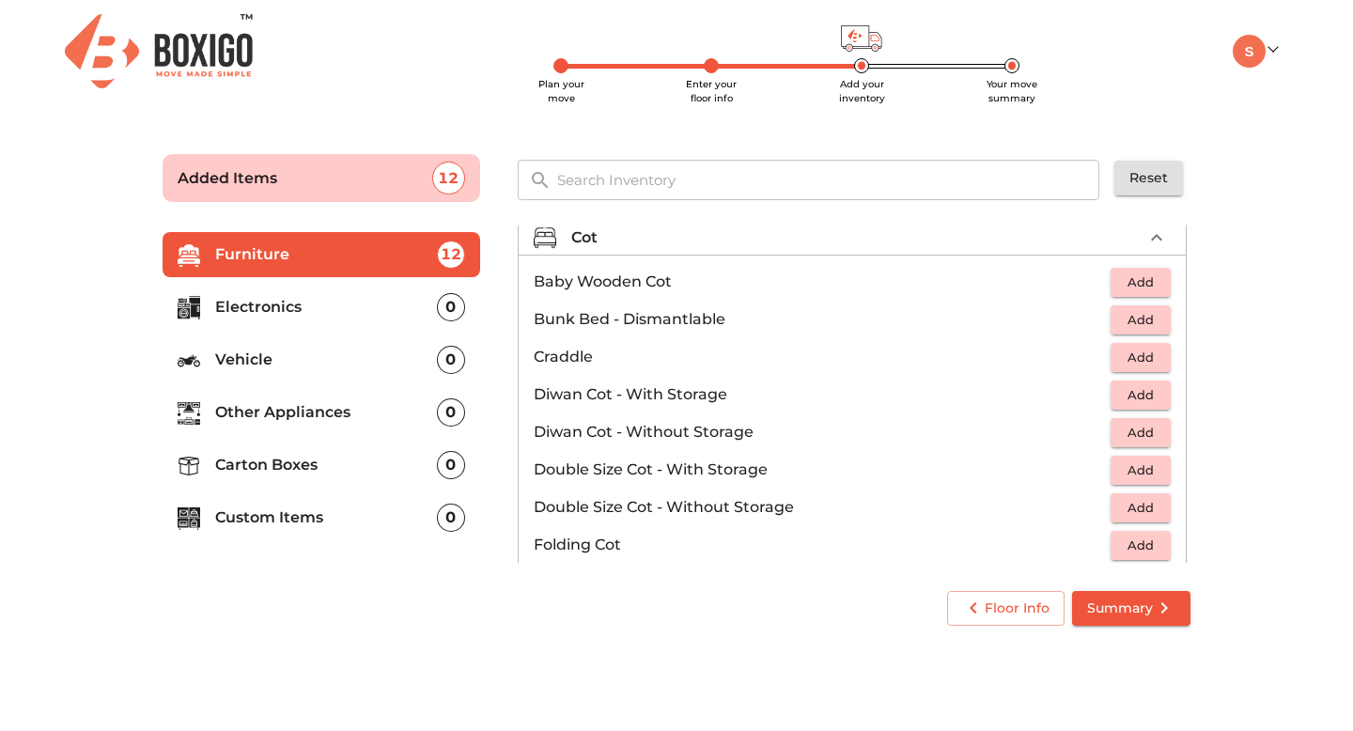
click at [1146, 390] on span "Add" at bounding box center [1140, 395] width 41 height 22
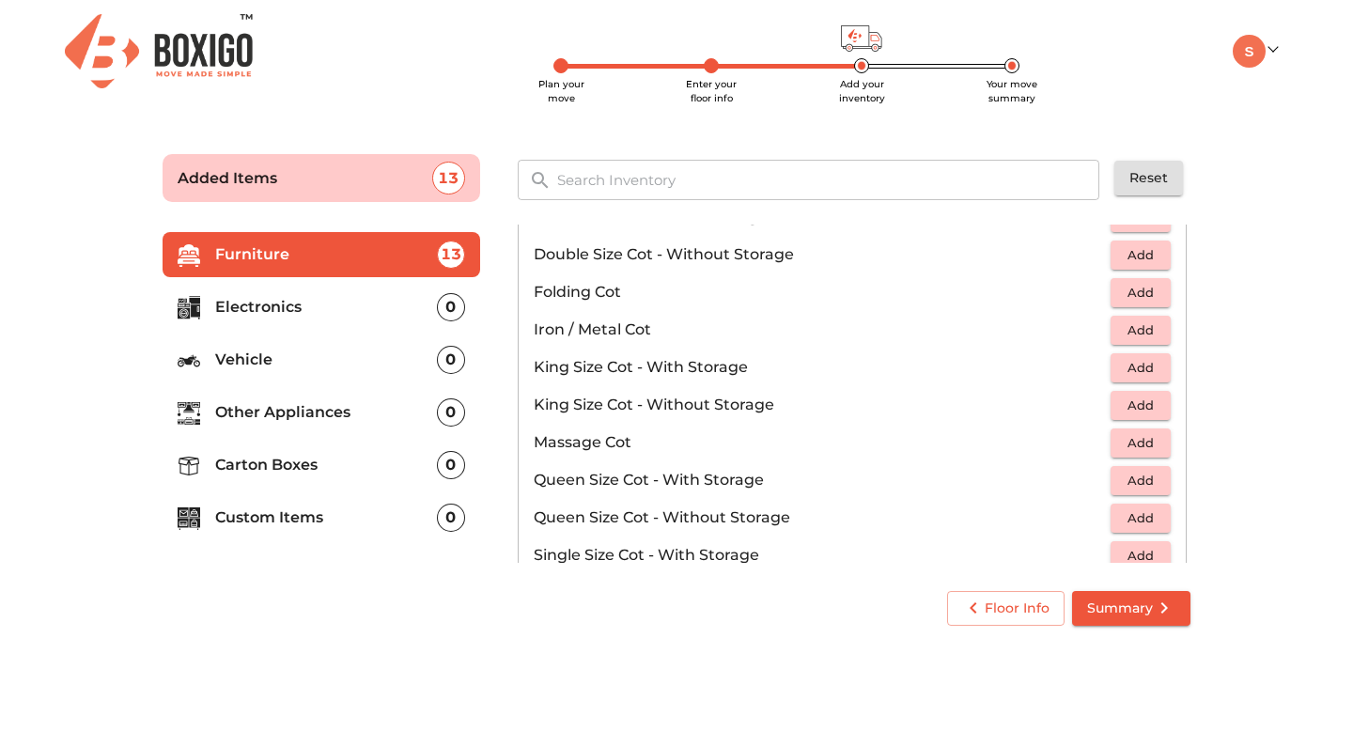
scroll to position [420, 0]
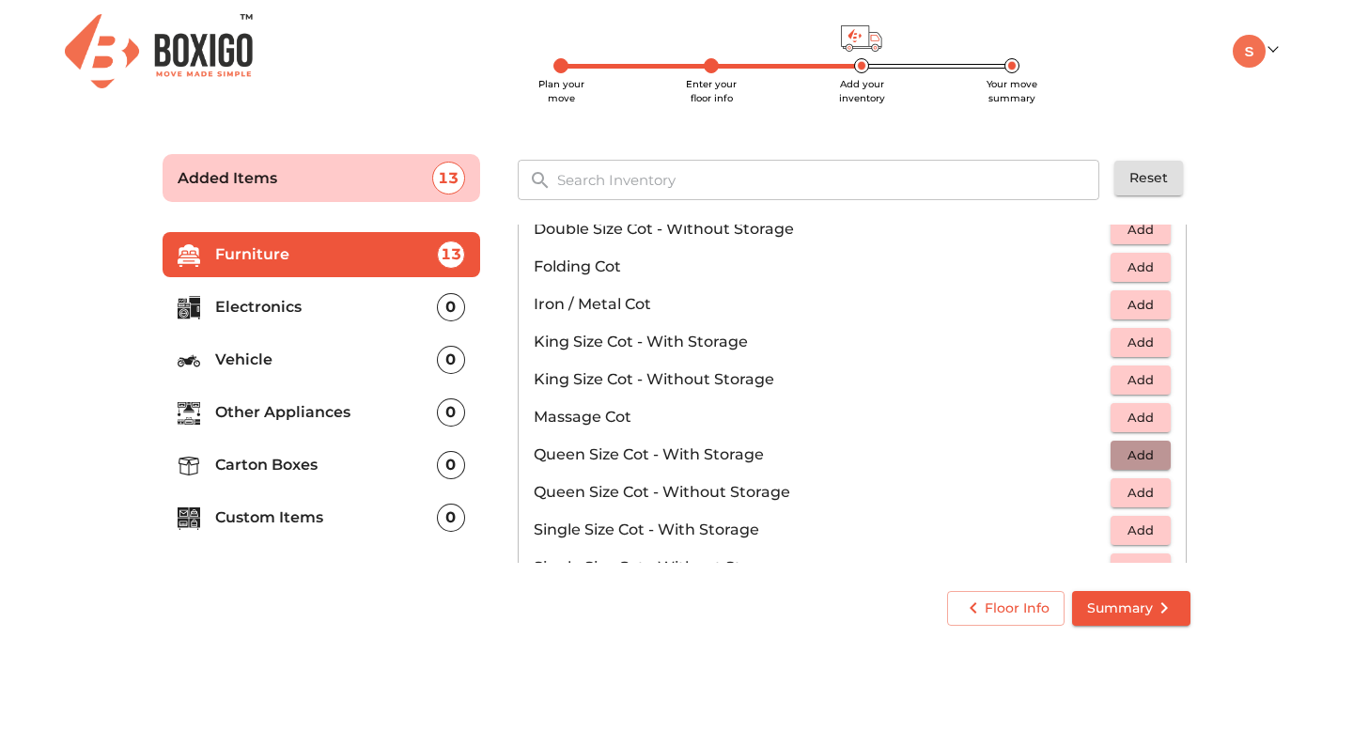
click at [1138, 458] on span "Add" at bounding box center [1140, 455] width 41 height 22
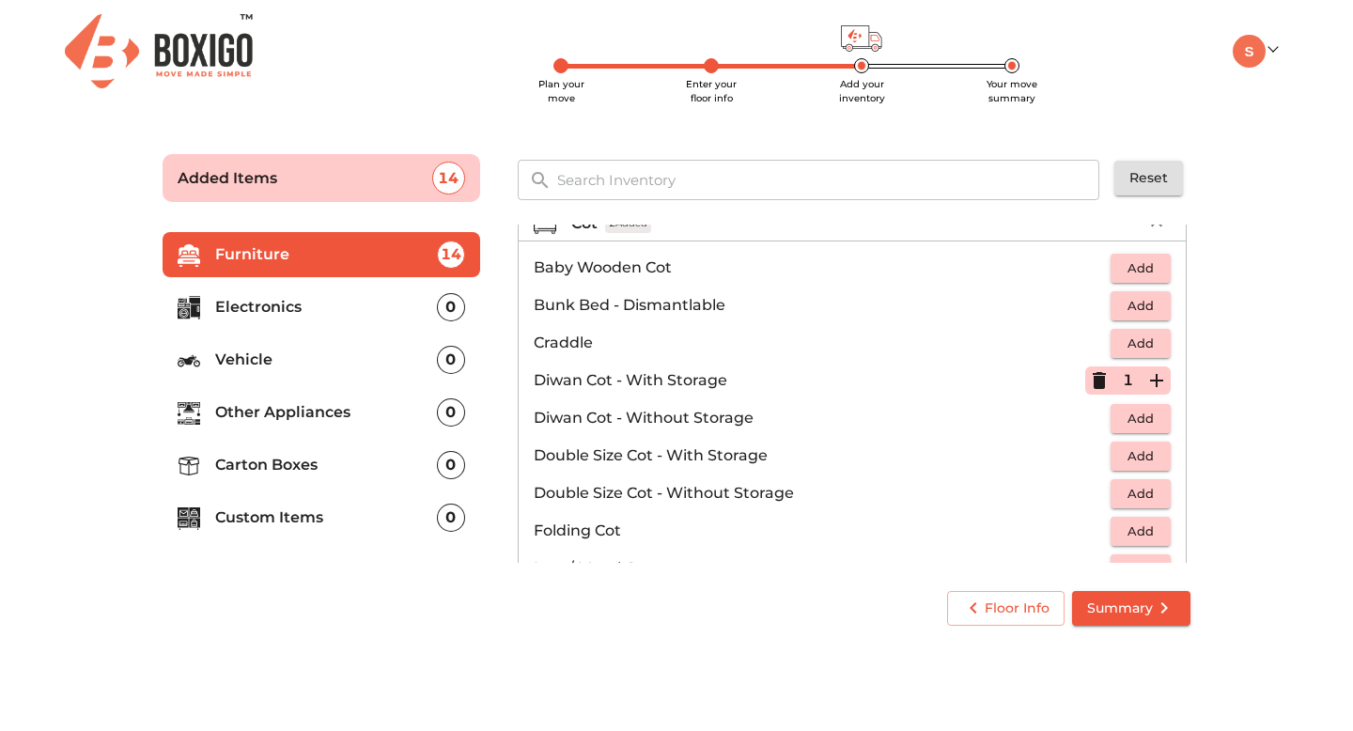
scroll to position [149, 0]
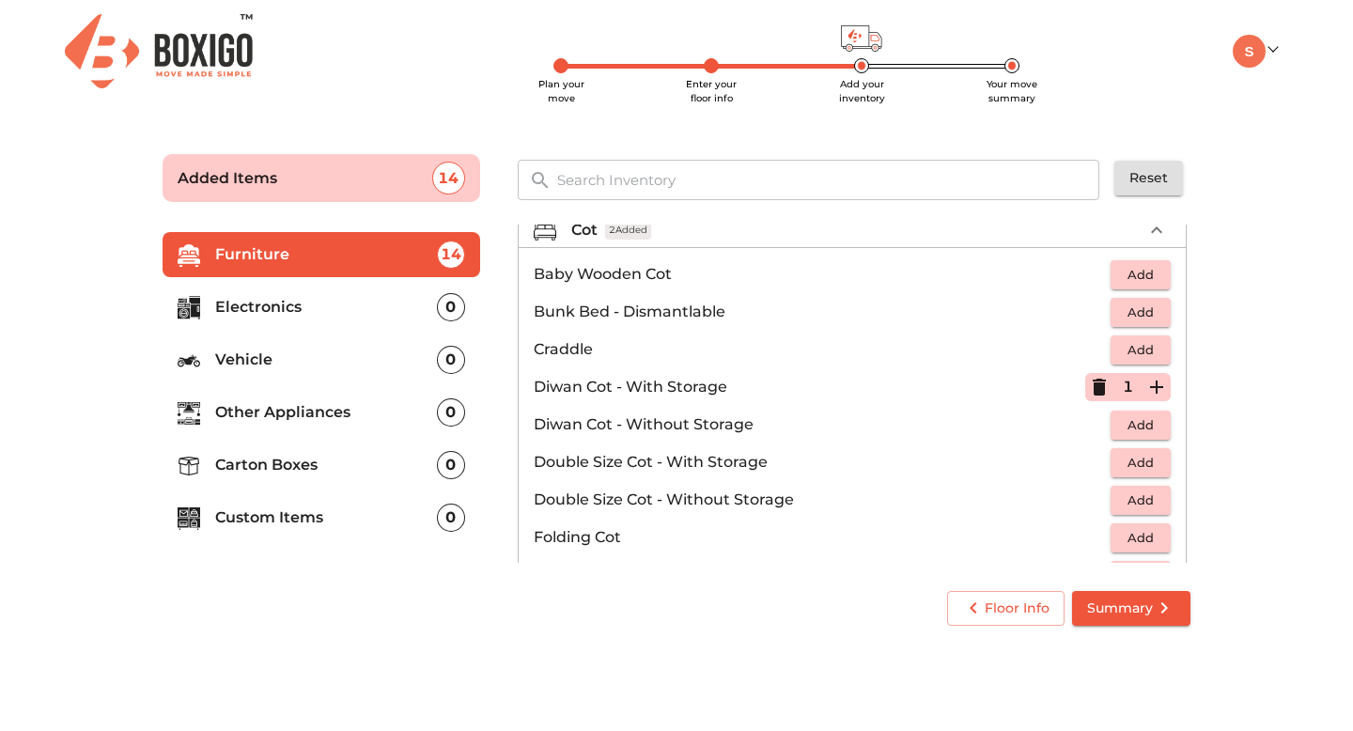
click at [1095, 390] on icon "button" at bounding box center [1099, 387] width 13 height 17
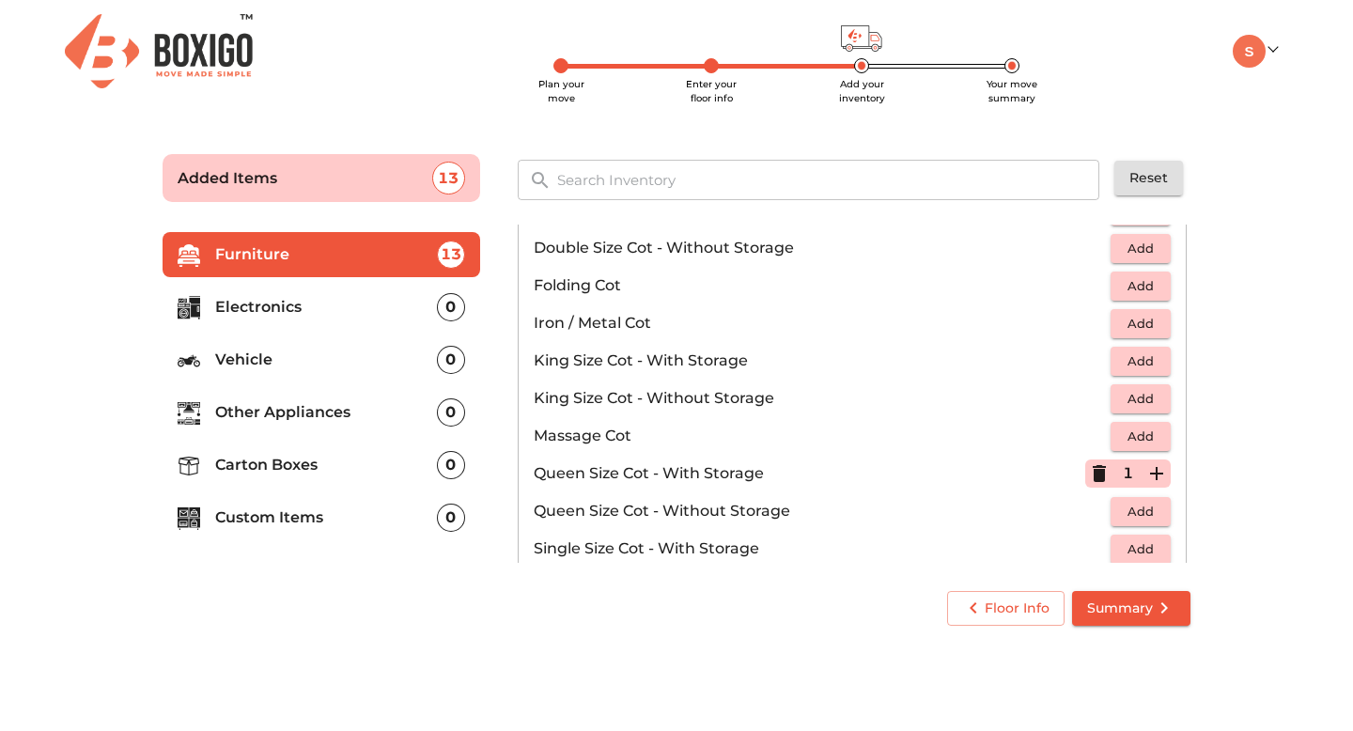
scroll to position [597, 0]
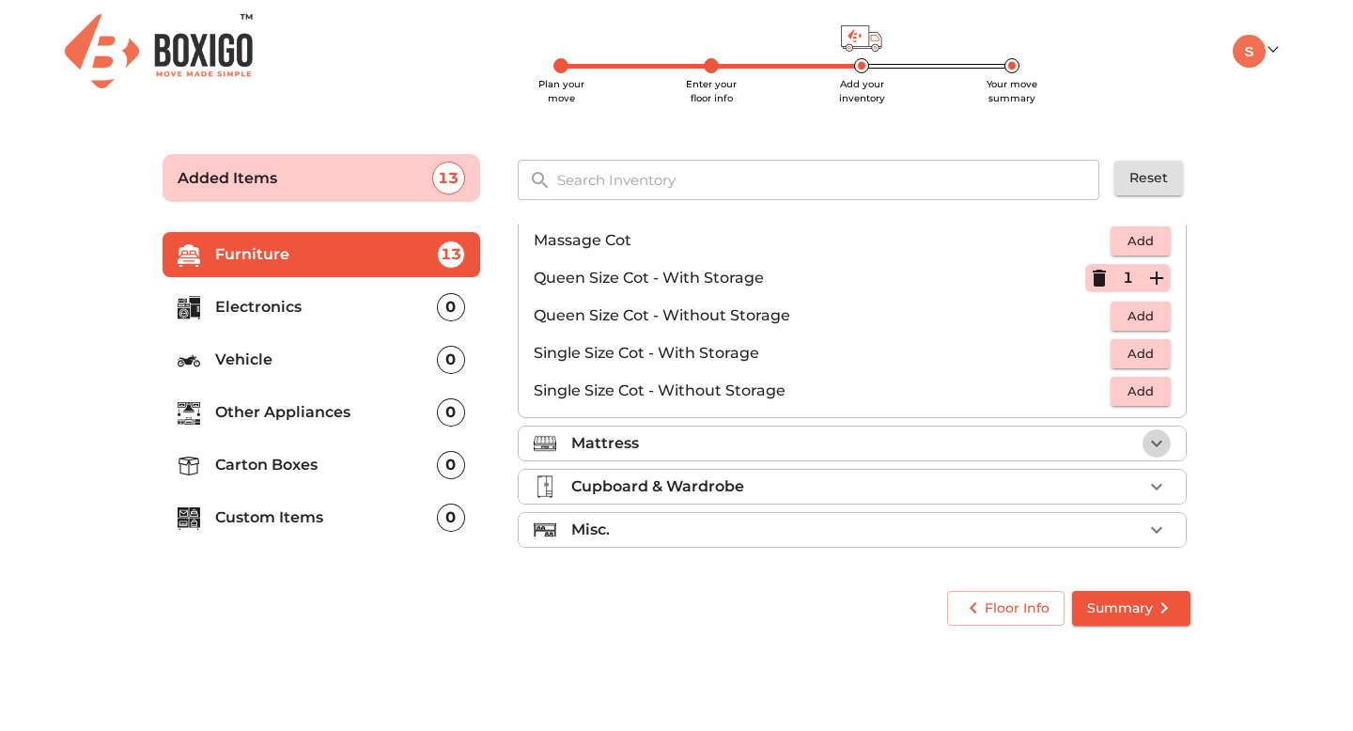
click at [1157, 443] on icon "button" at bounding box center [1156, 443] width 23 height 23
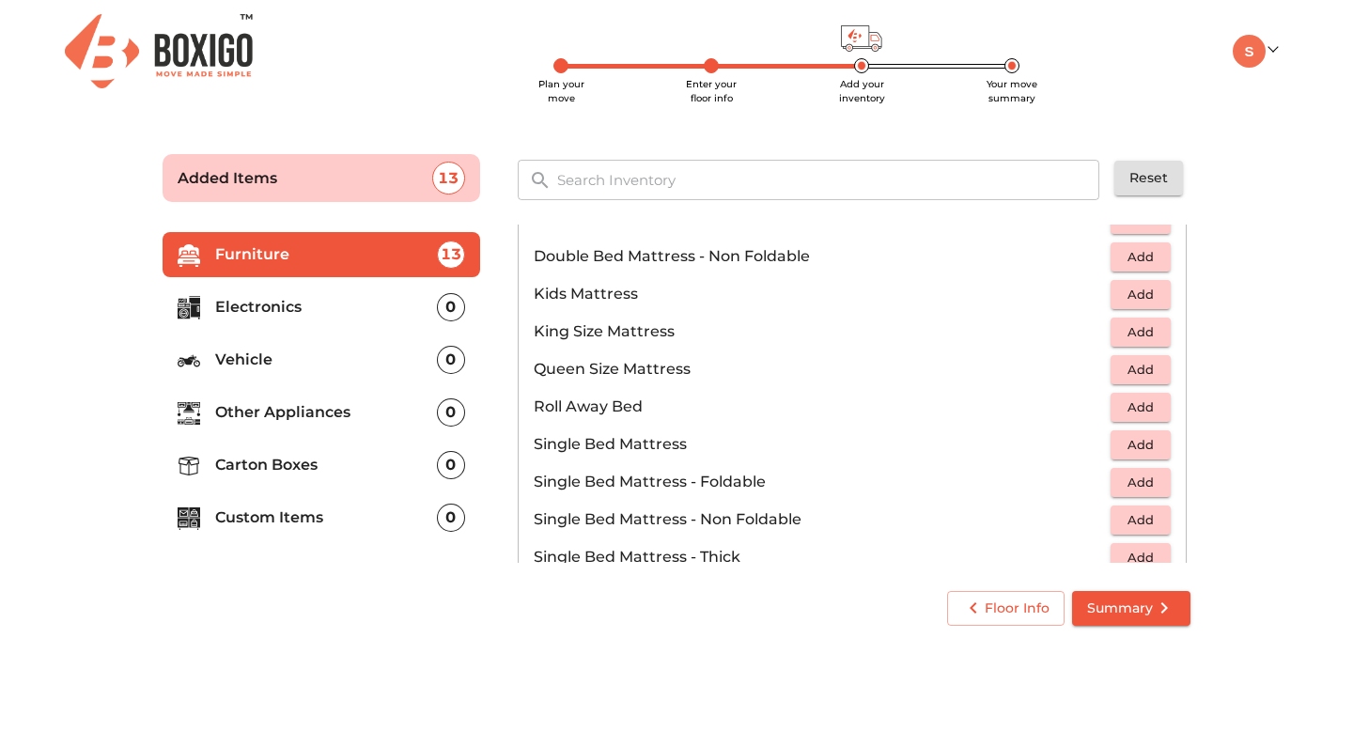
scroll to position [232, 0]
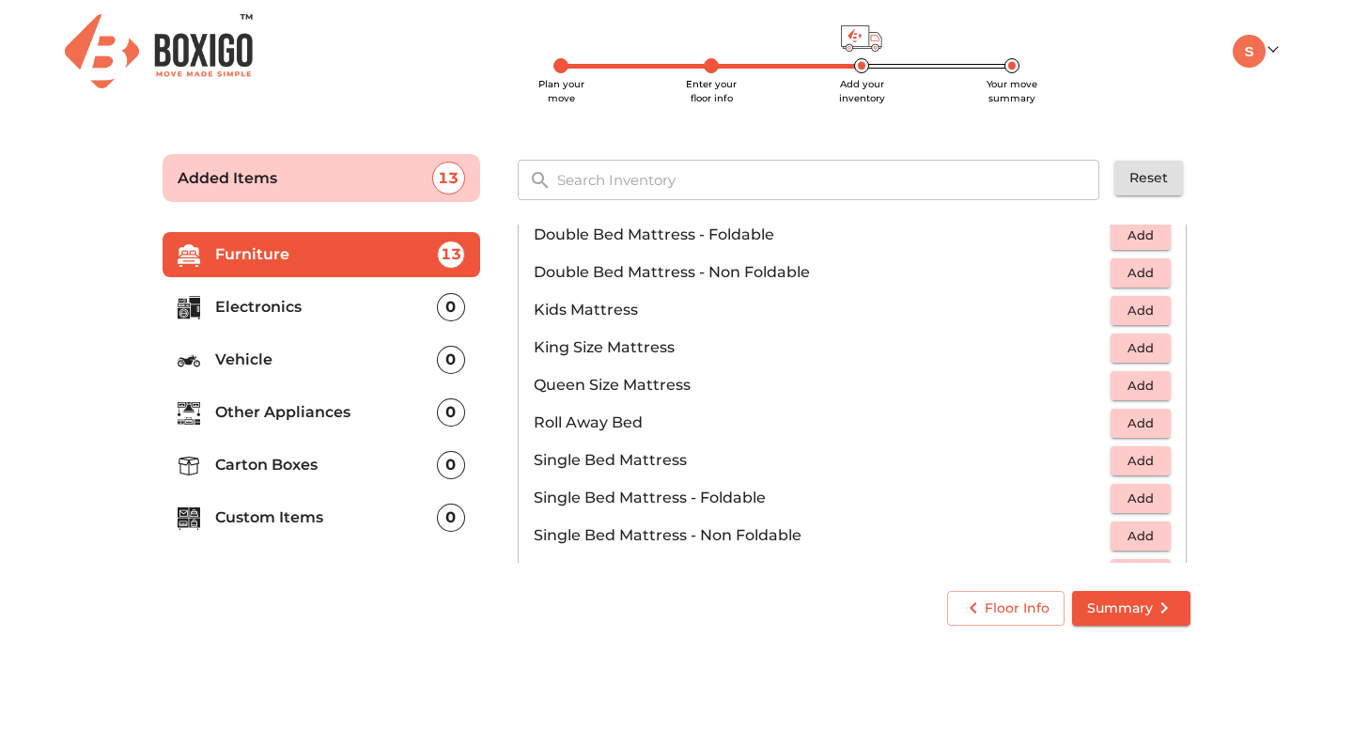
click at [1133, 387] on span "Add" at bounding box center [1140, 386] width 41 height 22
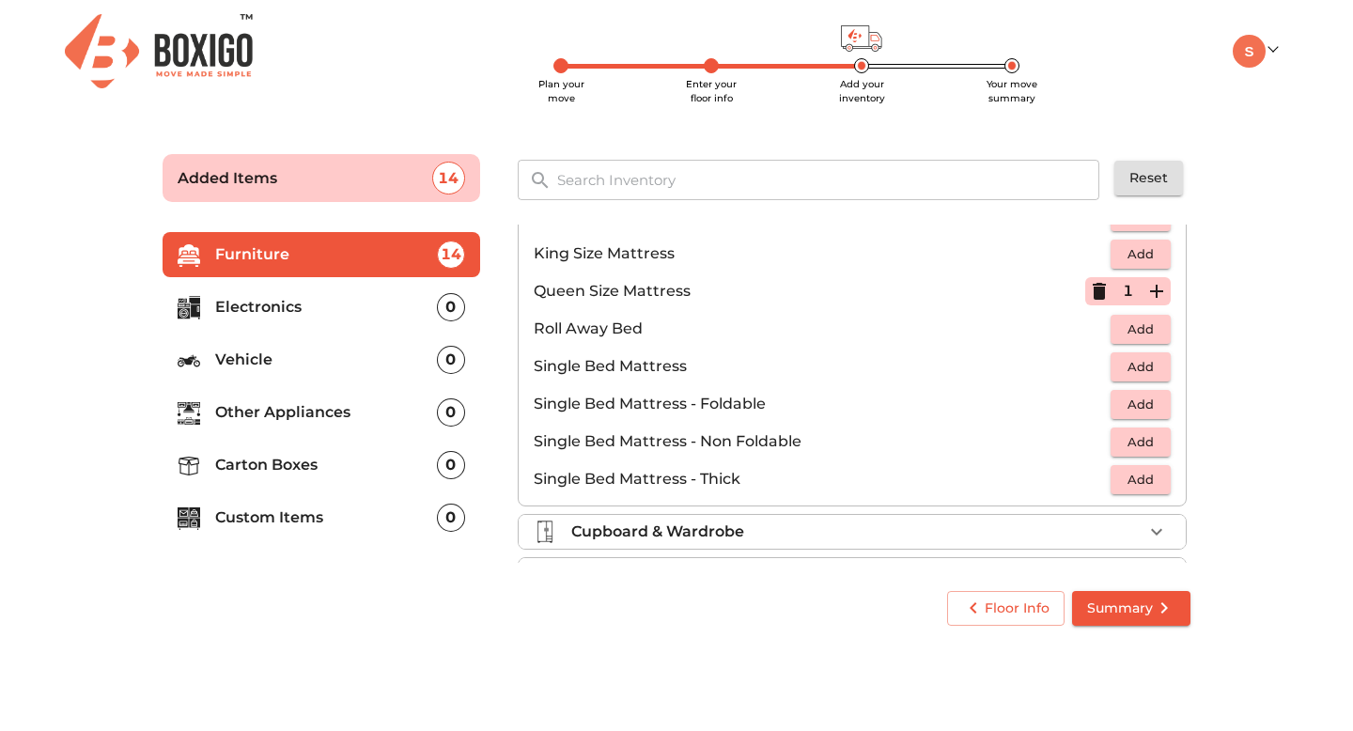
scroll to position [371, 0]
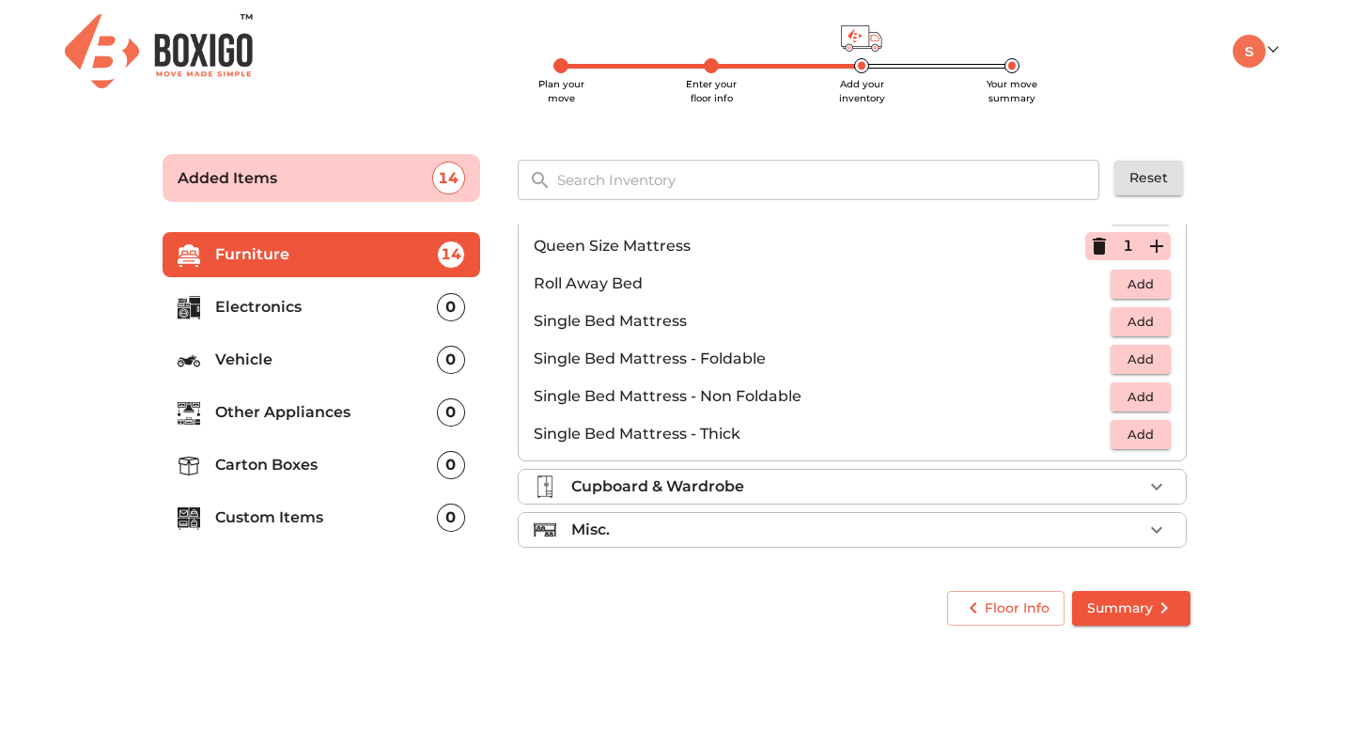
click at [1020, 499] on li "Cupboard & Wardrobe" at bounding box center [852, 487] width 667 height 34
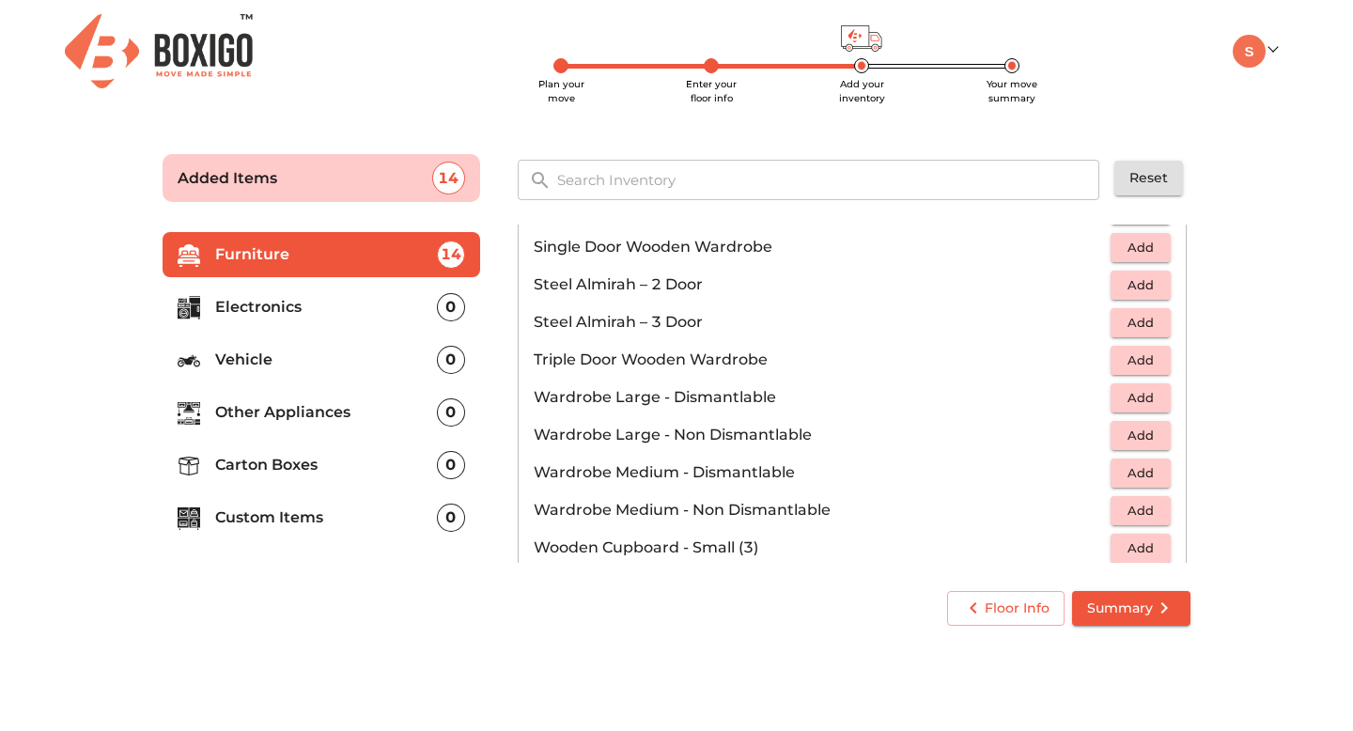
scroll to position [634, 0]
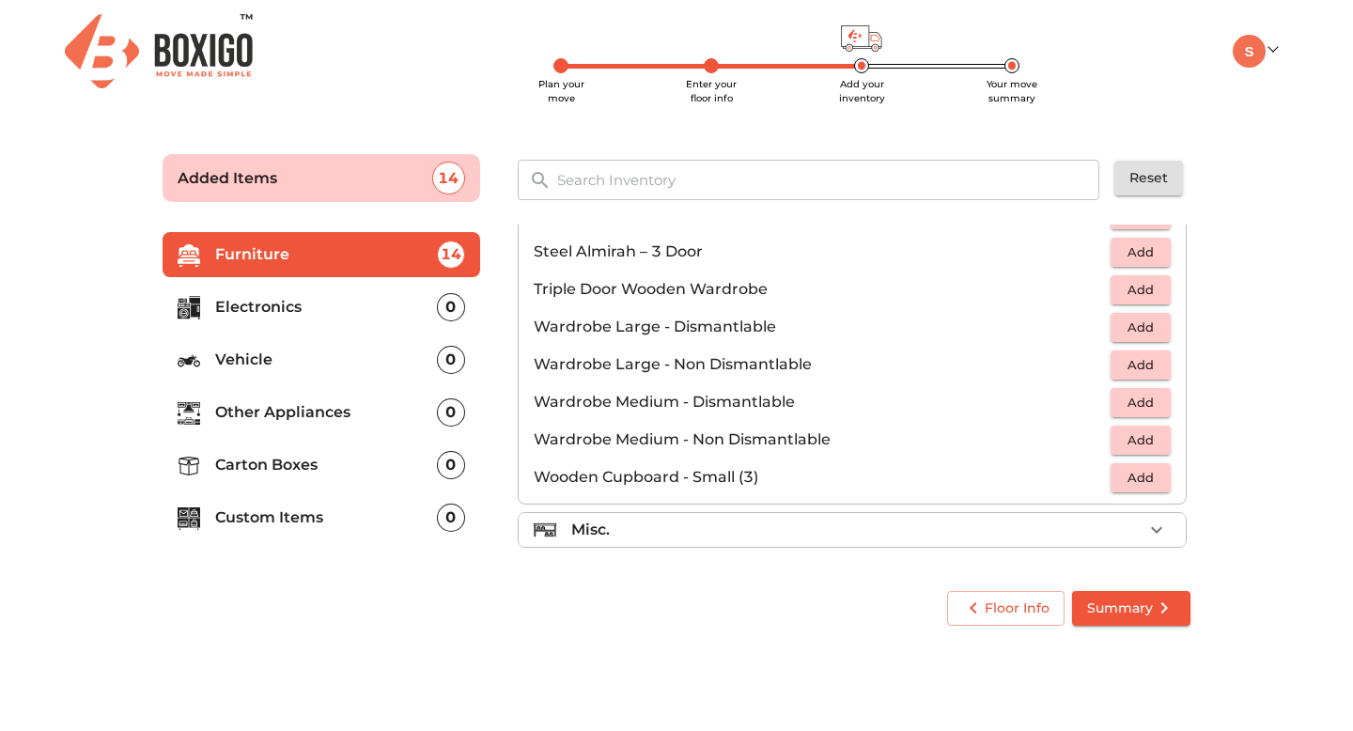
click at [1148, 476] on span "Add" at bounding box center [1140, 478] width 41 height 22
click at [1157, 474] on icon "button" at bounding box center [1156, 477] width 13 height 13
click at [927, 535] on div "Misc." at bounding box center [856, 530] width 571 height 23
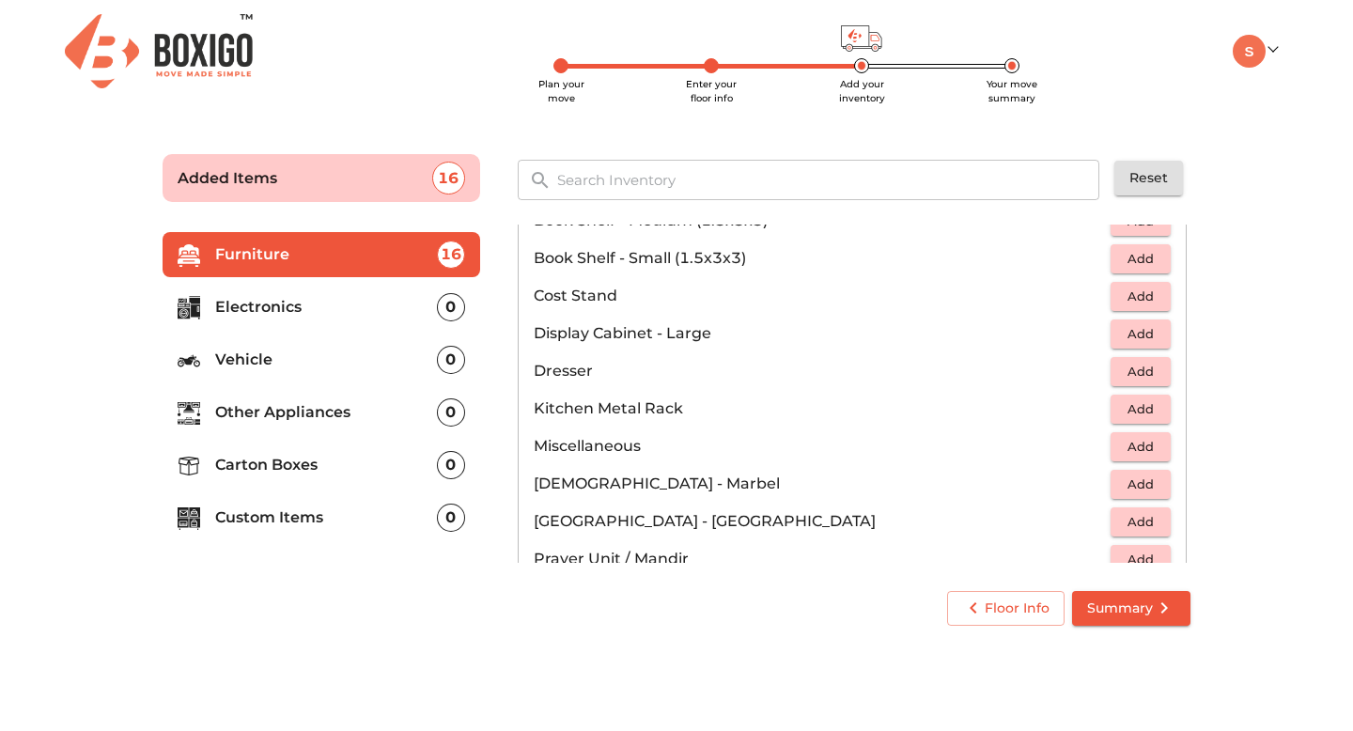
scroll to position [527, 0]
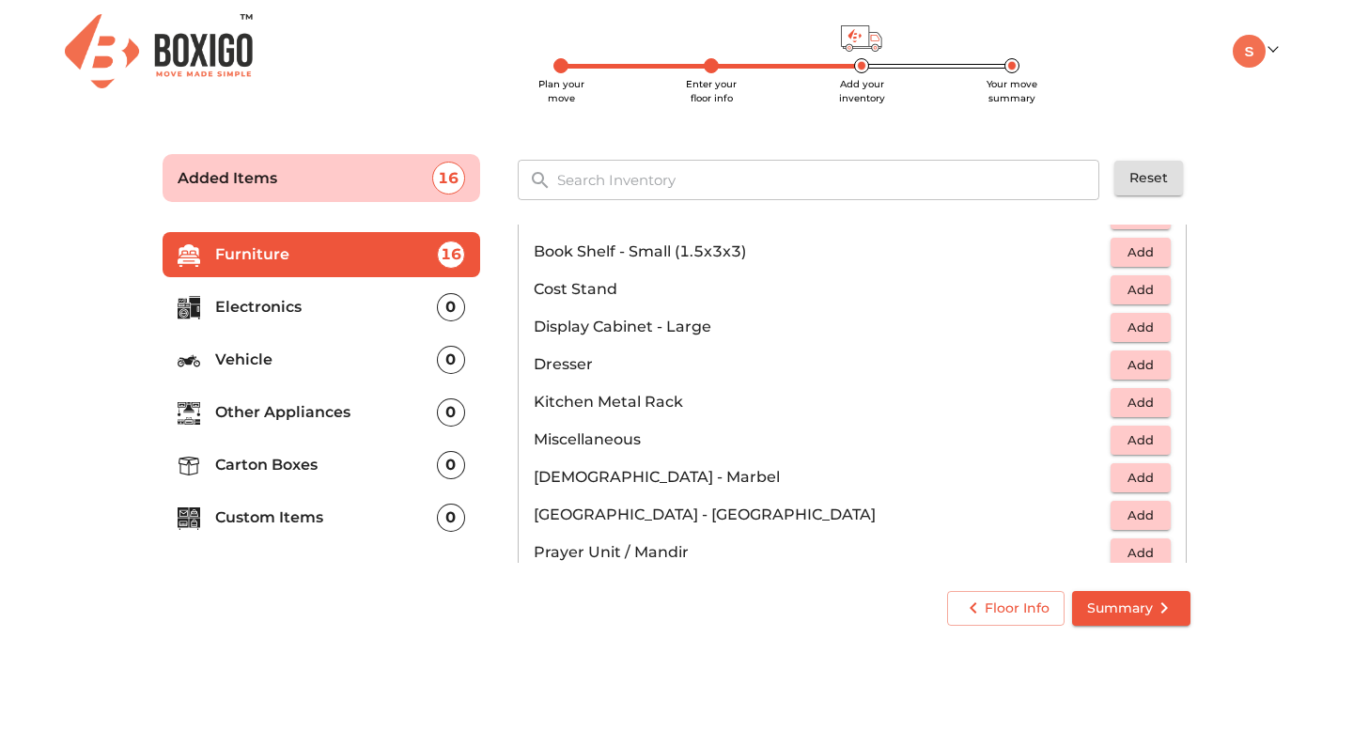
click at [822, 193] on input "text" at bounding box center [829, 180] width 567 height 40
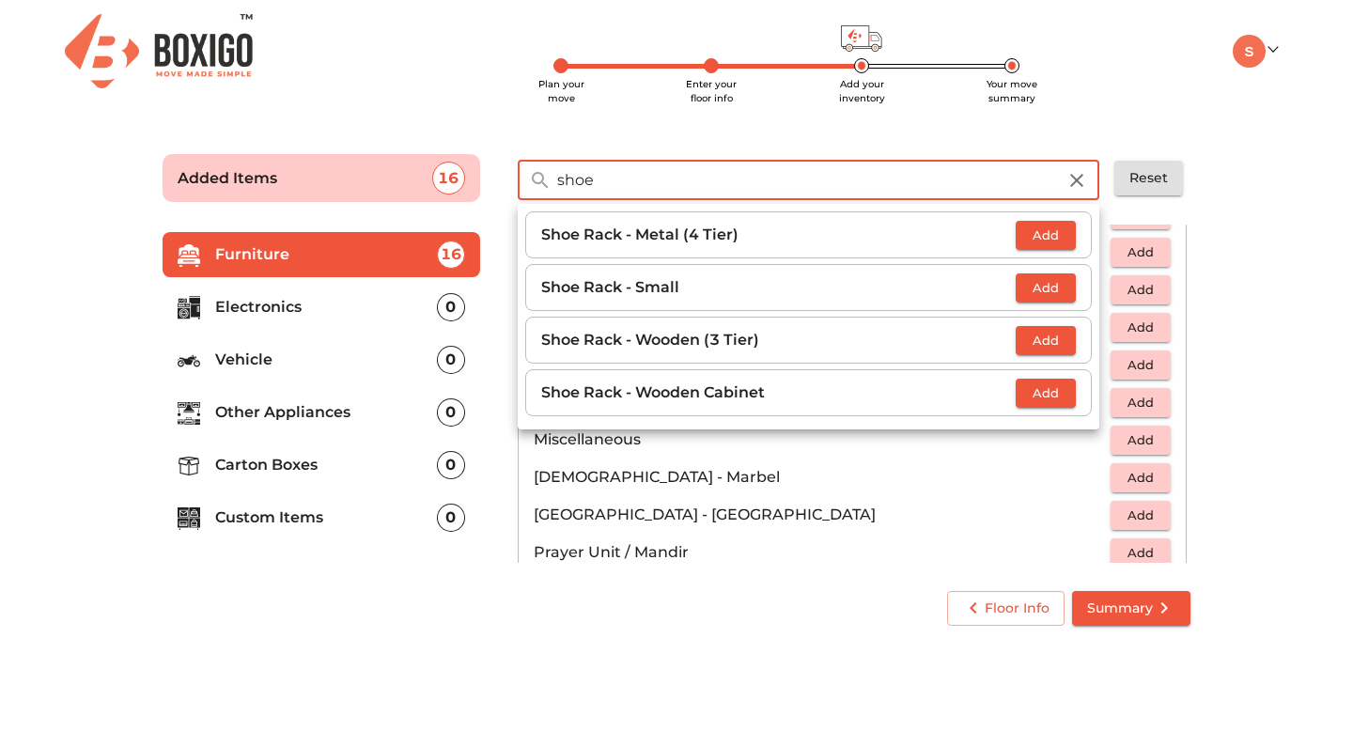
type input "shoe"
click at [1048, 333] on span "Add" at bounding box center [1045, 341] width 41 height 22
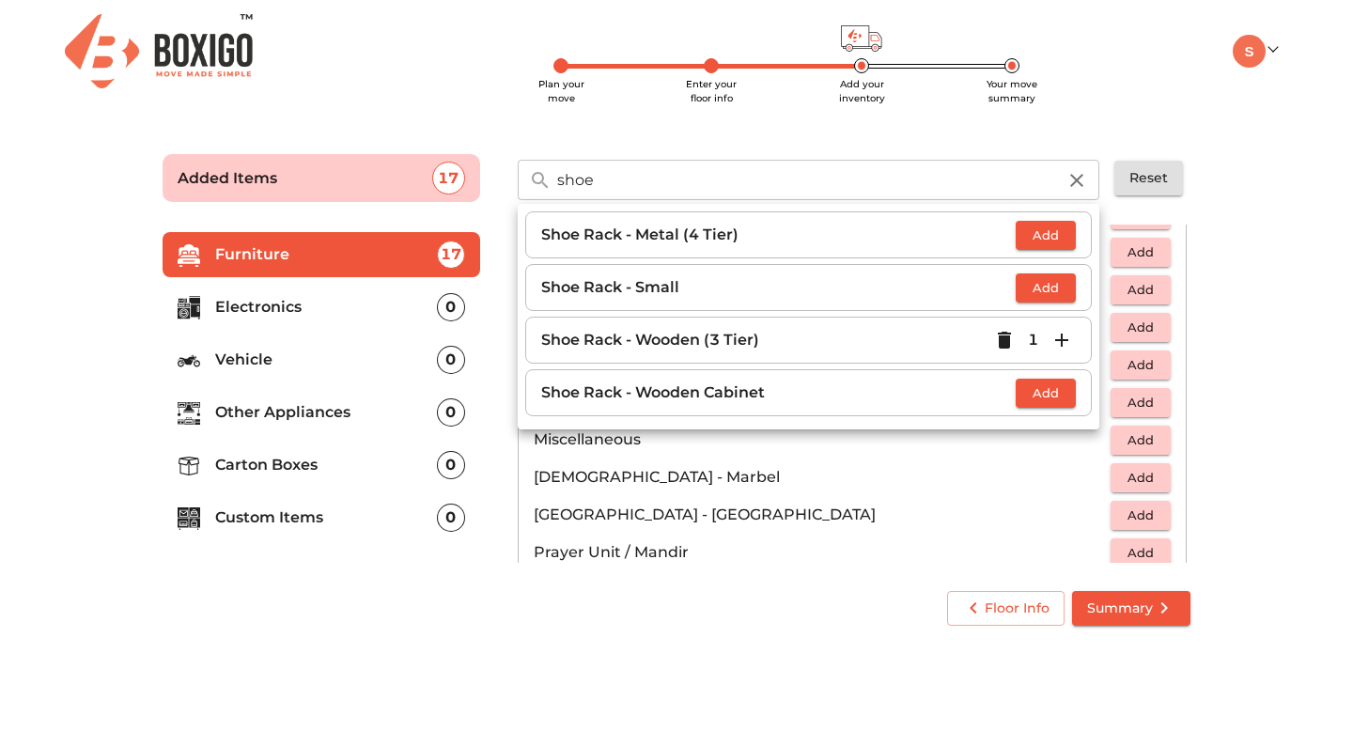
click at [357, 307] on p "Electronics" at bounding box center [326, 307] width 222 height 23
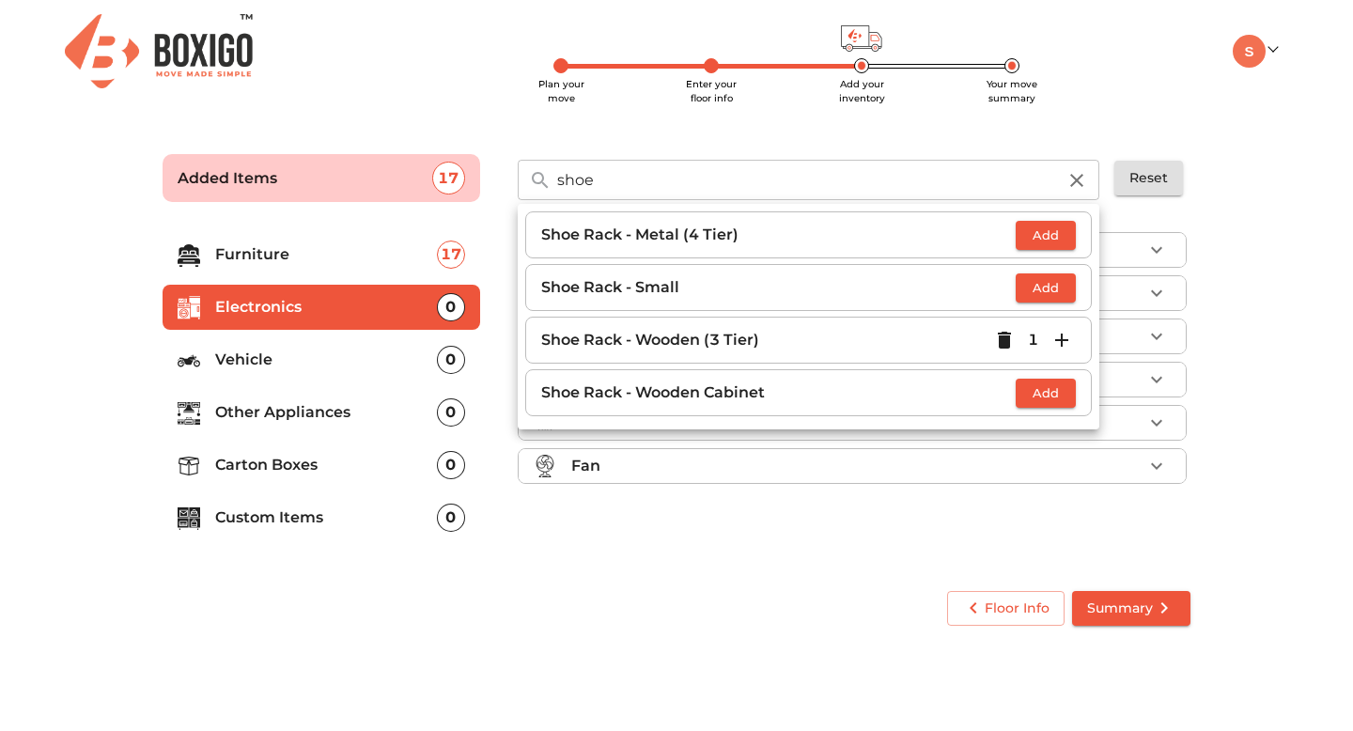
click at [888, 152] on div "shoe ​ Shoe Rack - Metal (4 Tier) Add Shoe Rack - Small Add Shoe Rack - Wooden …" at bounding box center [809, 178] width 582 height 52
click at [1079, 185] on icon "button" at bounding box center [1076, 180] width 23 height 23
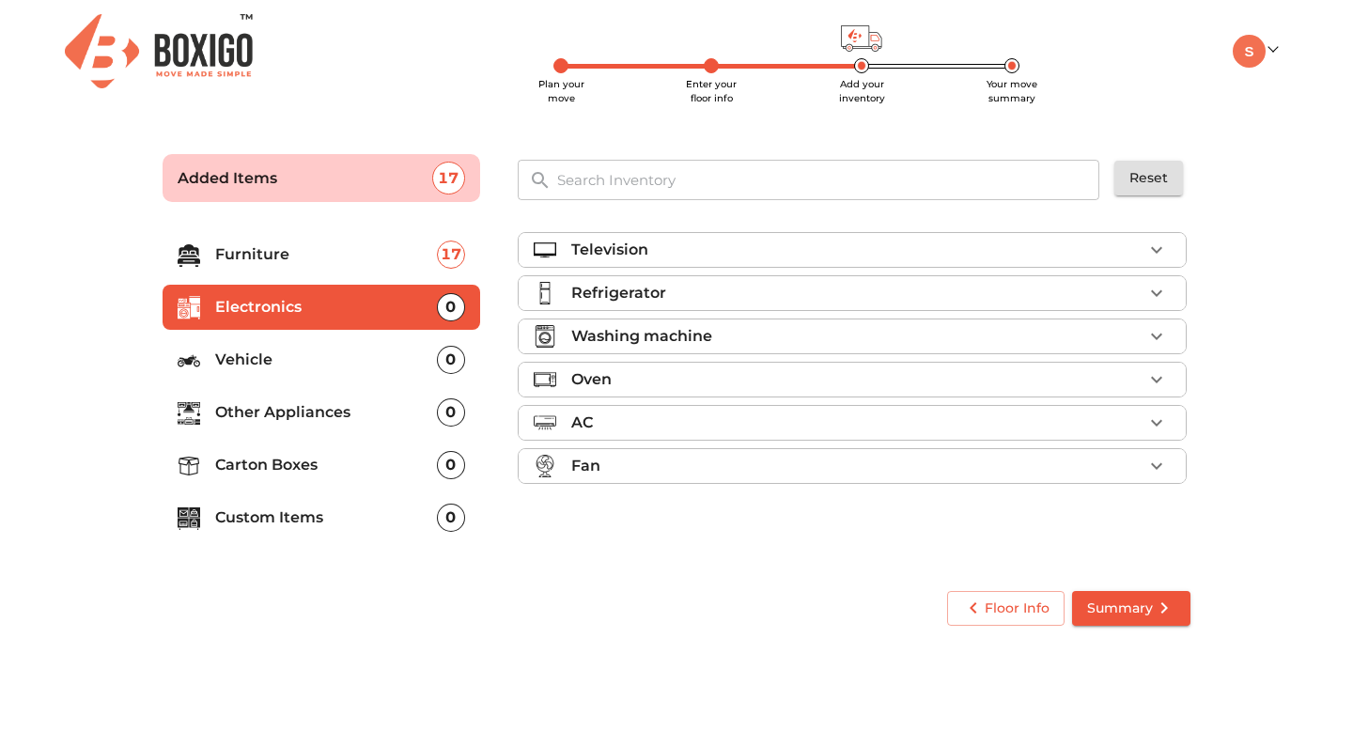
click at [690, 289] on div "Refrigerator" at bounding box center [856, 293] width 571 height 23
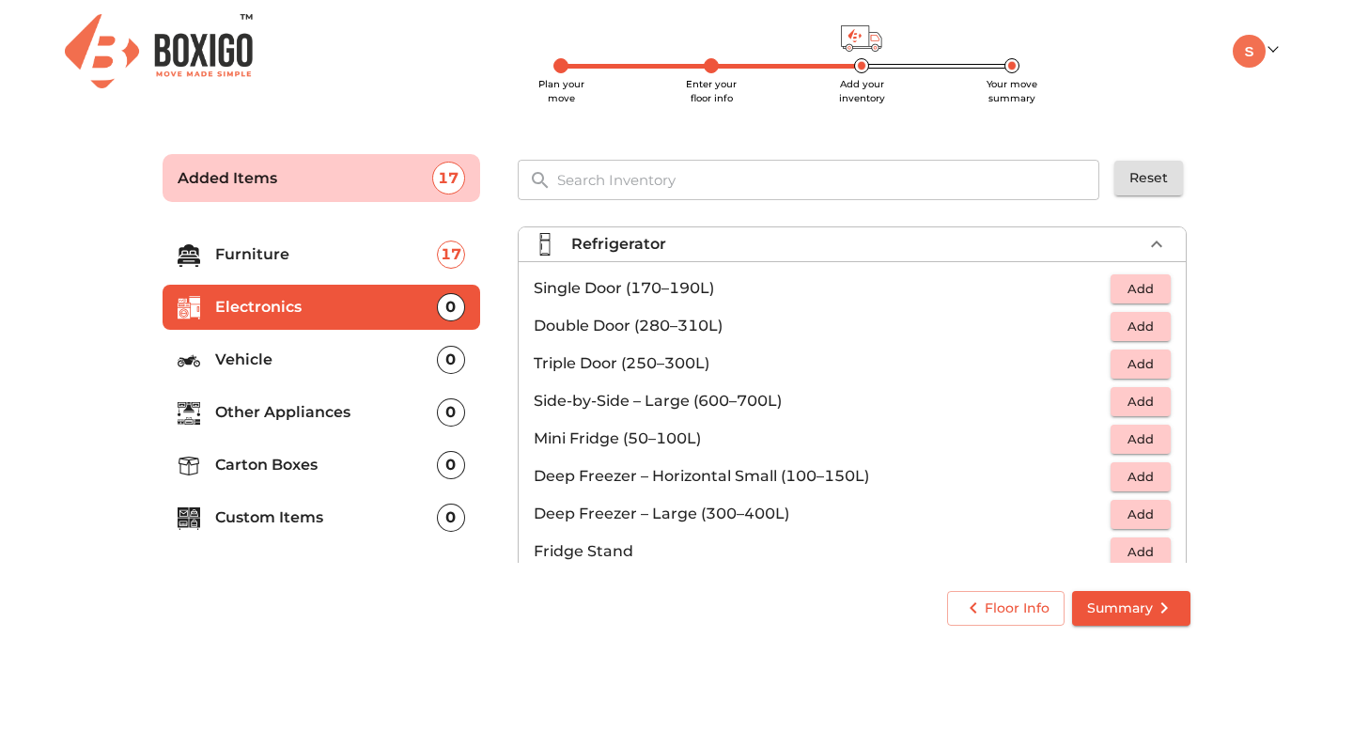
scroll to position [26, 0]
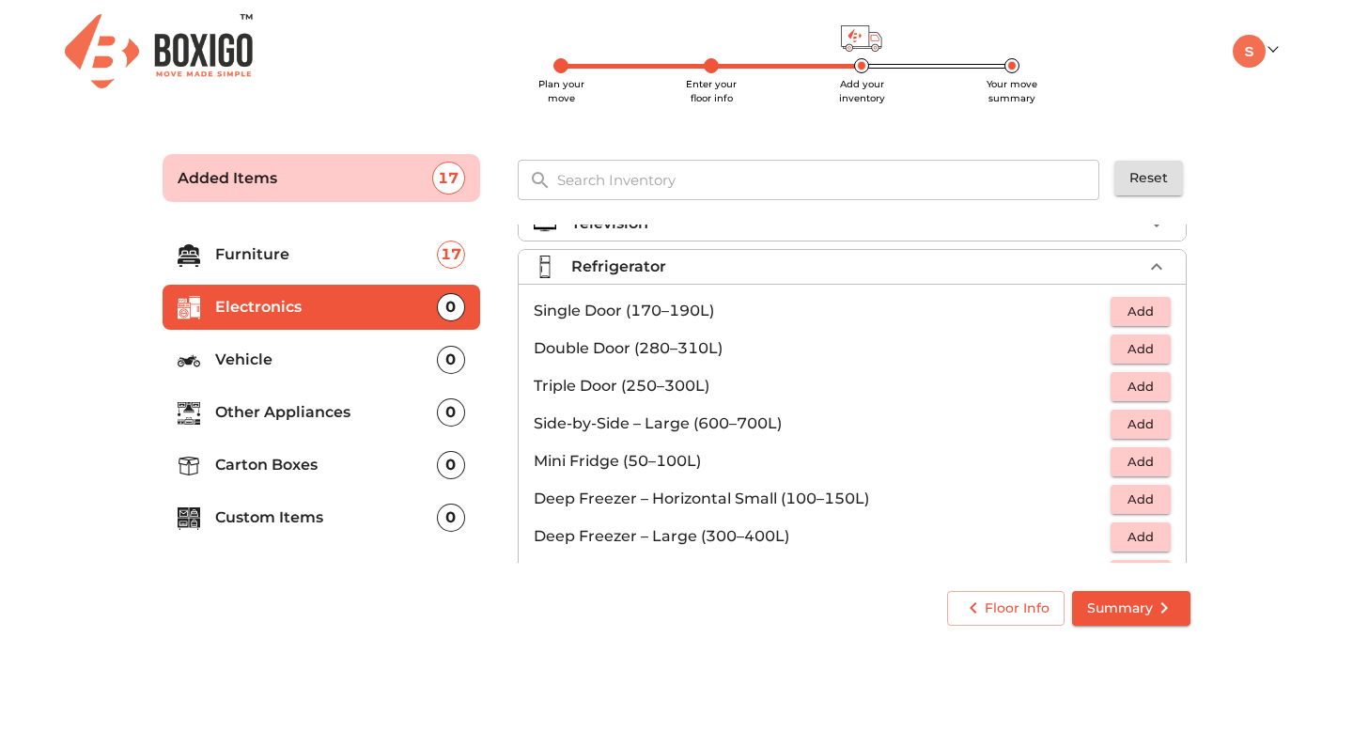
click at [1133, 339] on span "Add" at bounding box center [1140, 349] width 41 height 22
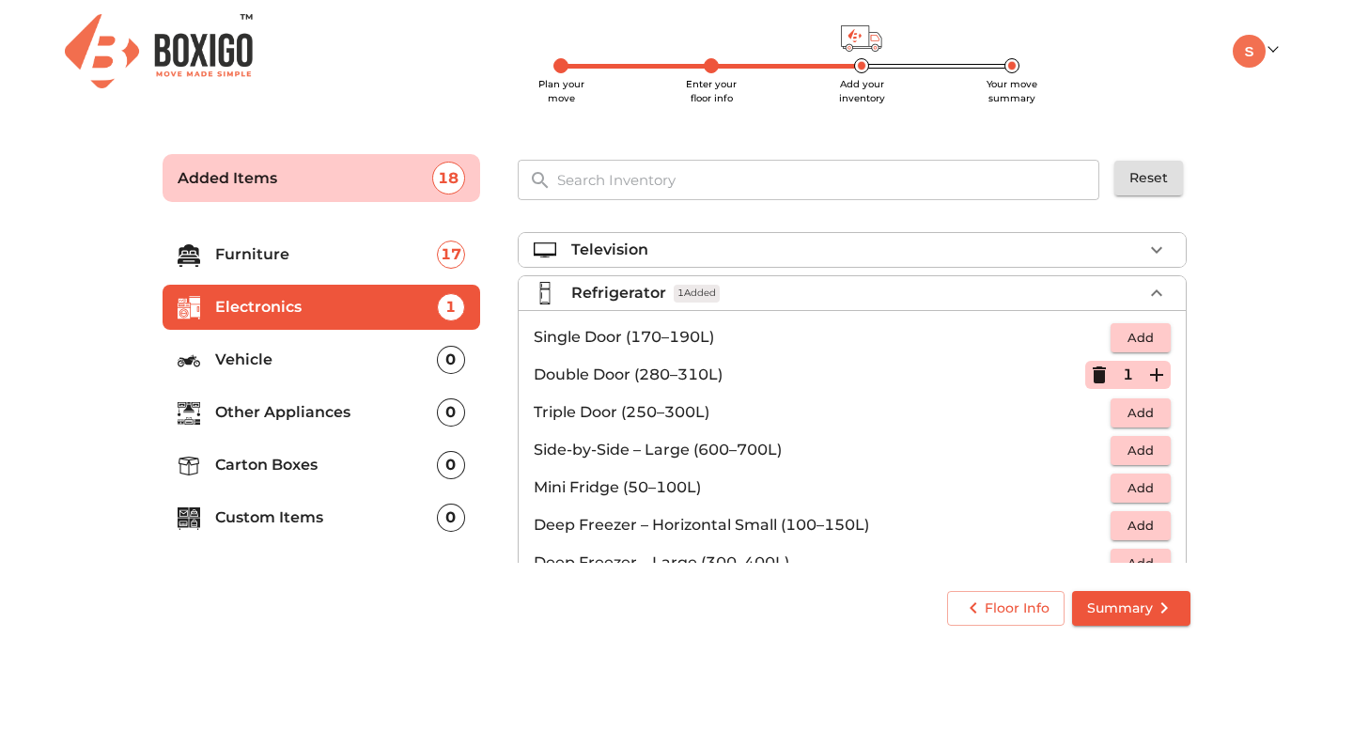
click at [969, 252] on div "Television" at bounding box center [856, 250] width 571 height 23
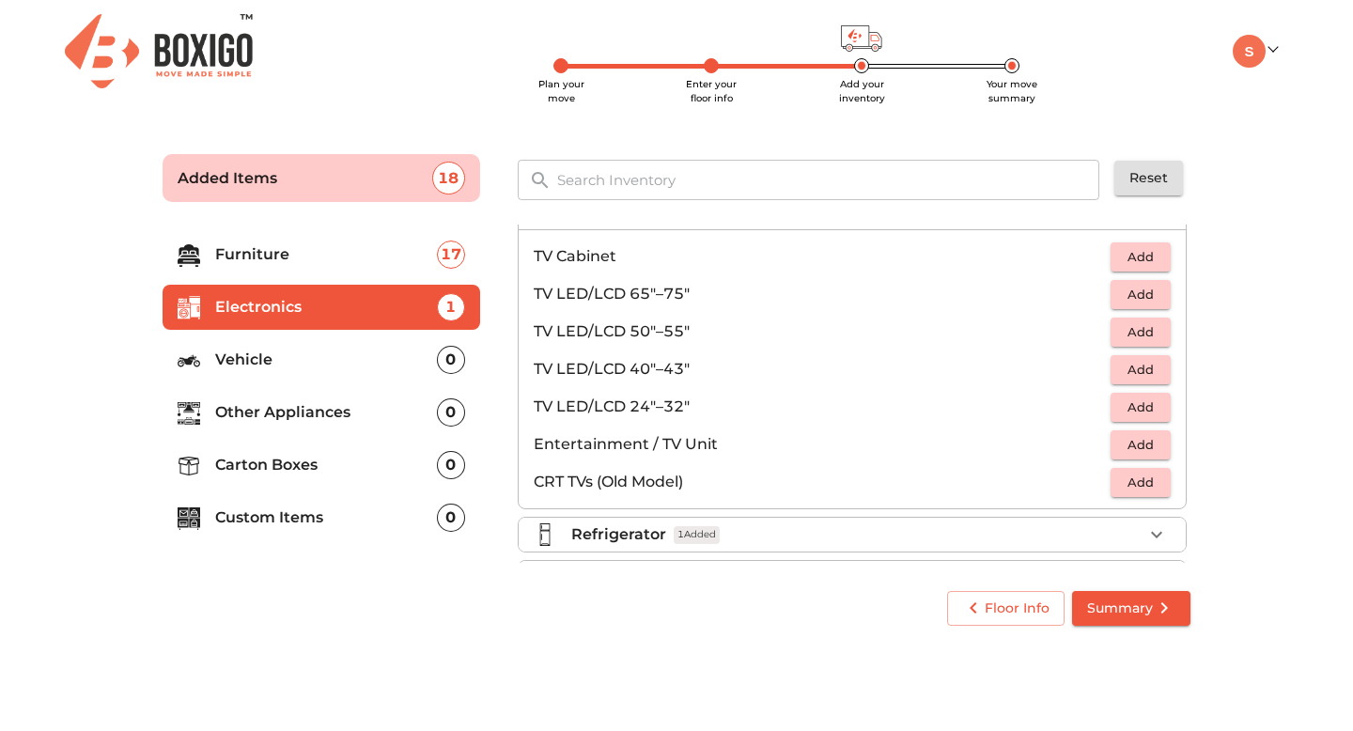
scroll to position [69, 0]
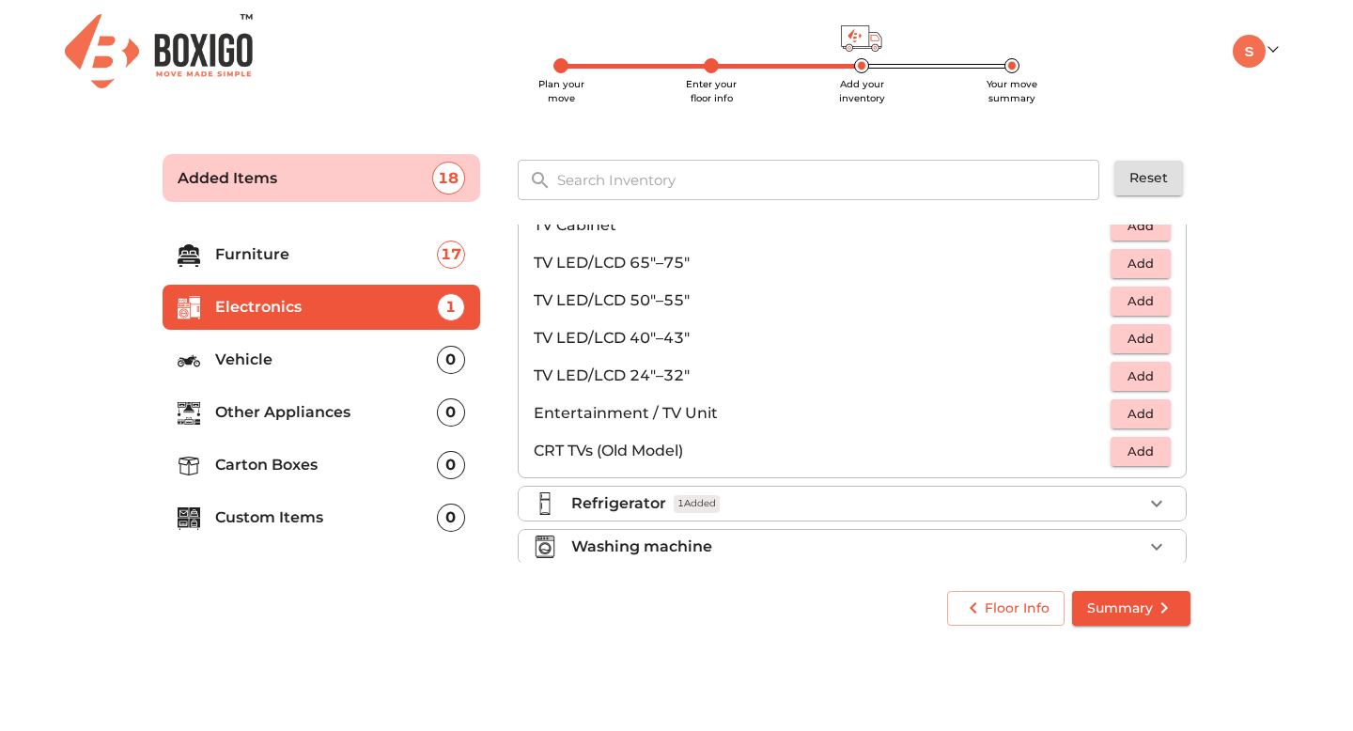
click at [1157, 301] on span "Add" at bounding box center [1140, 301] width 41 height 22
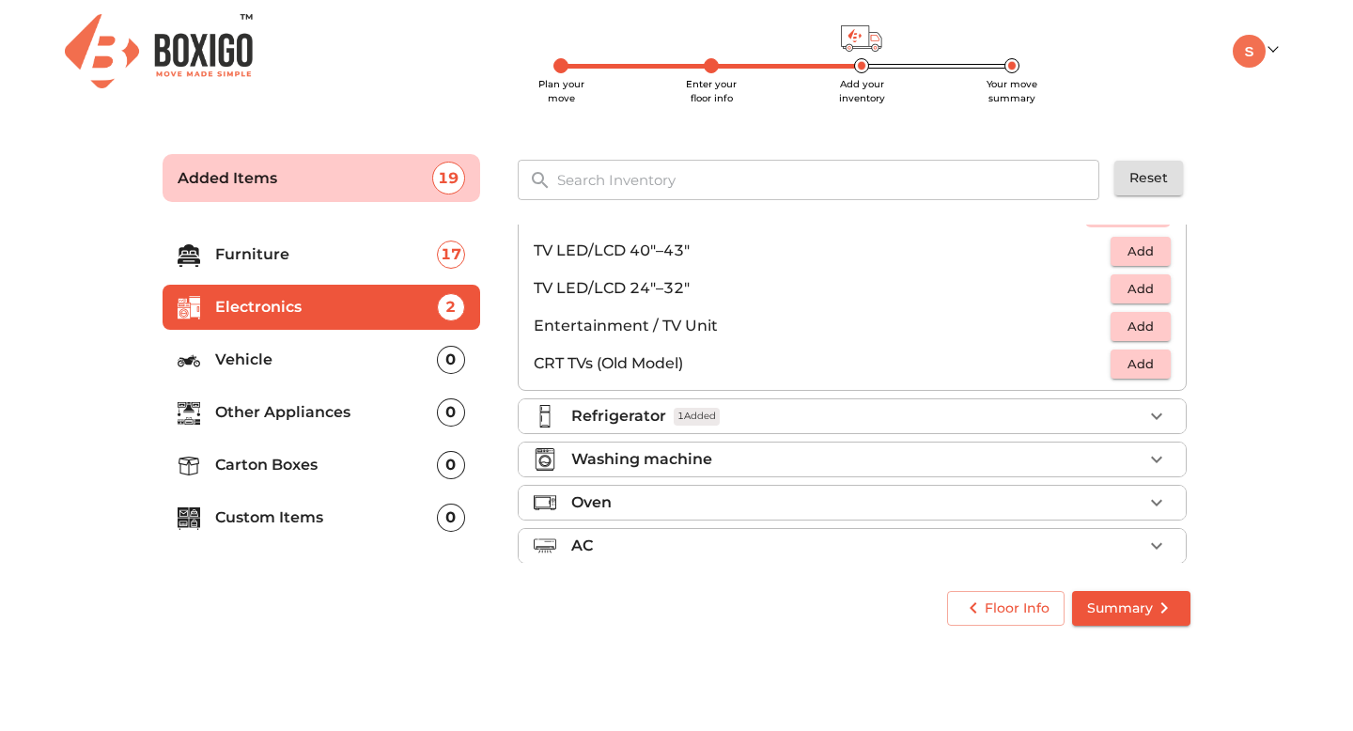
scroll to position [199, 0]
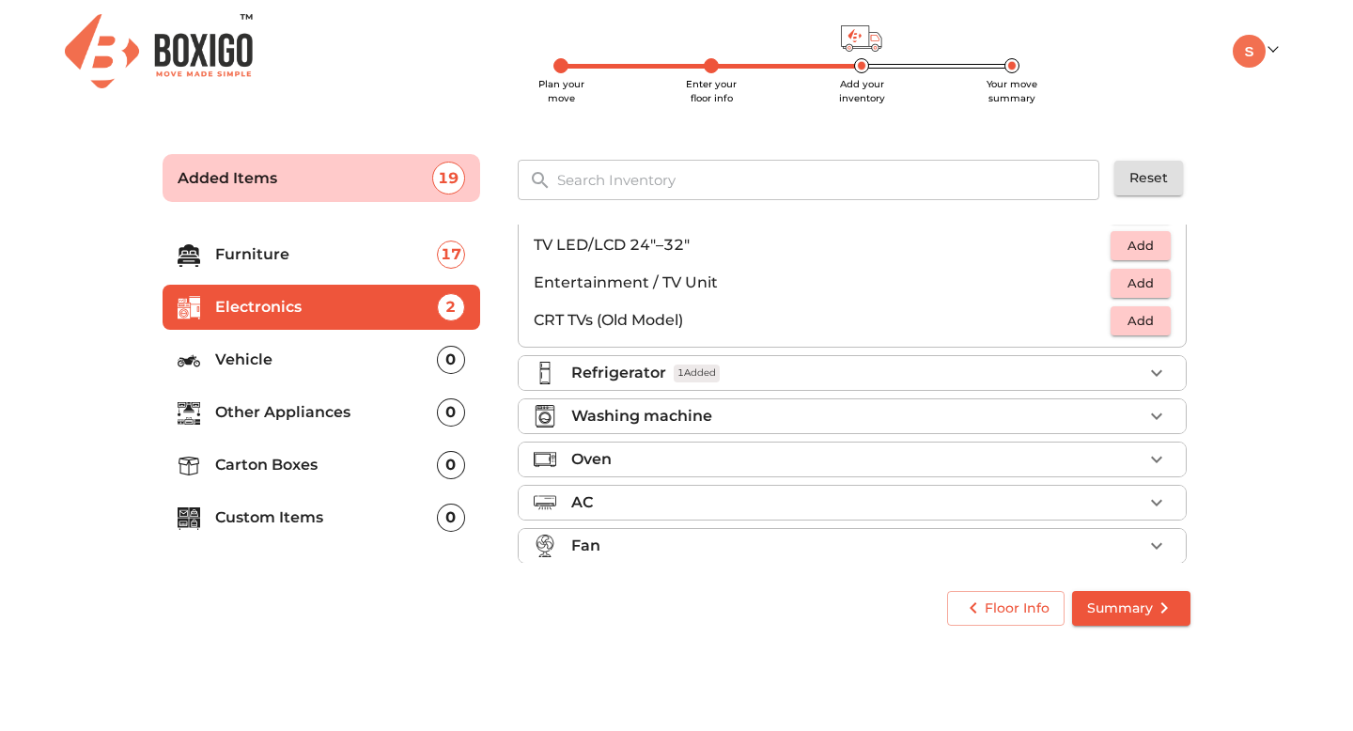
click at [869, 420] on div "Washing machine" at bounding box center [856, 416] width 571 height 23
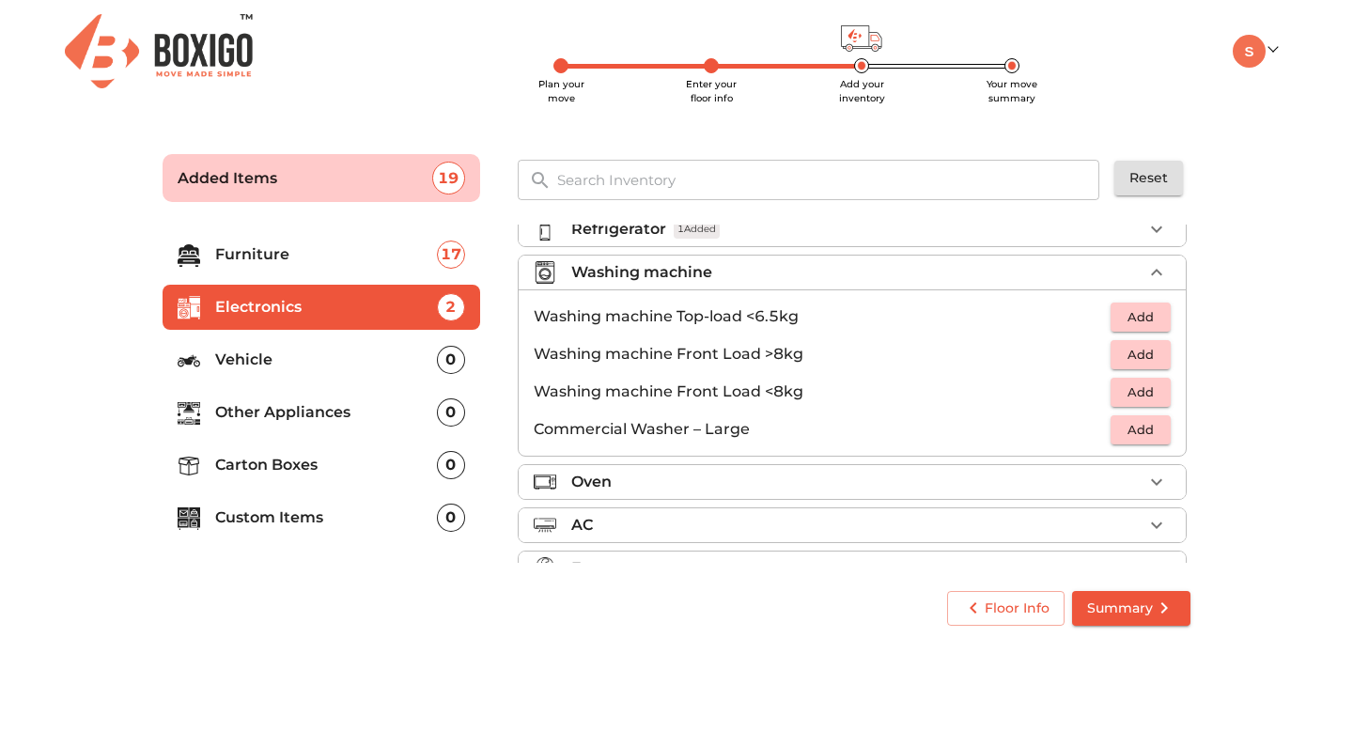
scroll to position [47, 0]
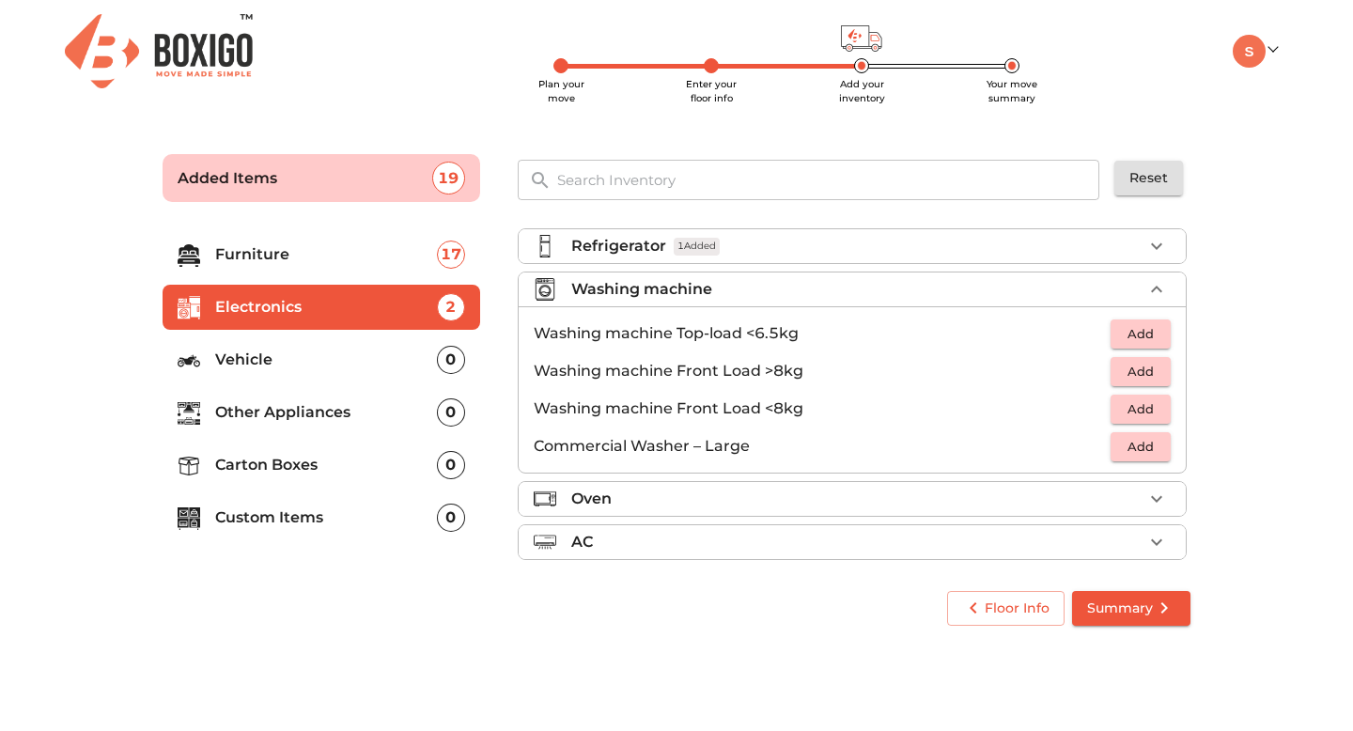
click at [1137, 374] on span "Add" at bounding box center [1140, 372] width 41 height 22
click at [832, 495] on div "Oven" at bounding box center [856, 499] width 571 height 23
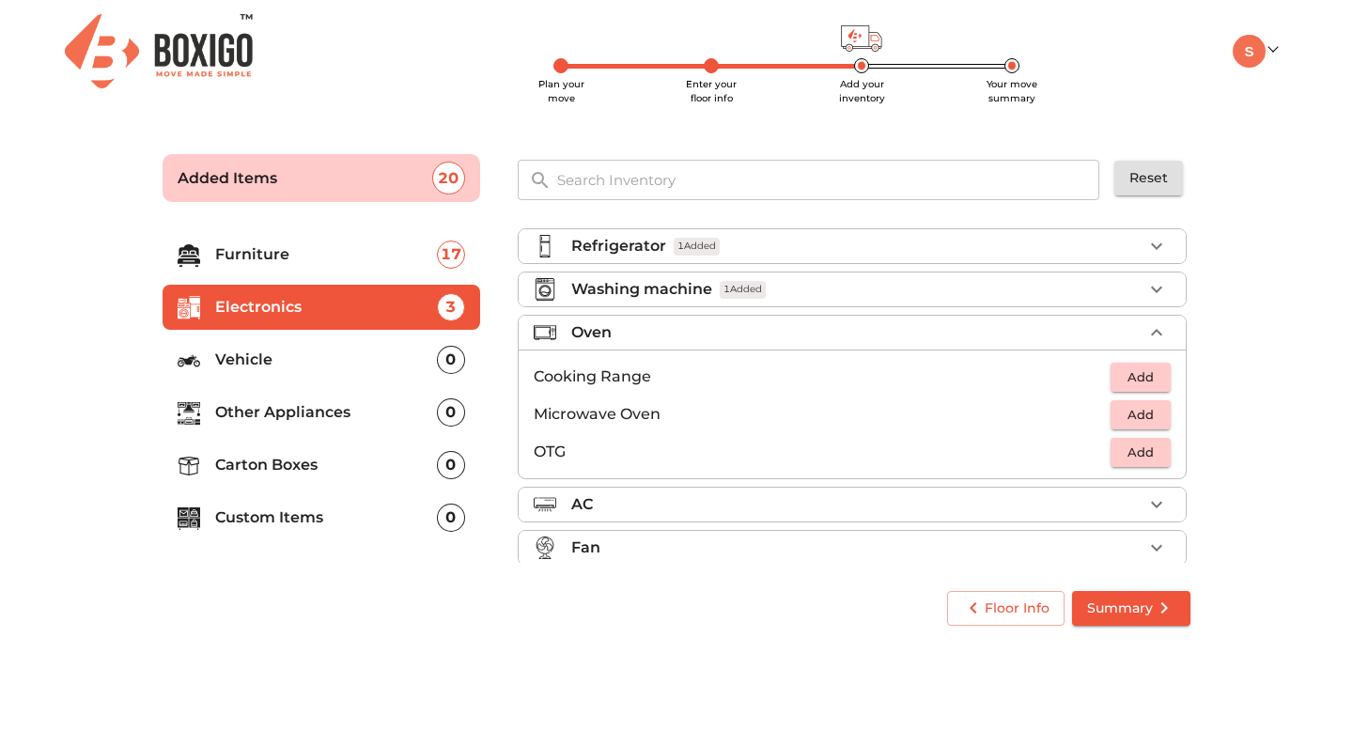
click at [1128, 411] on span "Add" at bounding box center [1140, 415] width 41 height 22
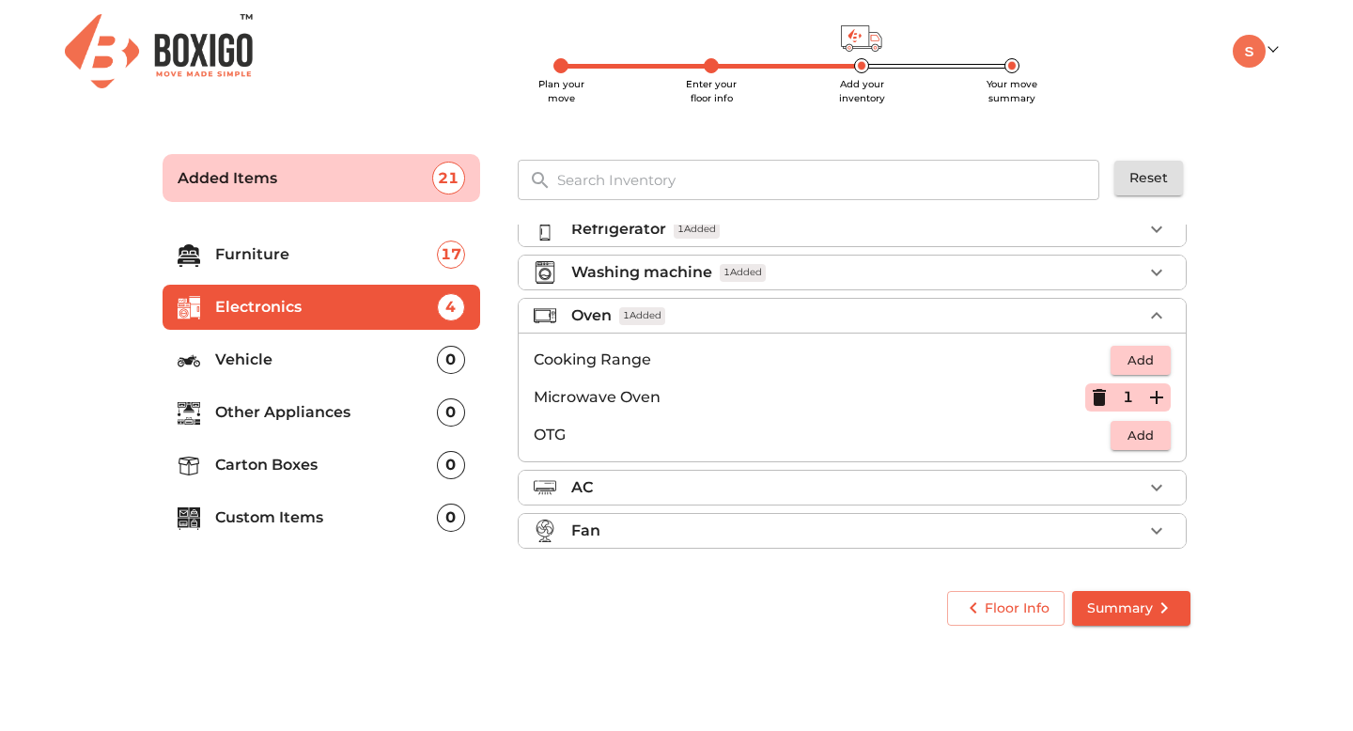
click at [940, 496] on div "AC" at bounding box center [856, 487] width 571 height 23
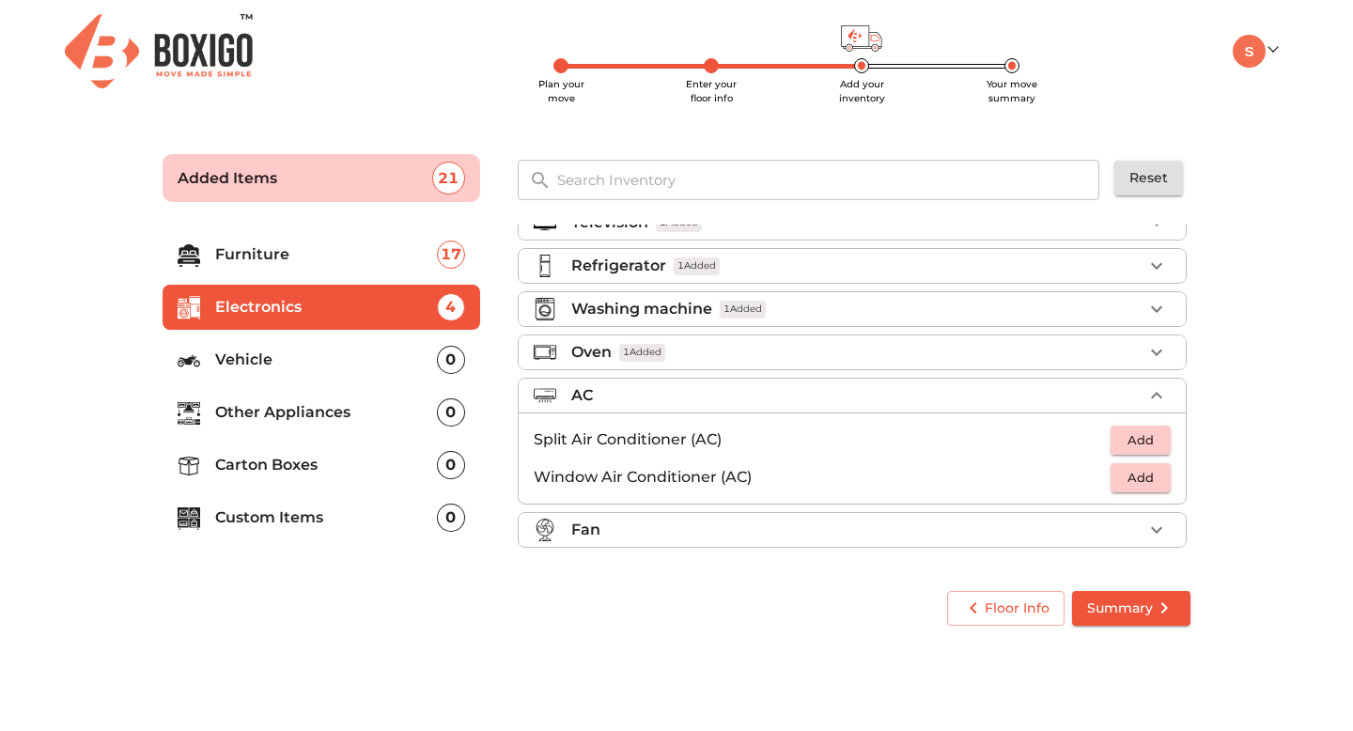
scroll to position [27, 0]
click at [1135, 443] on span "Add" at bounding box center [1140, 440] width 41 height 22
click at [1002, 530] on div "Fan" at bounding box center [856, 530] width 571 height 23
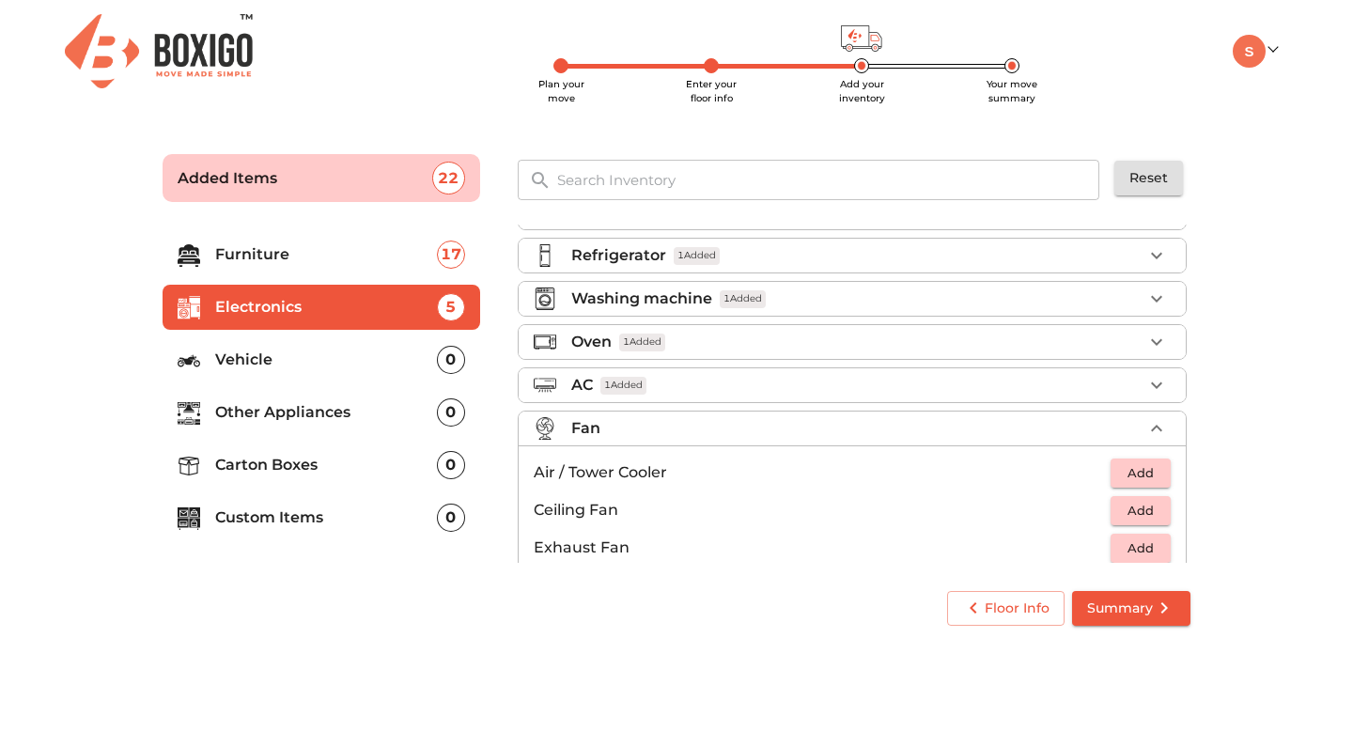
scroll to position [0, 0]
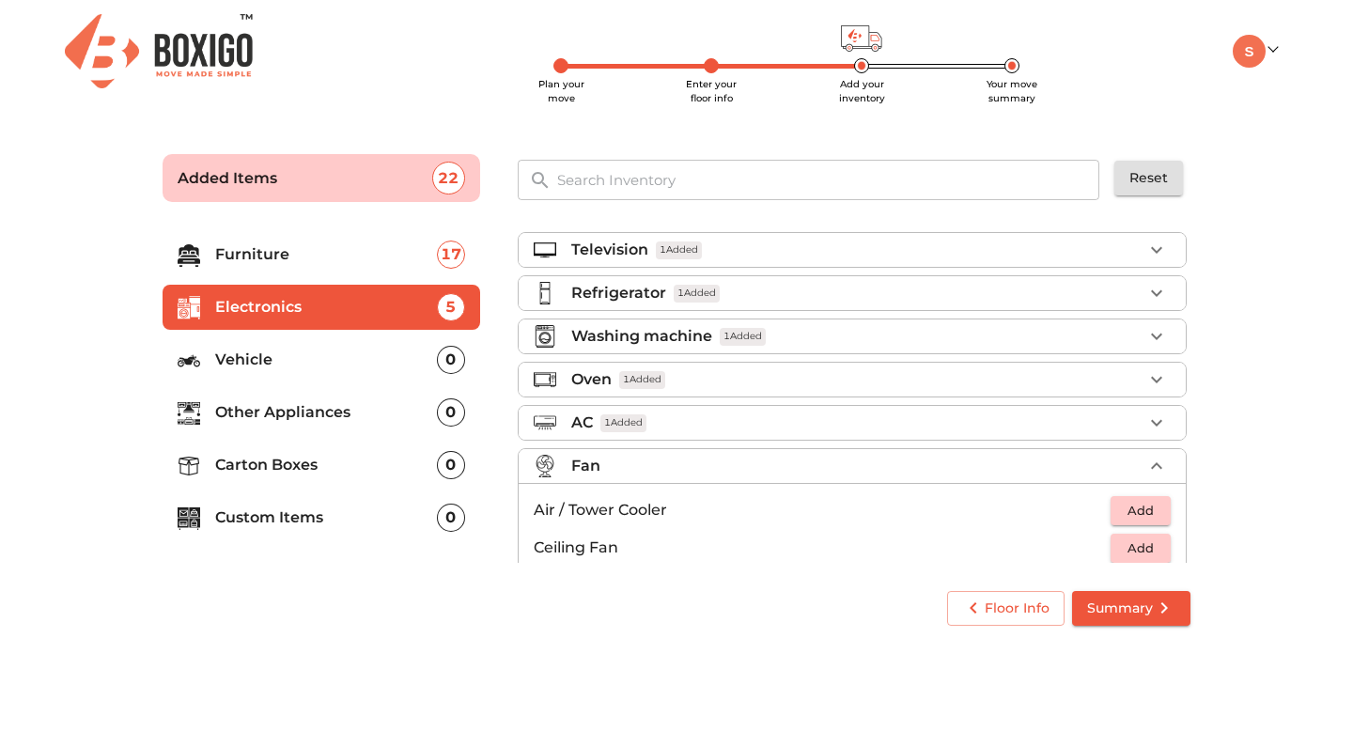
click at [1039, 351] on li "Washing machine 1 Added" at bounding box center [852, 336] width 667 height 34
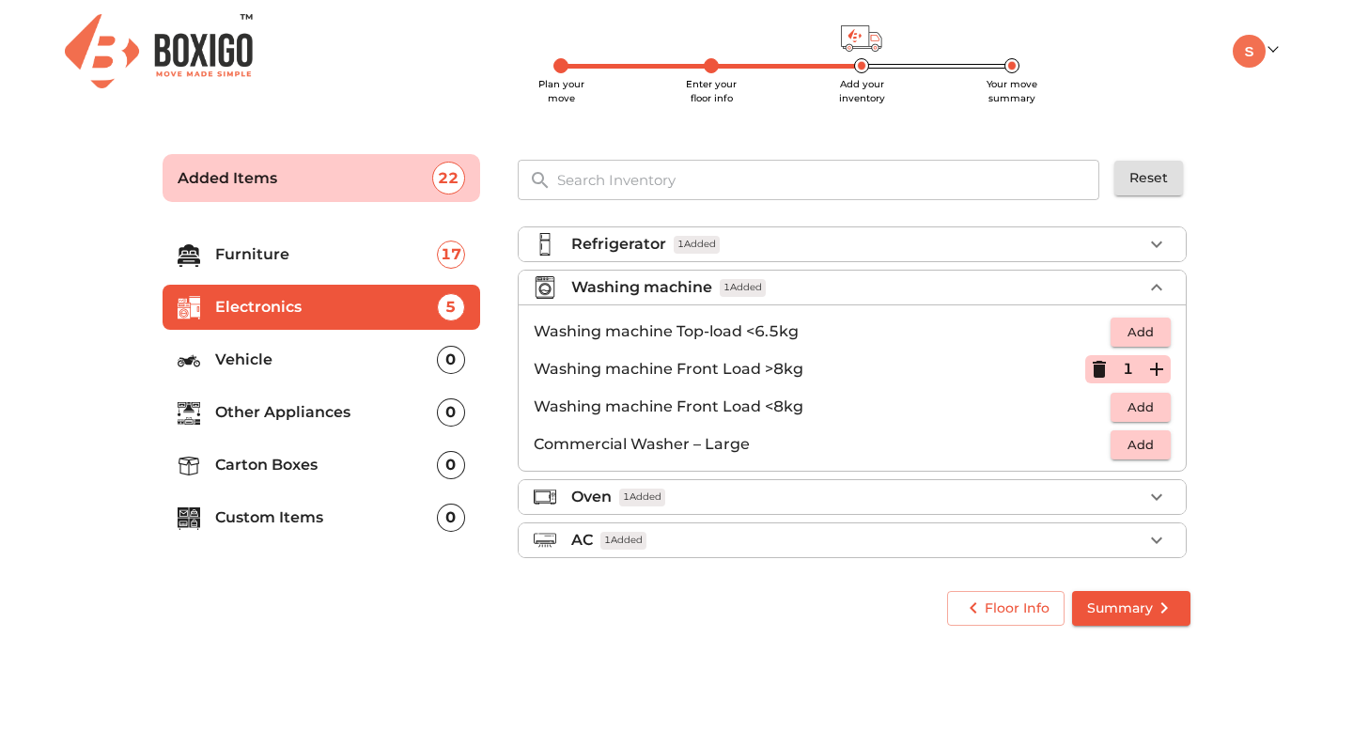
scroll to position [42, 0]
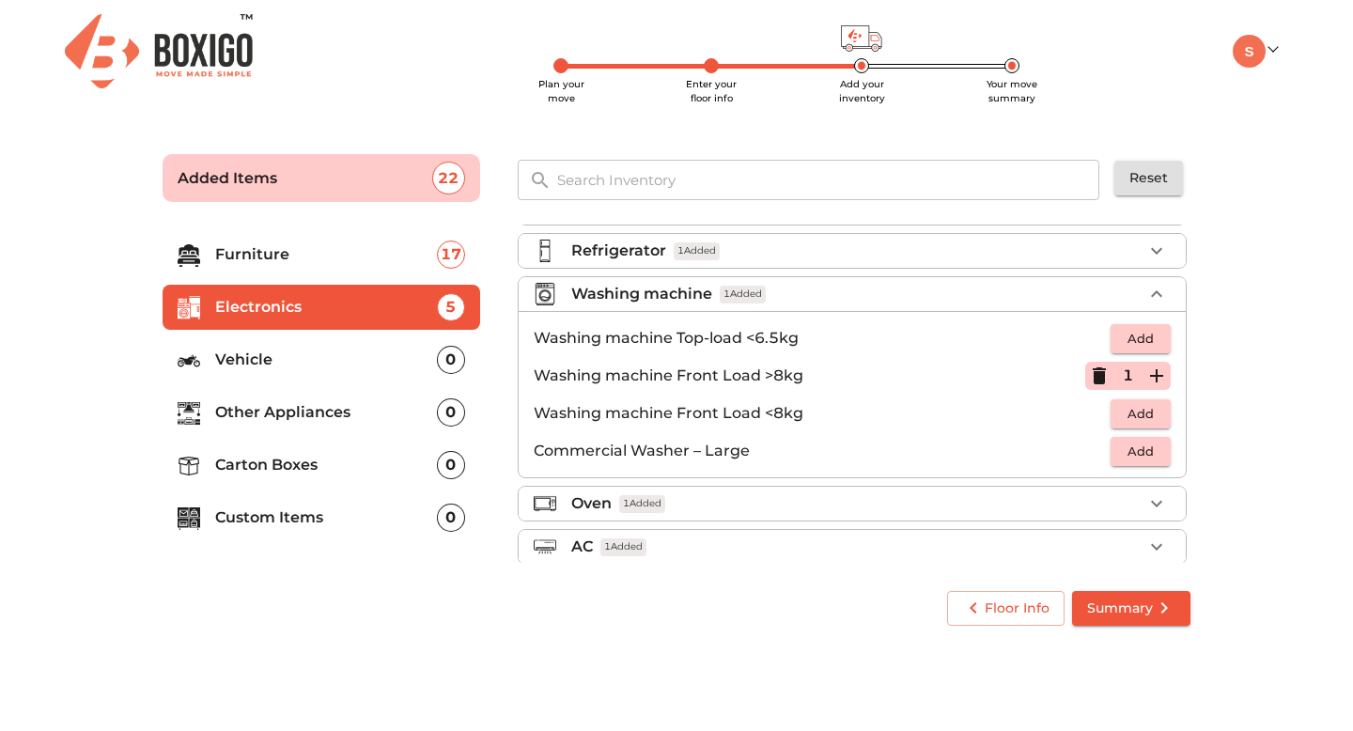
click at [840, 182] on input "text" at bounding box center [829, 180] width 567 height 40
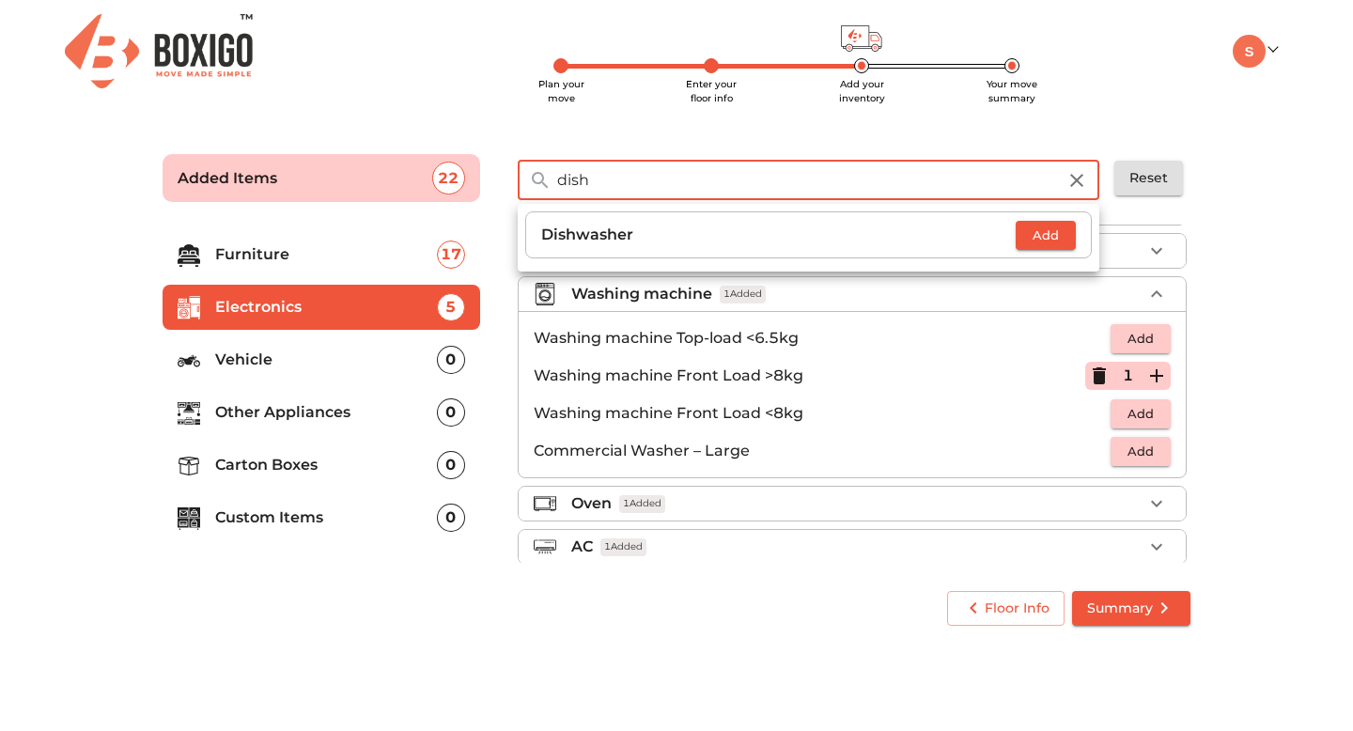
type input "dish"
click at [1031, 236] on span "Add" at bounding box center [1045, 236] width 41 height 22
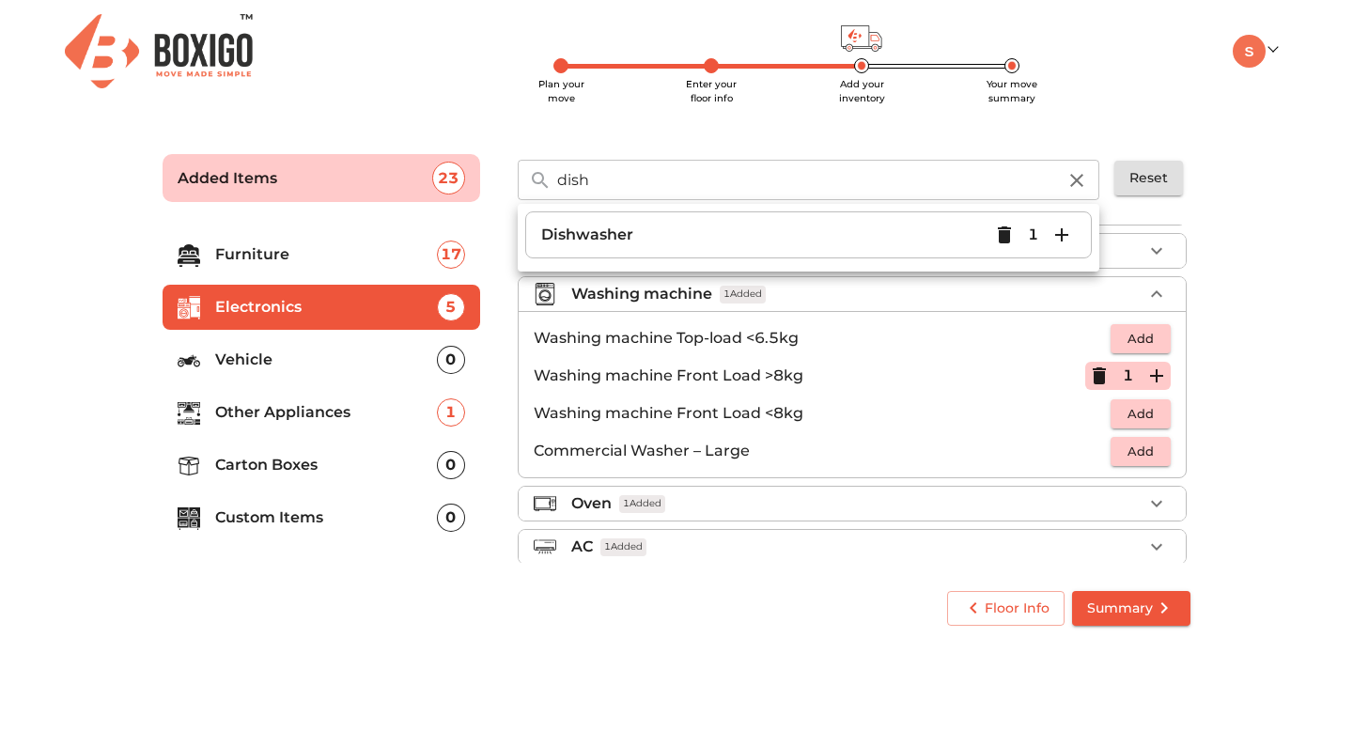
click at [1224, 365] on main "Plan your move Enter your floor info Add your inventory Your move summary Added…" at bounding box center [676, 386] width 1353 height 517
click at [353, 470] on p "Carton Boxes" at bounding box center [326, 465] width 222 height 23
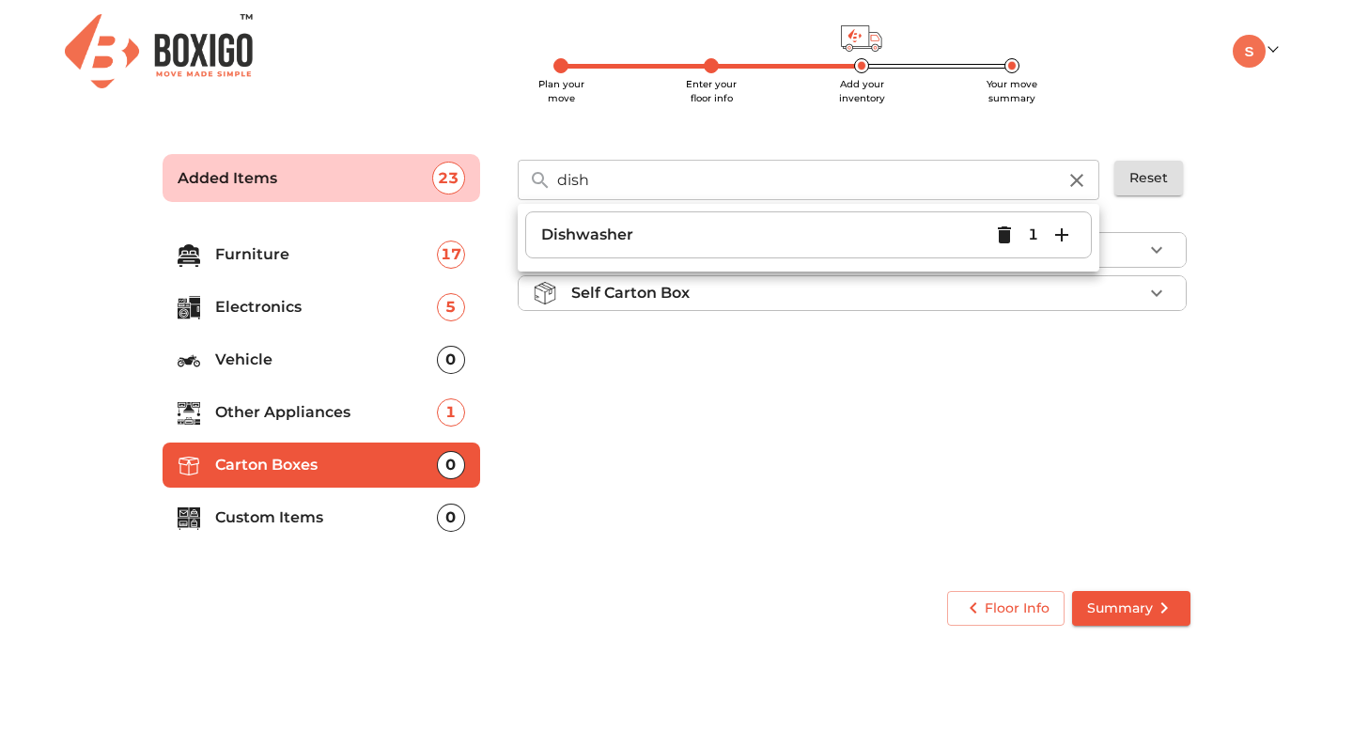
click at [1079, 187] on icon "button" at bounding box center [1076, 180] width 23 height 23
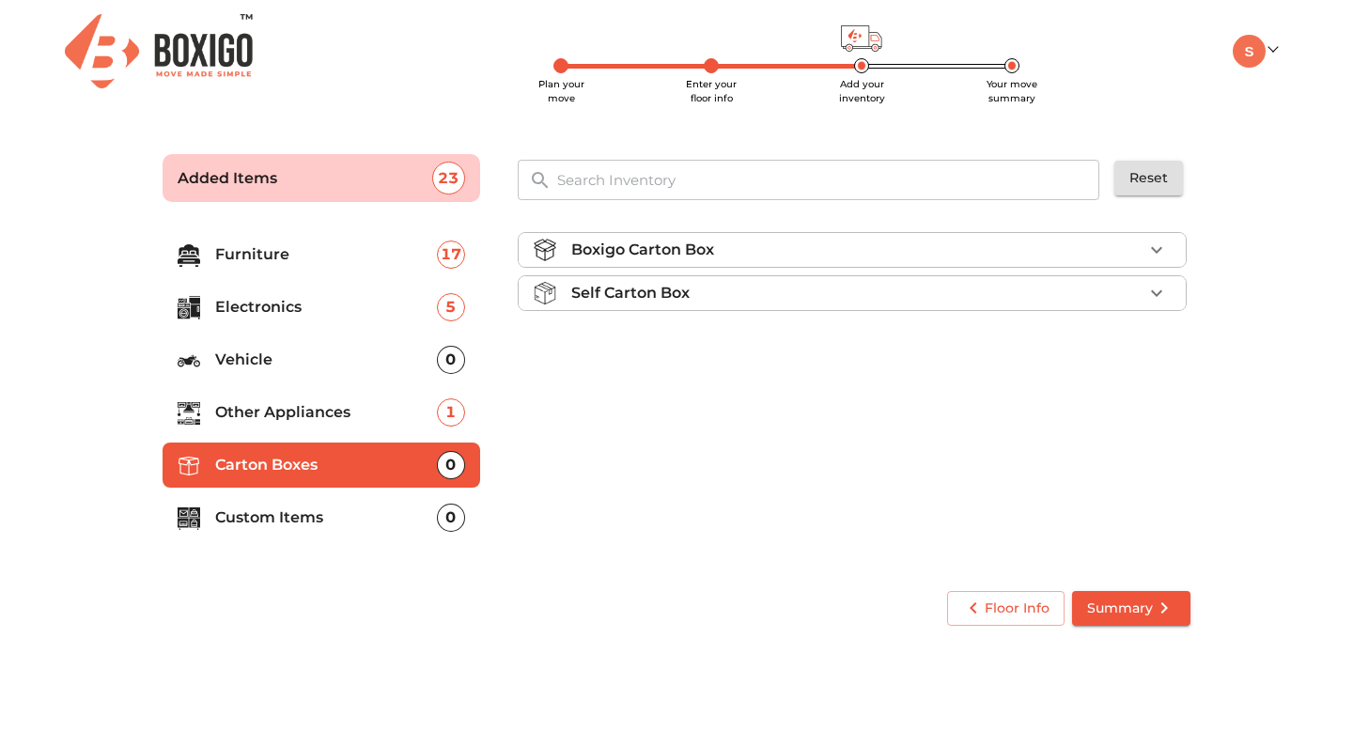
click at [1019, 300] on div "Self Carton Box" at bounding box center [856, 293] width 571 height 23
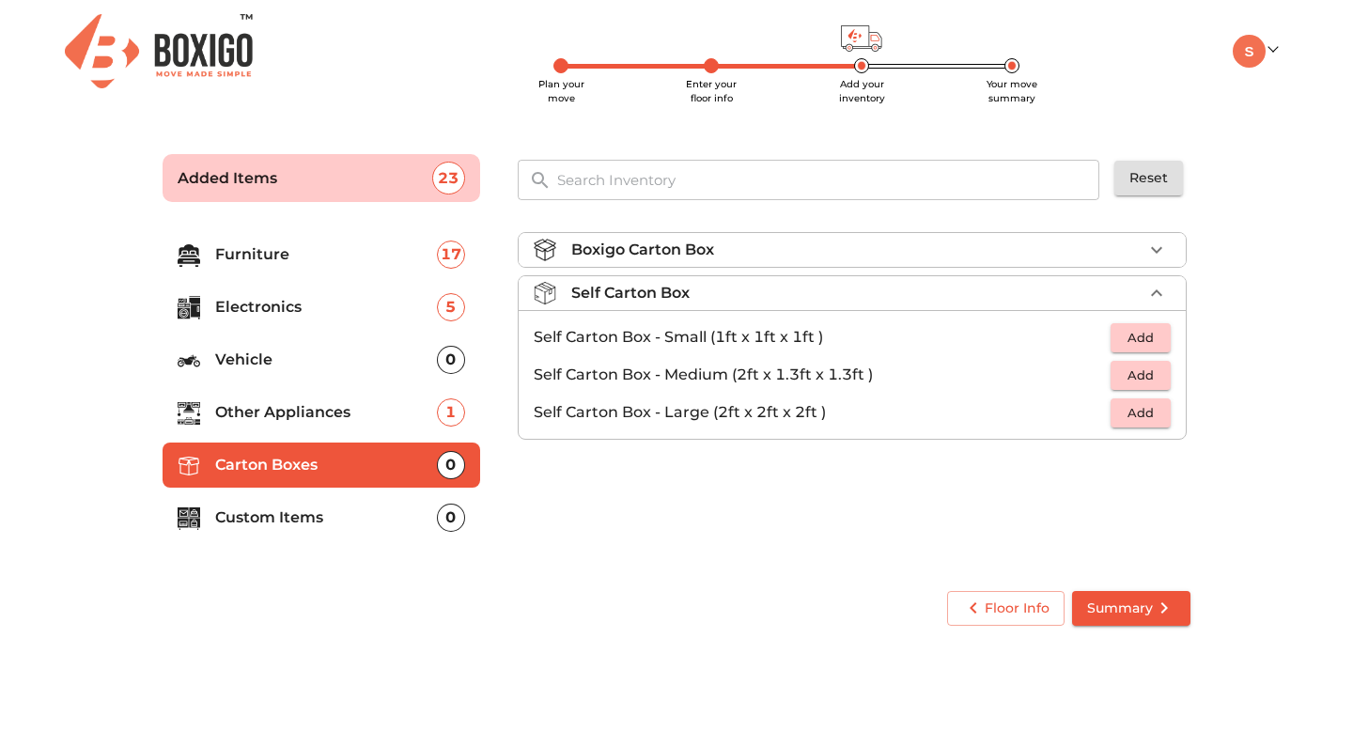
click at [1137, 415] on span "Add" at bounding box center [1140, 413] width 41 height 22
click at [1137, 415] on div "1" at bounding box center [1127, 412] width 85 height 28
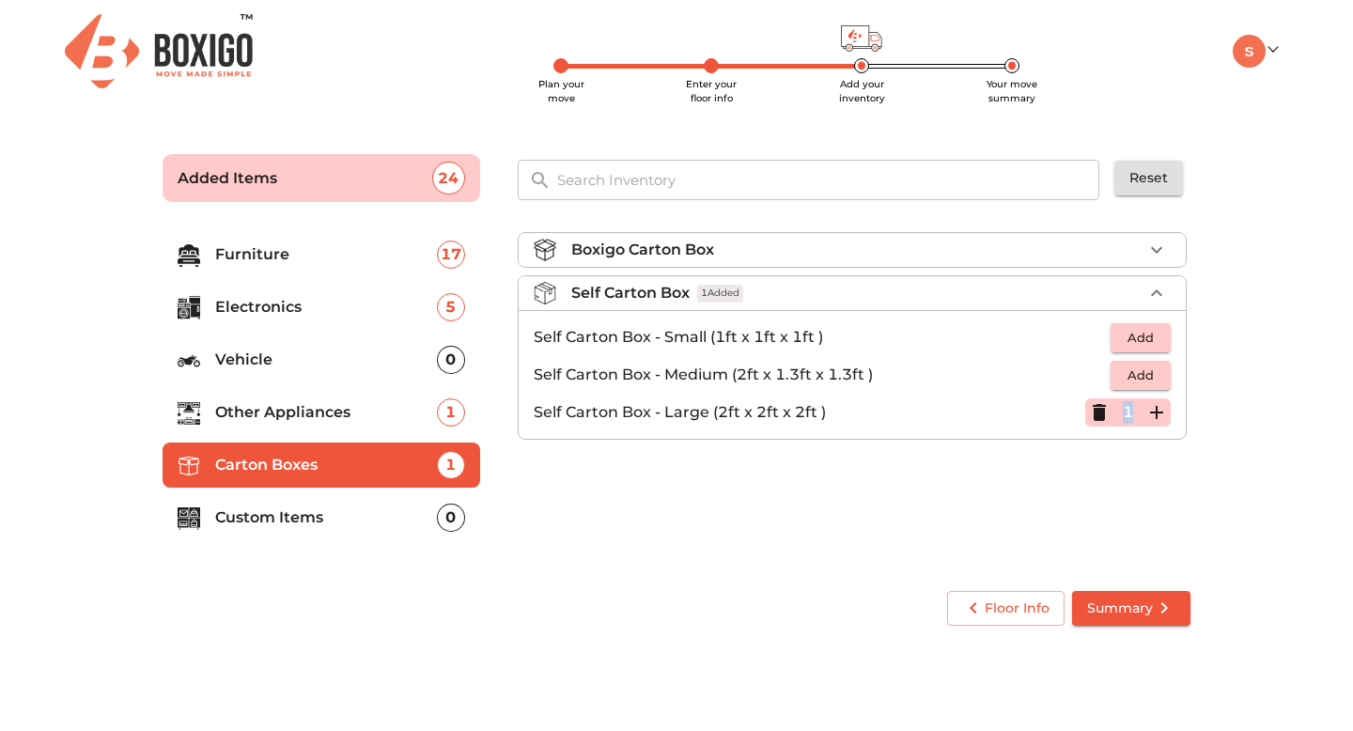
click at [1130, 413] on p "1" at bounding box center [1128, 412] width 10 height 23
click at [1163, 411] on icon "button" at bounding box center [1156, 412] width 23 height 23
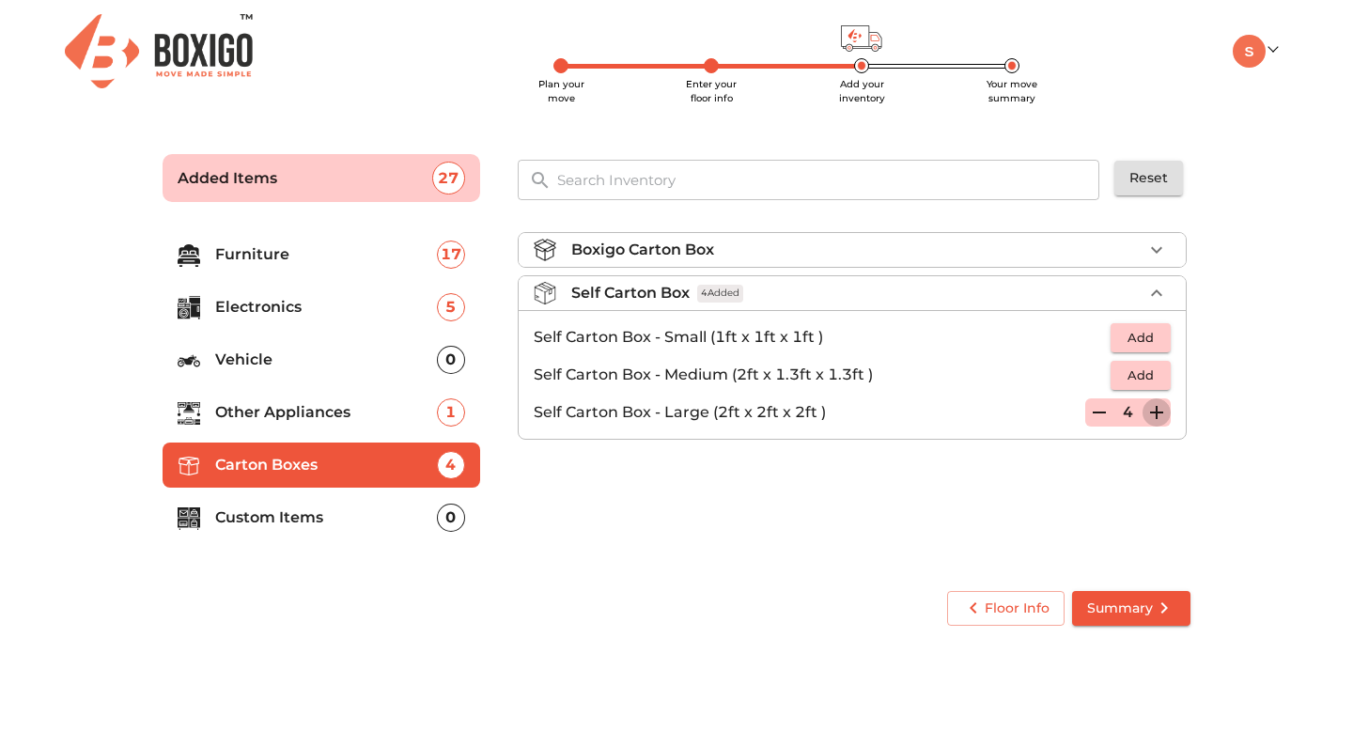
click at [1163, 411] on icon "button" at bounding box center [1156, 412] width 23 height 23
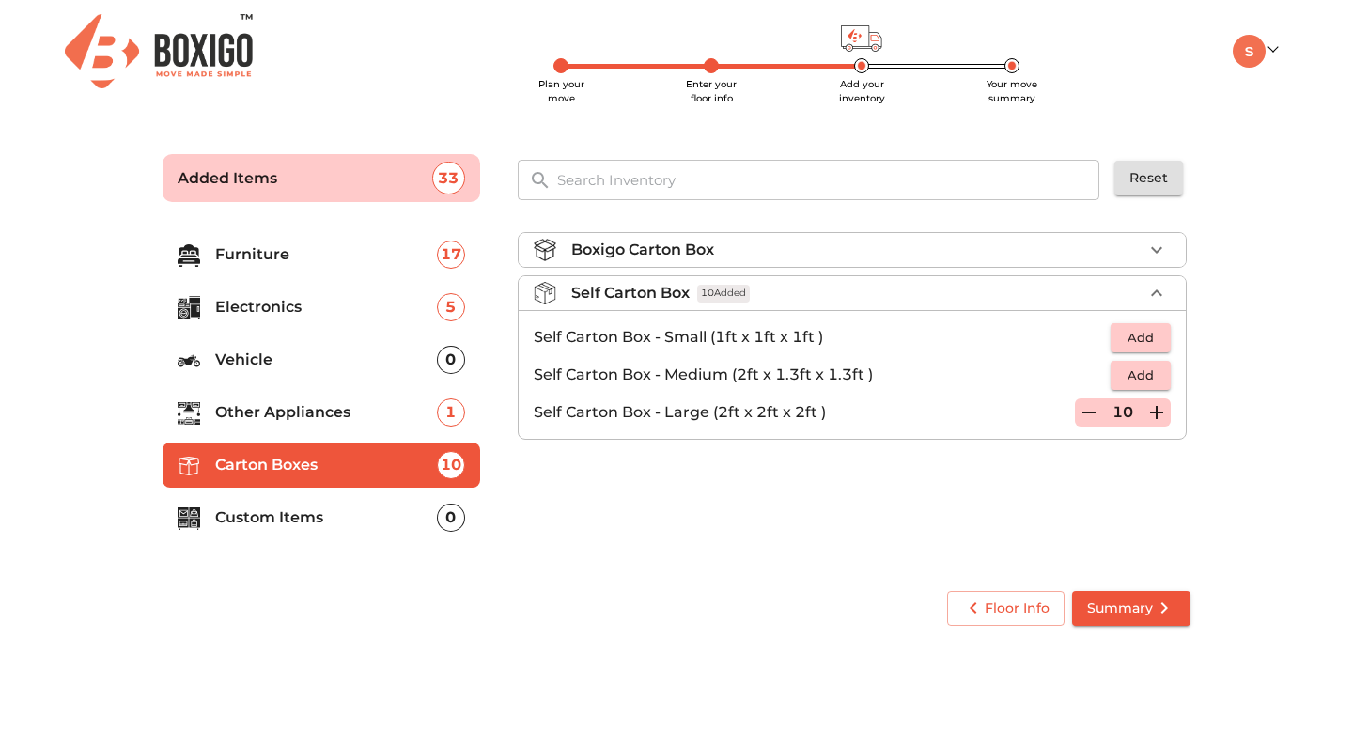
click at [1163, 411] on icon "button" at bounding box center [1156, 412] width 23 height 23
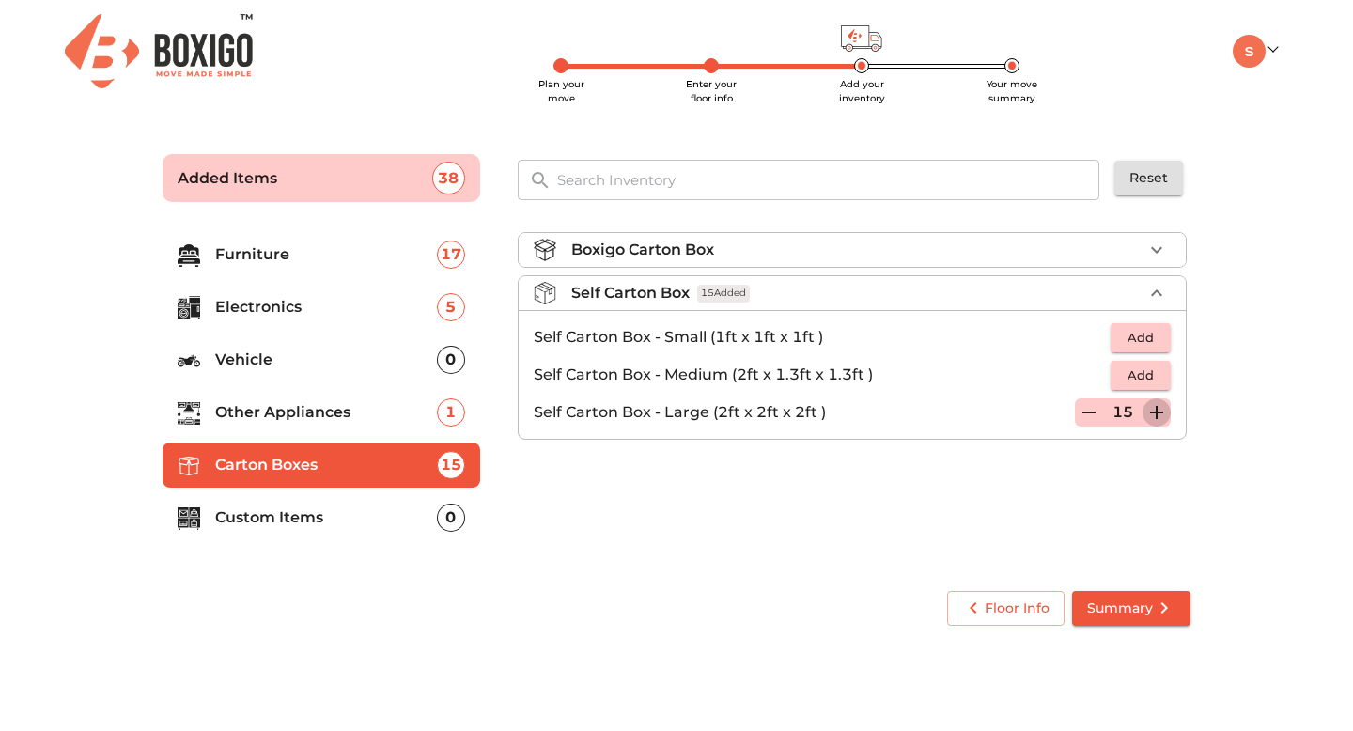
click at [1163, 411] on icon "button" at bounding box center [1156, 412] width 23 height 23
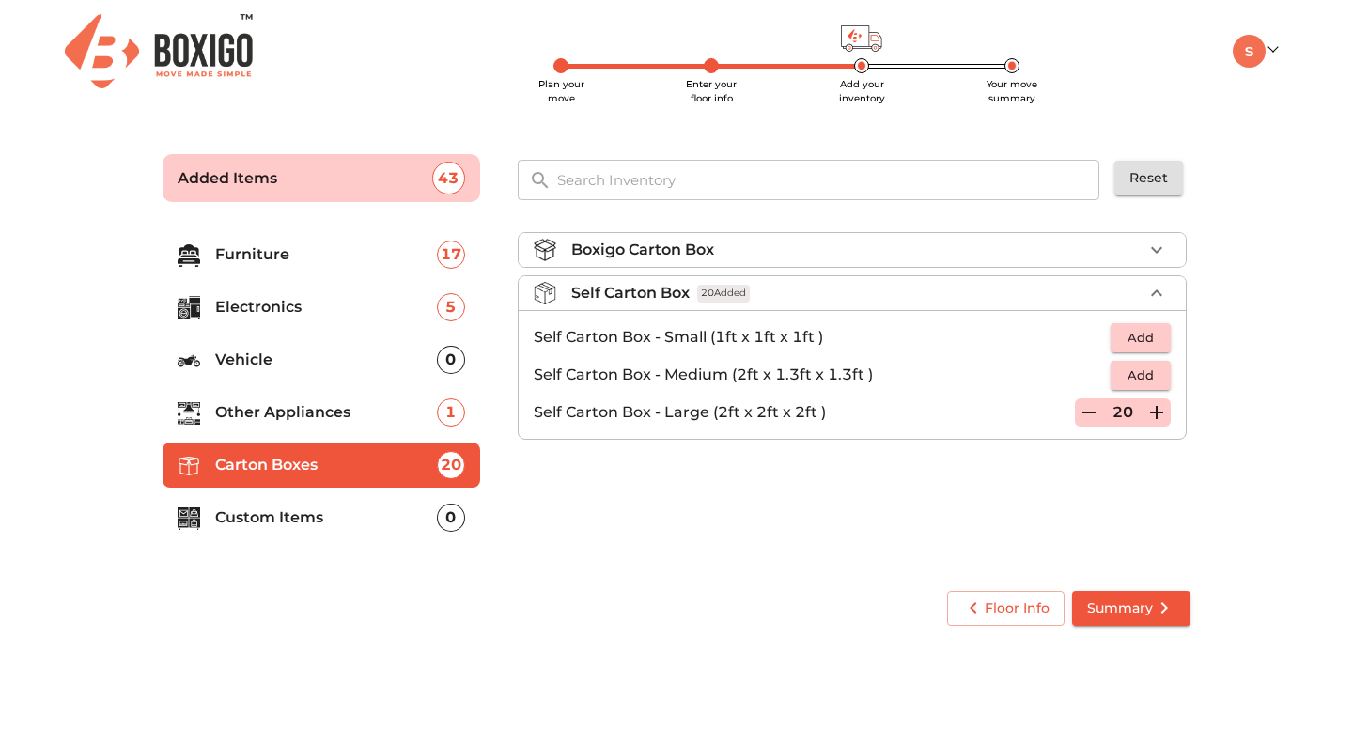
click at [1163, 411] on icon "button" at bounding box center [1156, 412] width 23 height 23
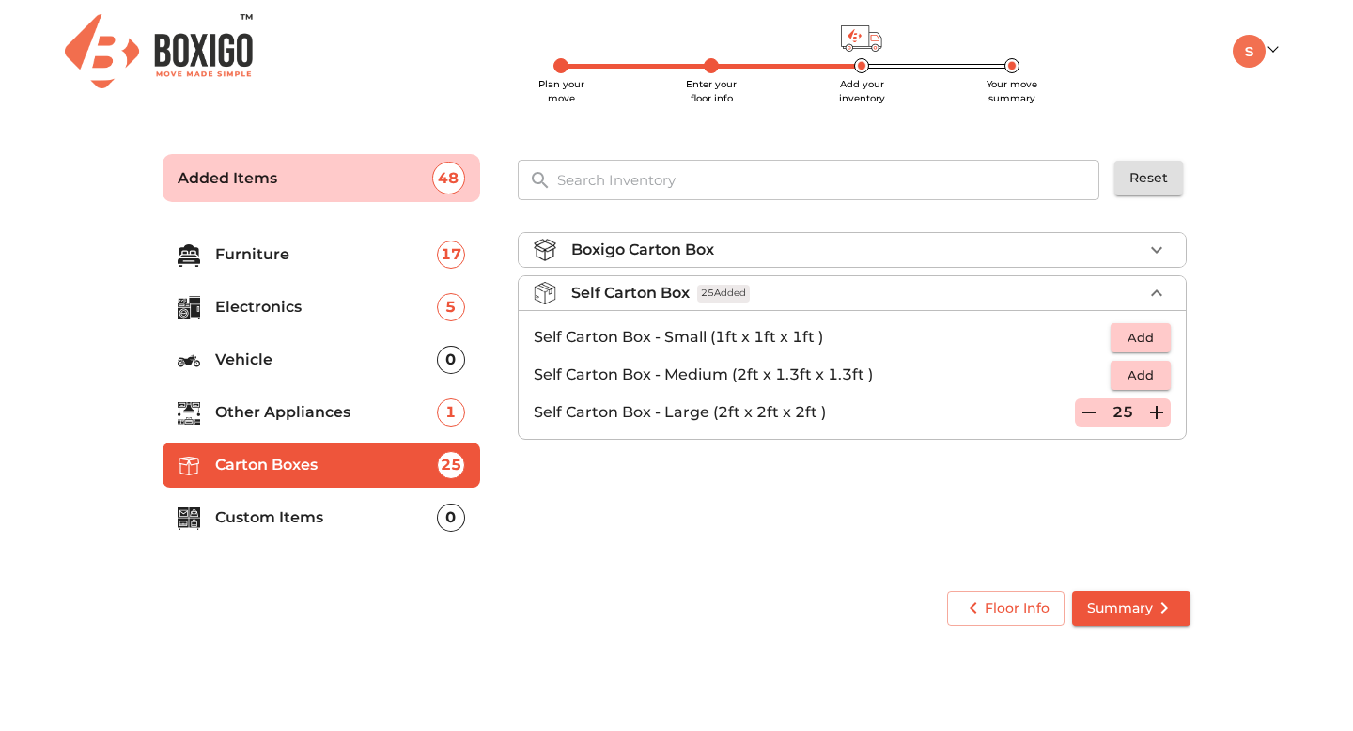
click at [1163, 411] on icon "button" at bounding box center [1156, 412] width 23 height 23
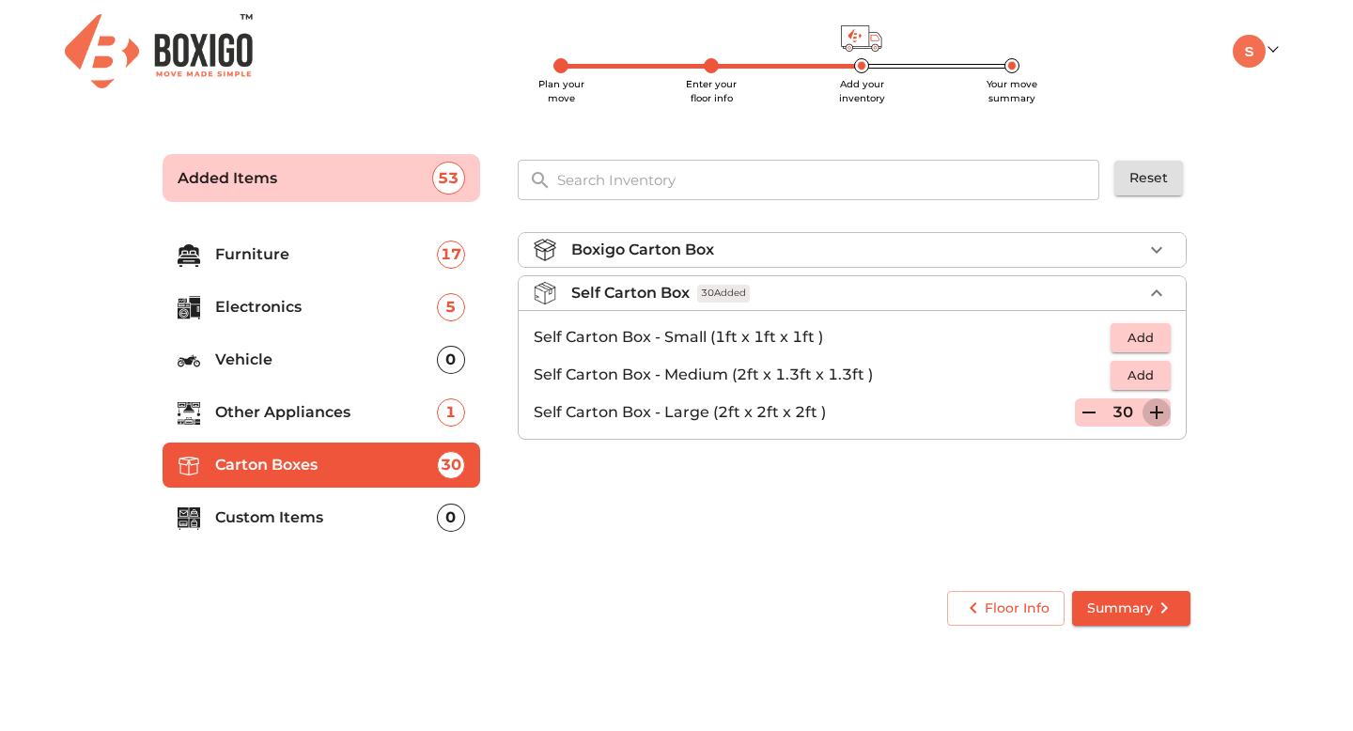
click at [1163, 411] on icon "button" at bounding box center [1156, 412] width 23 height 23
click at [1088, 412] on icon "button" at bounding box center [1088, 412] width 13 height 2
click at [446, 358] on div "0" at bounding box center [451, 360] width 28 height 28
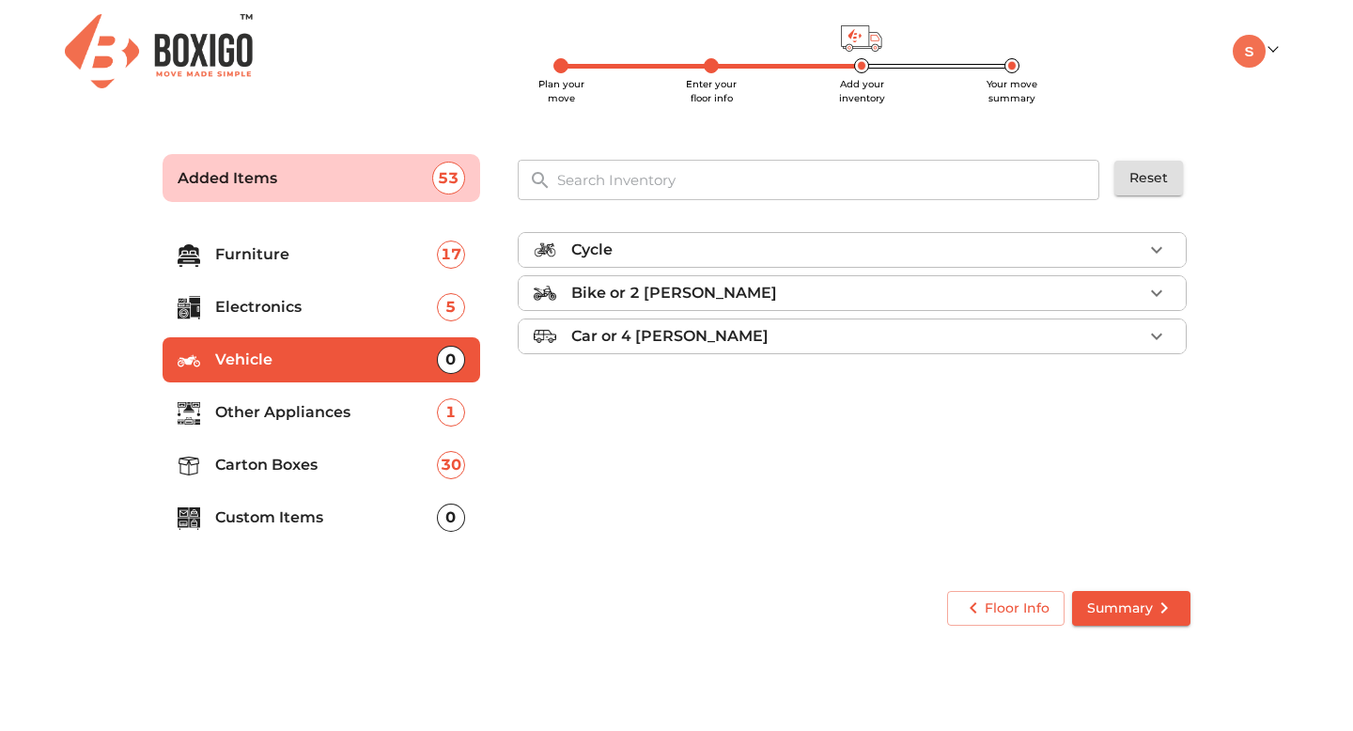
click at [449, 411] on div "1" at bounding box center [451, 412] width 28 height 28
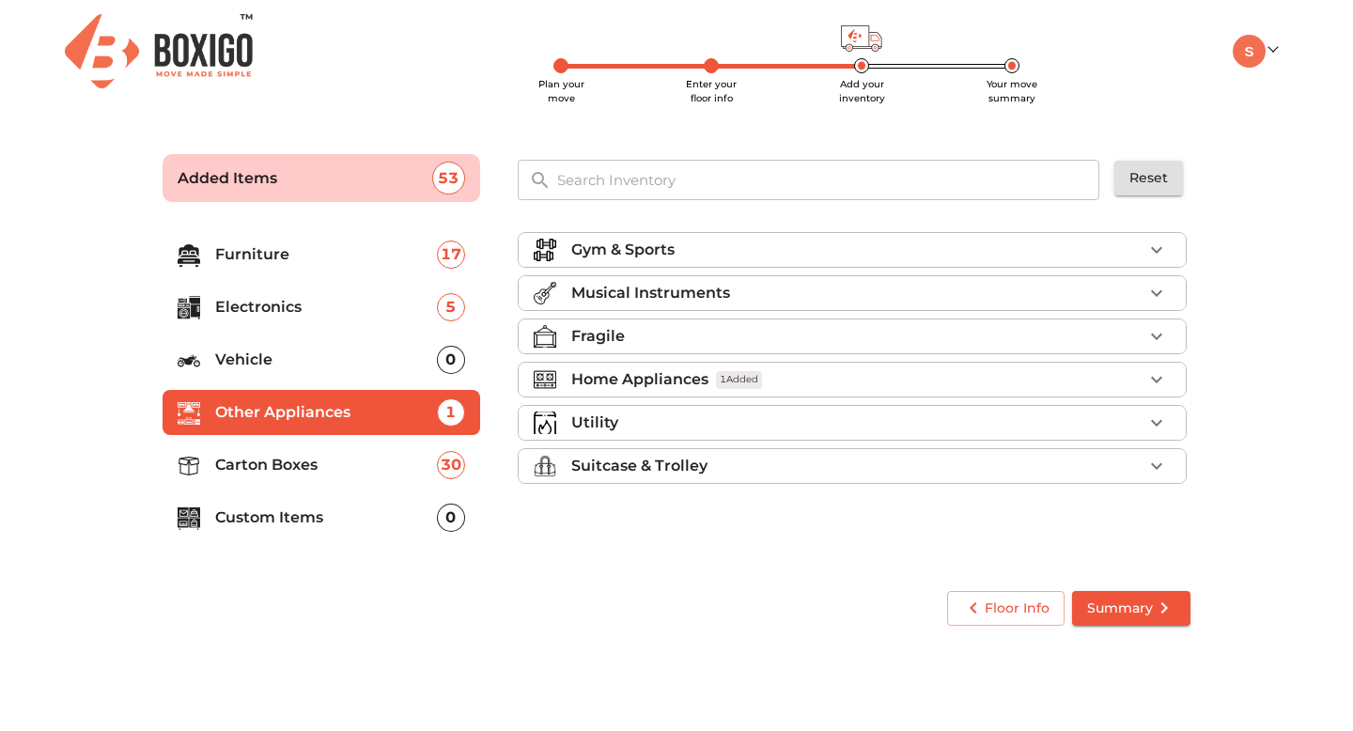
click at [823, 295] on div "Musical Instruments" at bounding box center [856, 293] width 571 height 23
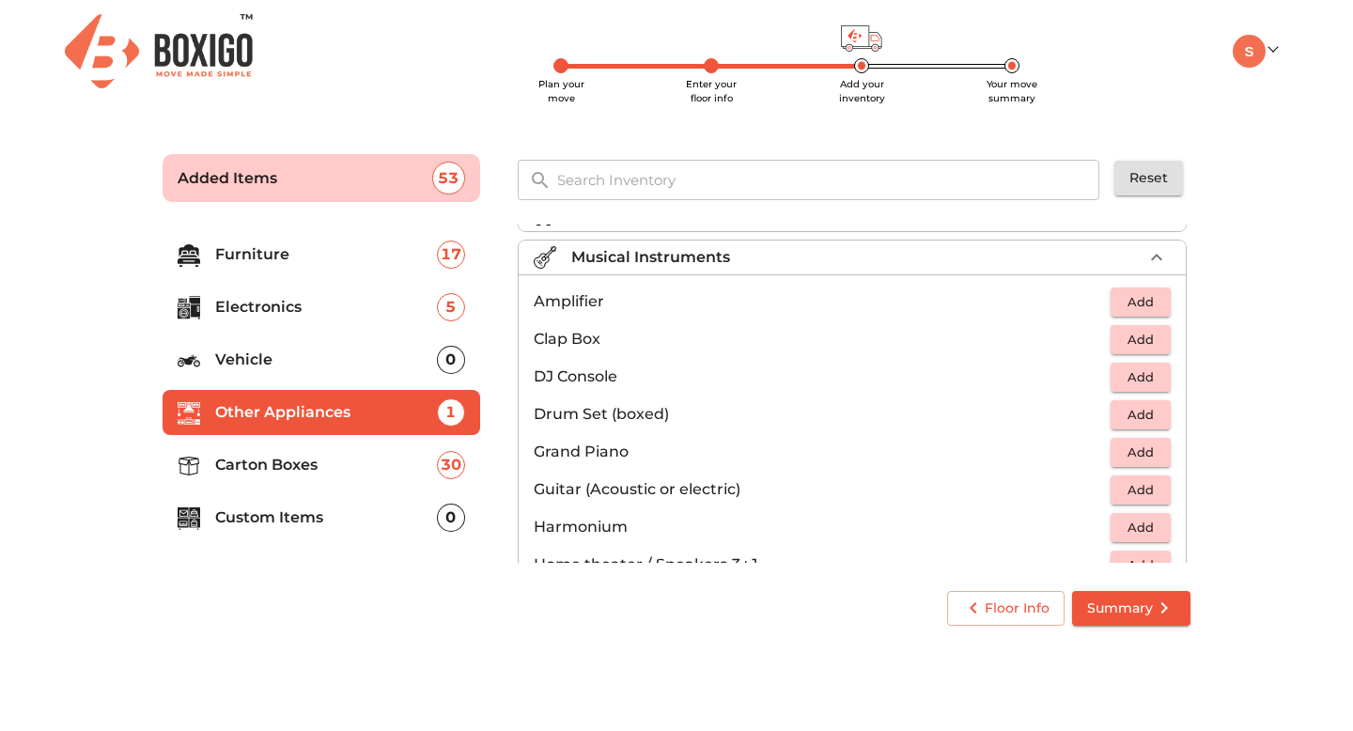
scroll to position [38, 0]
click at [1124, 483] on span "Add" at bounding box center [1140, 488] width 41 height 22
click at [685, 205] on div "​" at bounding box center [808, 178] width 597 height 67
click at [1227, 378] on main "Plan your move Enter your floor info Add your inventory Your move summary Added…" at bounding box center [676, 386] width 1353 height 517
click at [326, 302] on p "Electronics" at bounding box center [326, 307] width 222 height 23
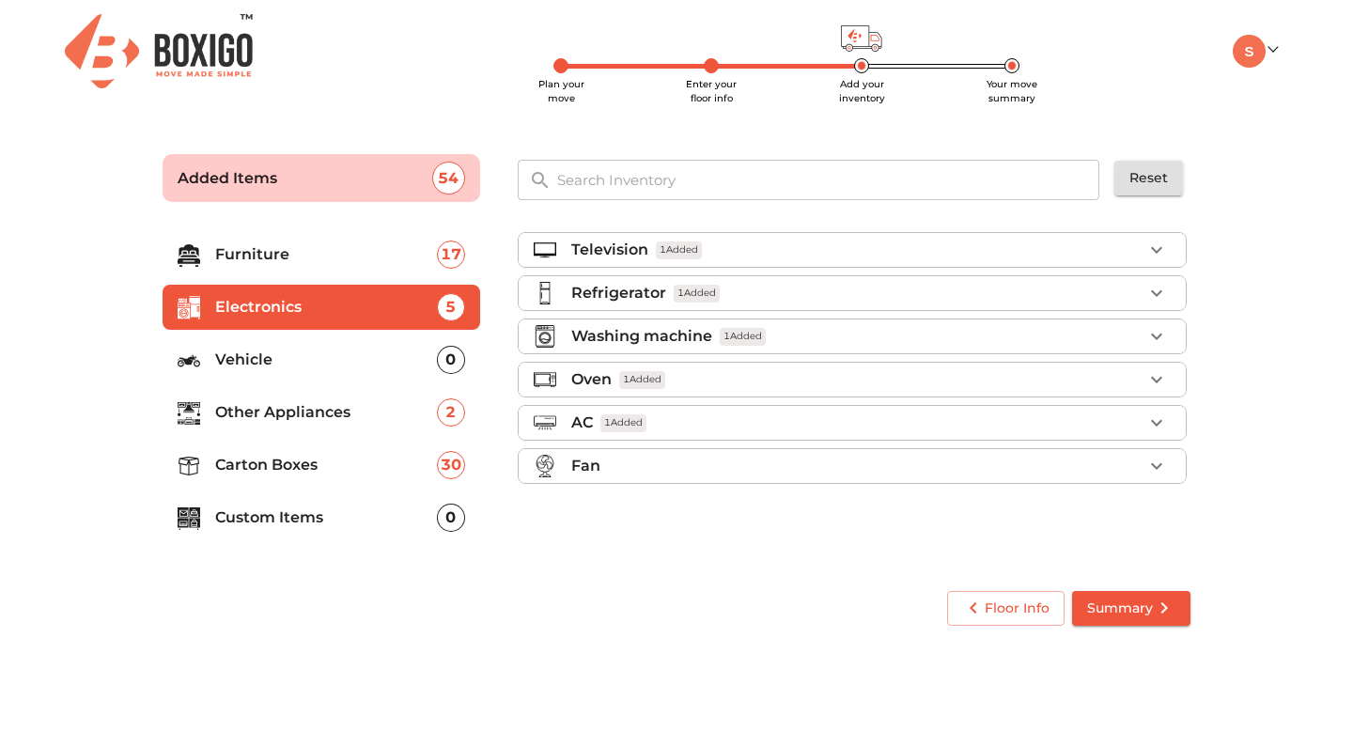
scroll to position [0, 0]
click at [399, 349] on p "Vehicle" at bounding box center [326, 360] width 222 height 23
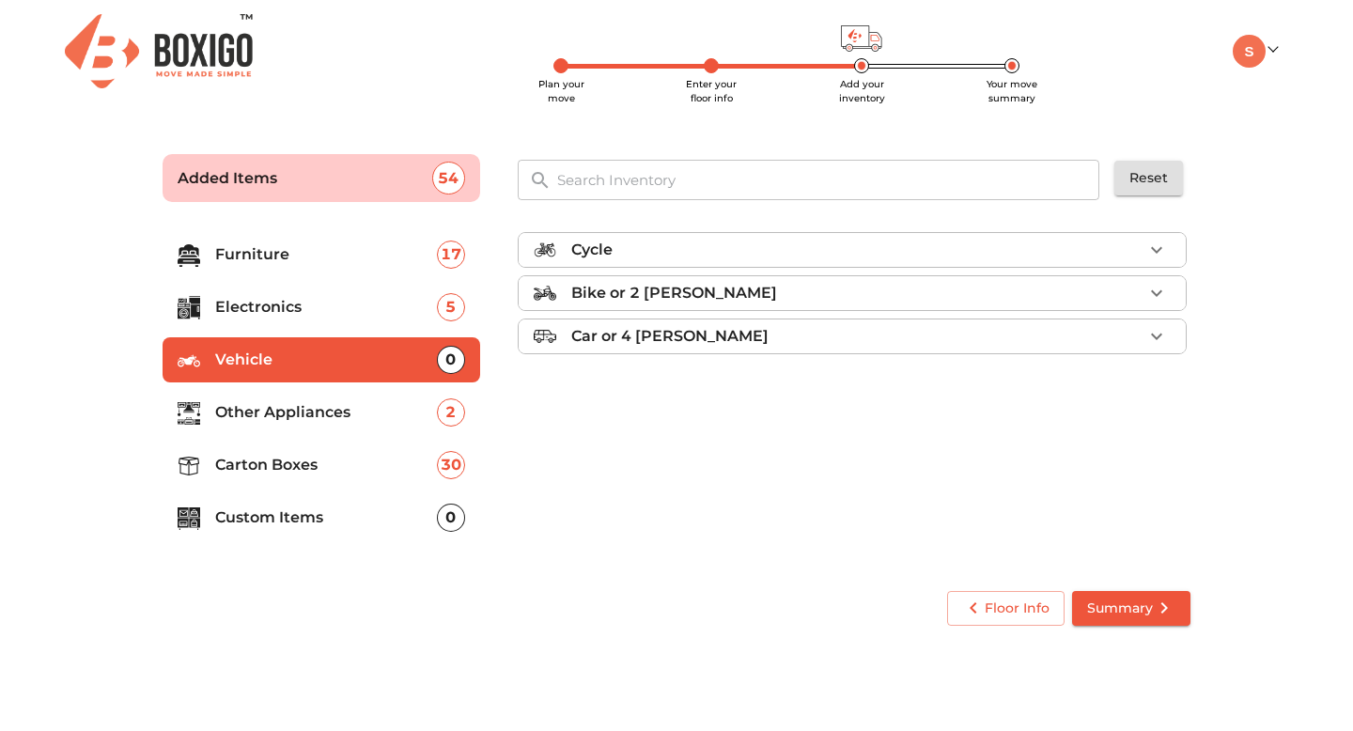
click at [363, 403] on p "Other Appliances" at bounding box center [326, 412] width 222 height 23
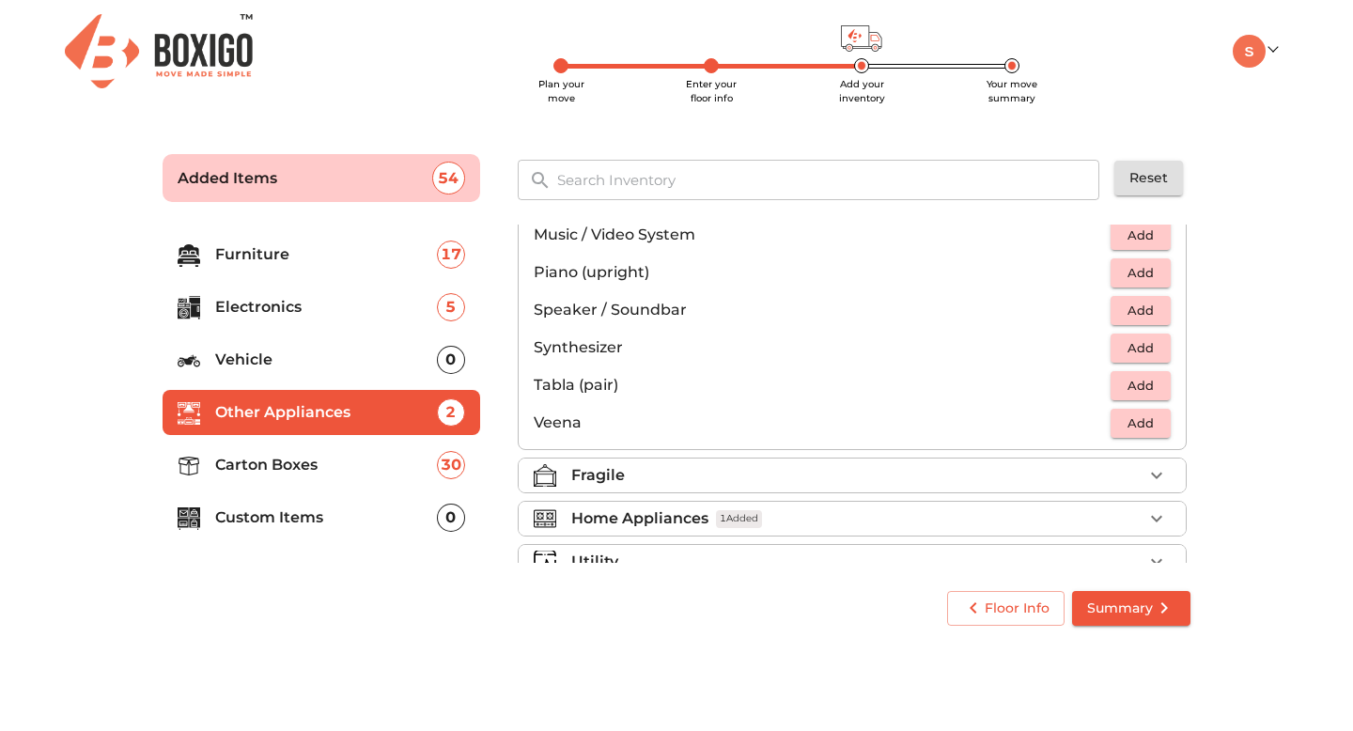
scroll to position [666, 0]
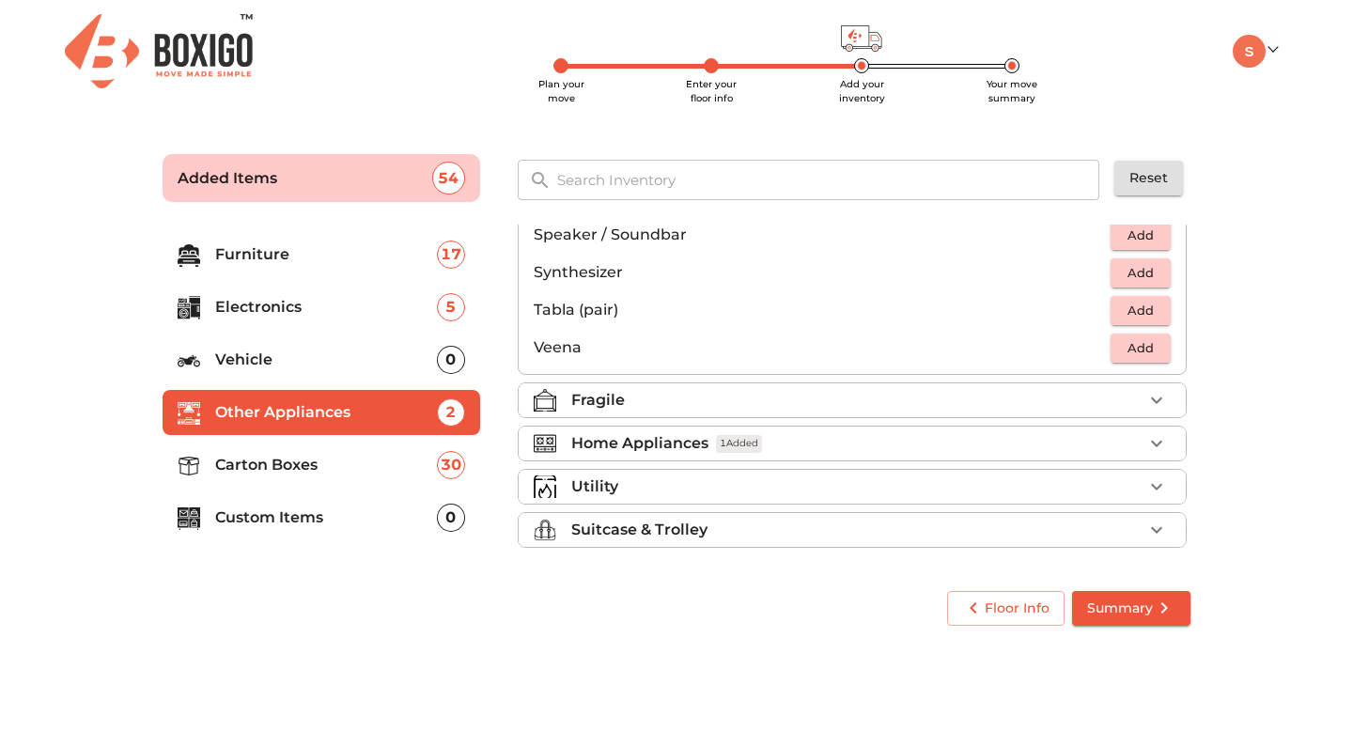
click at [638, 477] on div "Utility" at bounding box center [856, 486] width 571 height 23
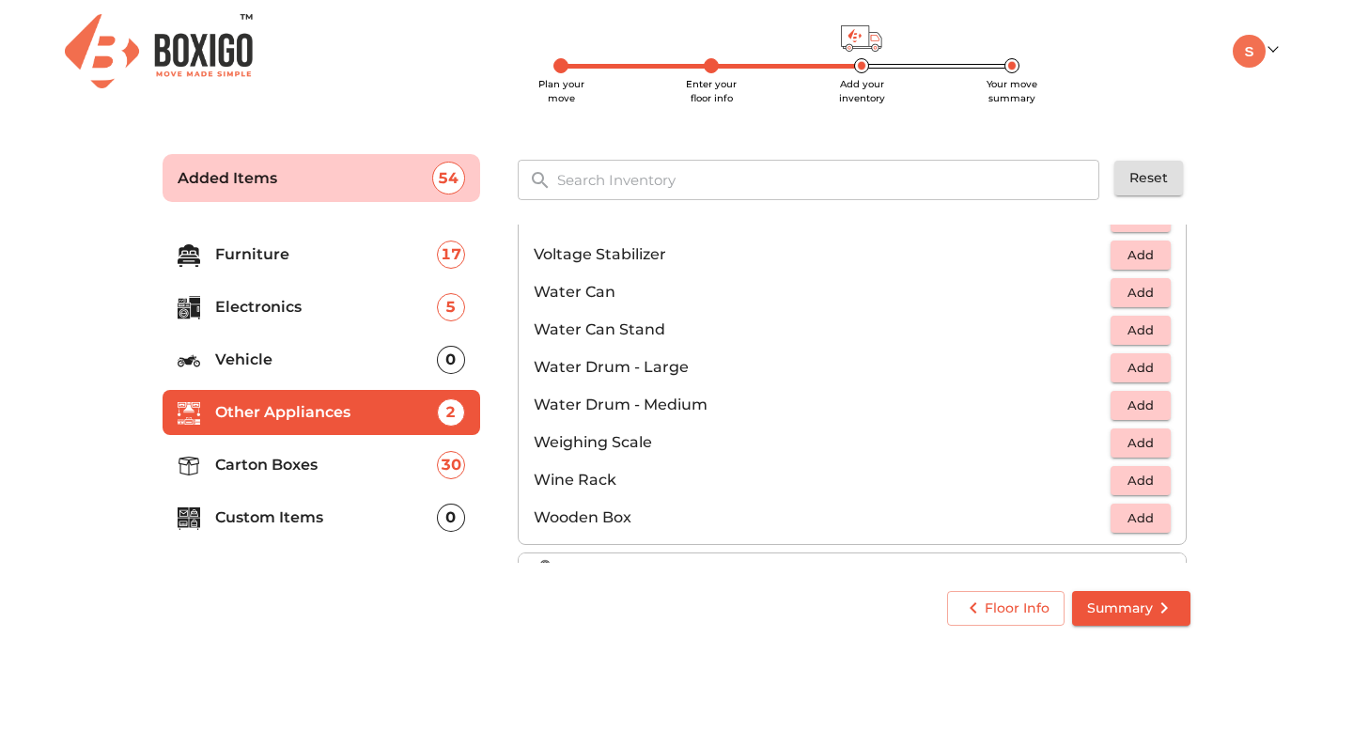
scroll to position [1418, 0]
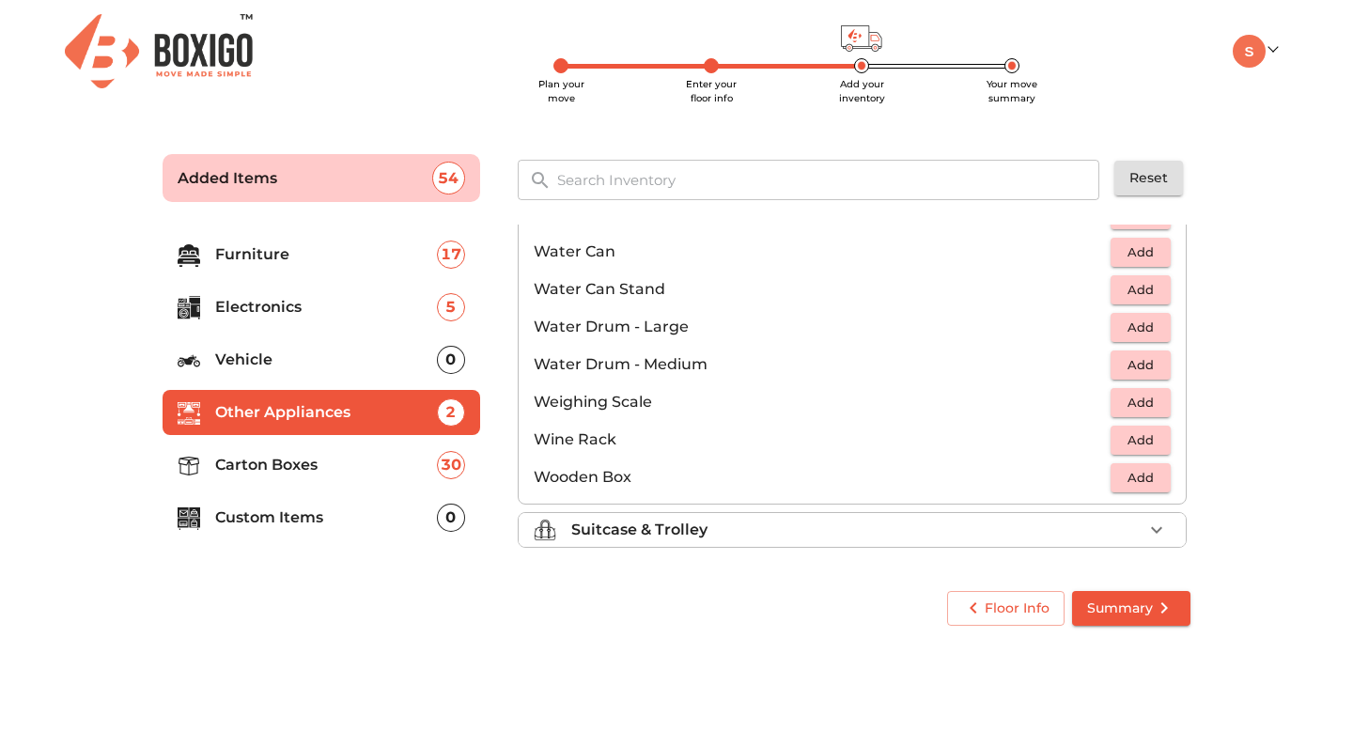
click at [652, 526] on p "Suitcase & Trolley" at bounding box center [639, 530] width 136 height 23
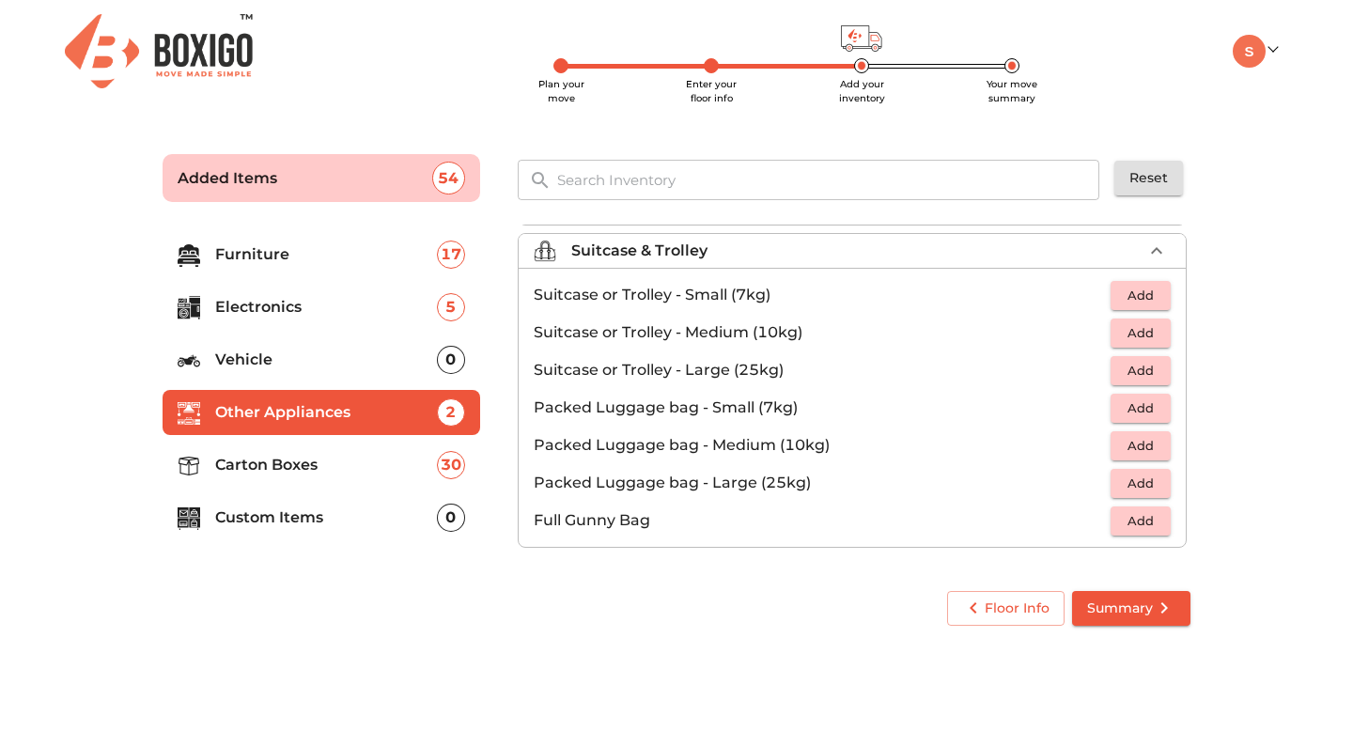
scroll to position [215, 0]
click at [1141, 367] on span "Add" at bounding box center [1140, 371] width 41 height 22
click at [1161, 369] on icon "button" at bounding box center [1156, 370] width 13 height 13
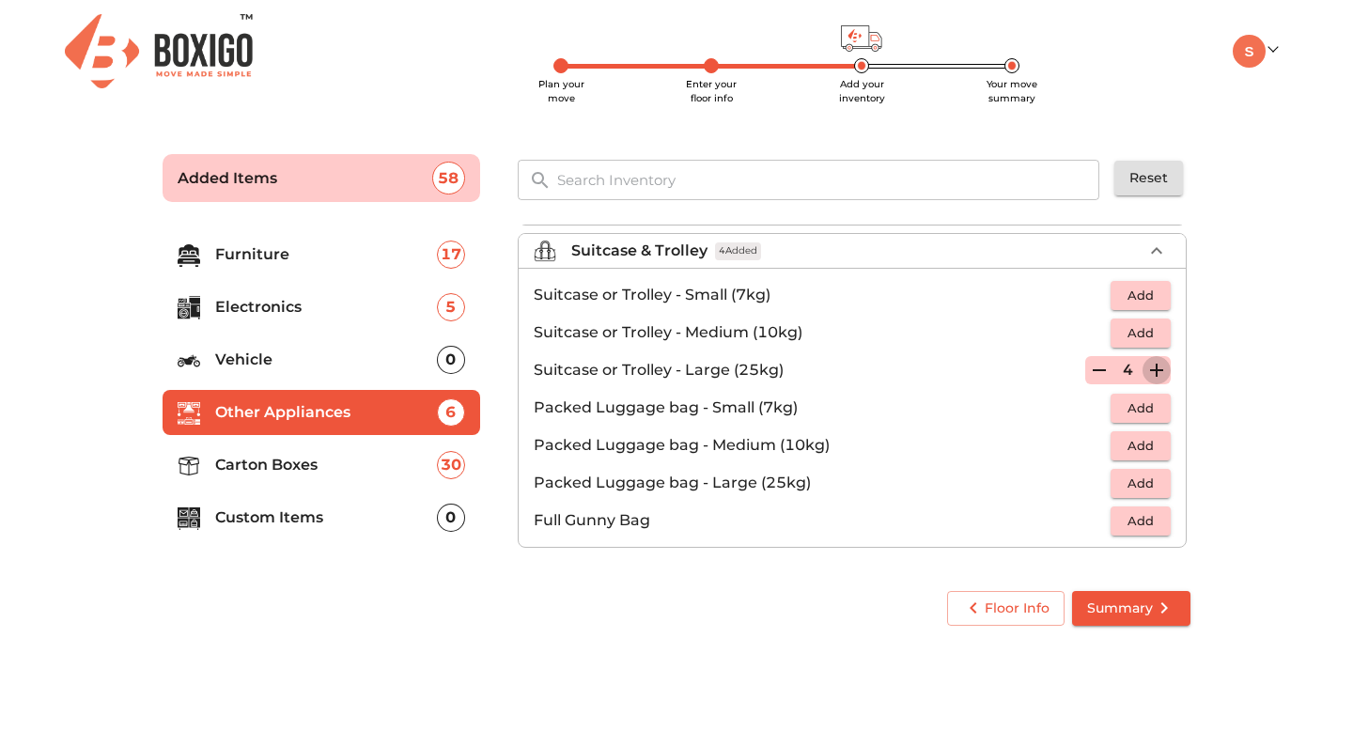
click at [1161, 369] on icon "button" at bounding box center [1156, 370] width 13 height 13
click at [1100, 369] on icon "button" at bounding box center [1099, 370] width 13 height 2
click at [1157, 333] on span "Add" at bounding box center [1140, 333] width 41 height 22
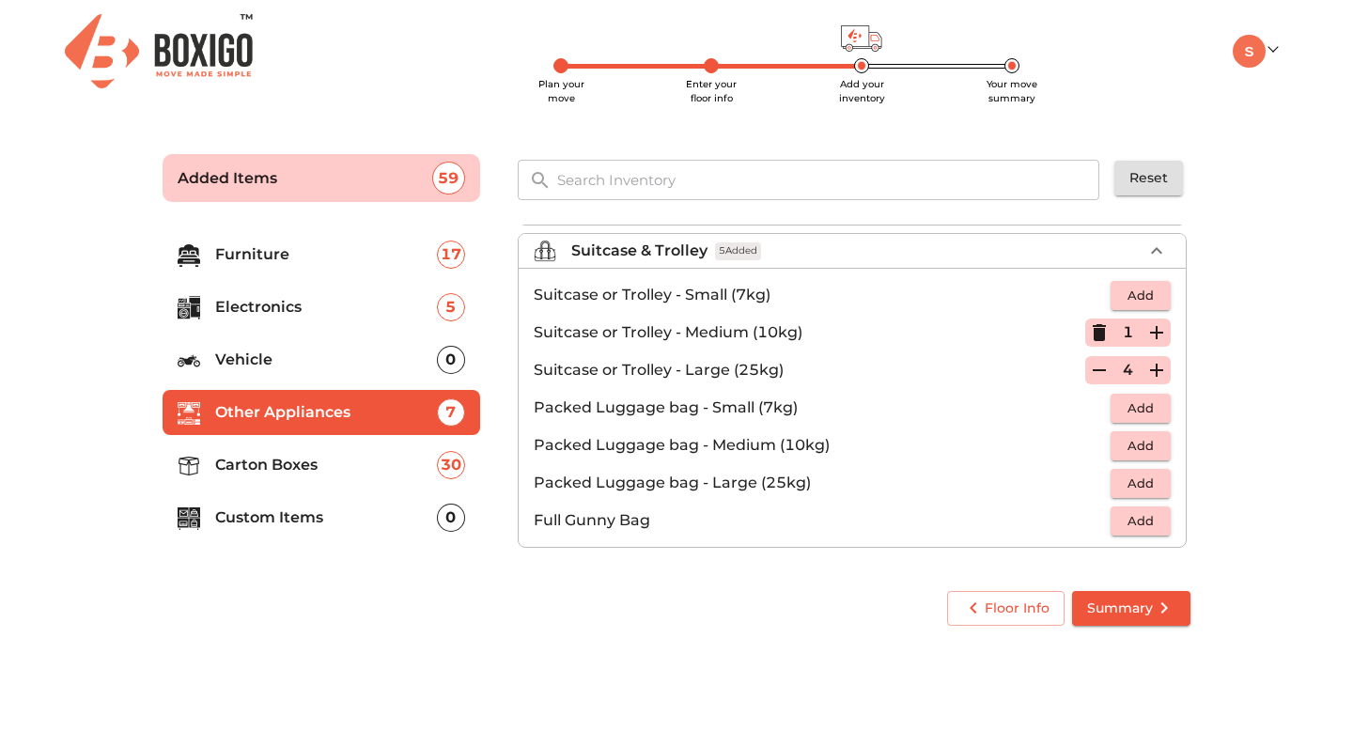
click at [1162, 330] on icon "button" at bounding box center [1156, 332] width 23 height 23
click at [1153, 604] on icon "submit" at bounding box center [1164, 608] width 23 height 23
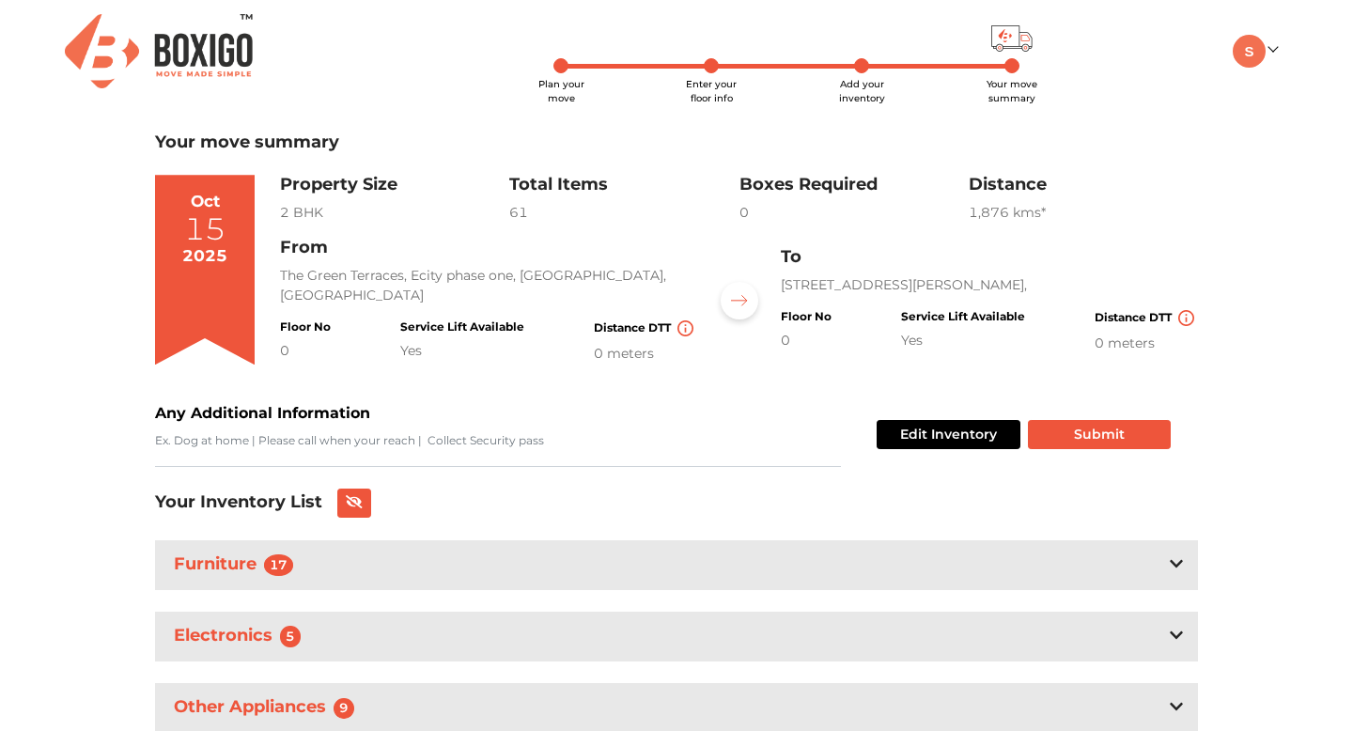
scroll to position [142, 0]
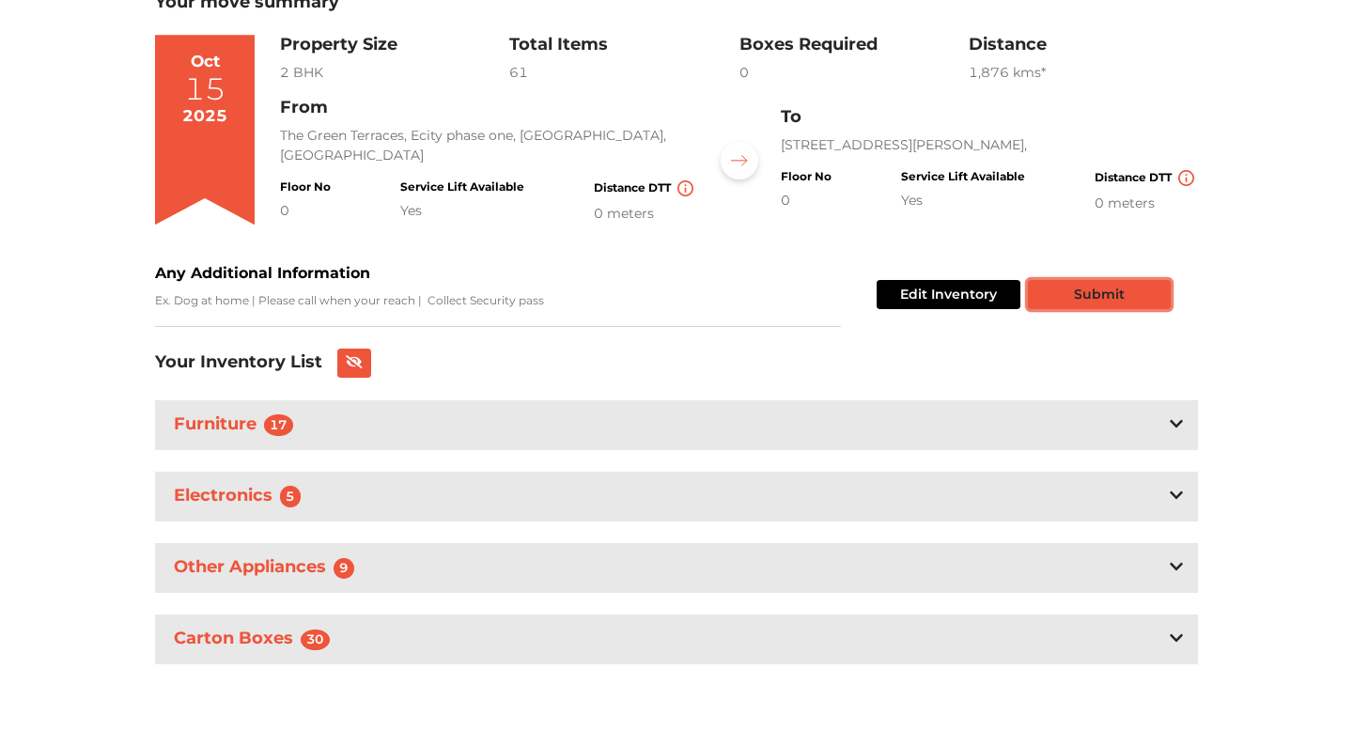
click at [1080, 299] on button "Submit" at bounding box center [1099, 294] width 143 height 29
